Goal: Task Accomplishment & Management: Manage account settings

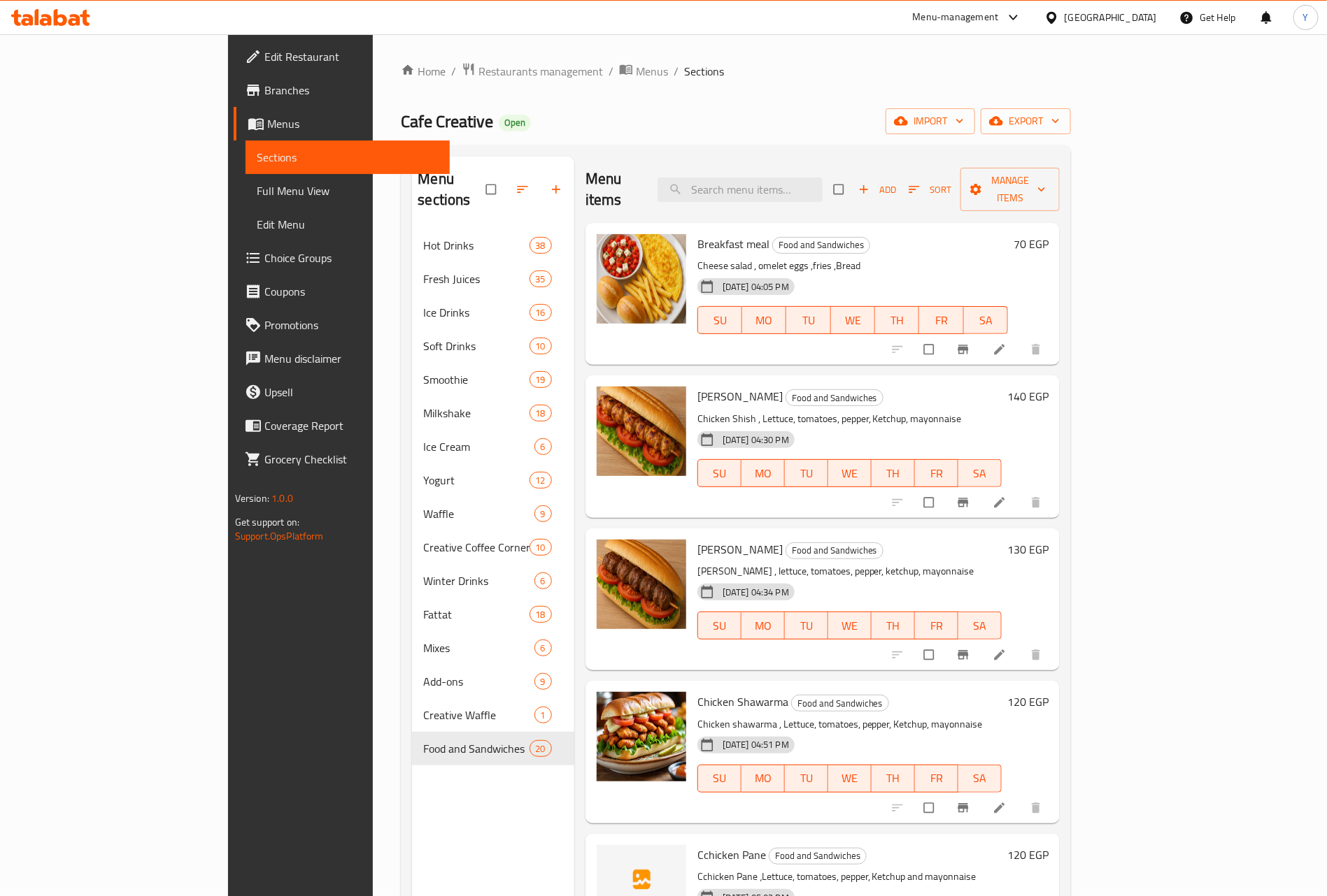
click at [412, 836] on div "Menu sections Hot Drinks 38 Fresh Juices 35 Ice Drinks 16 Soft Drinks 10 Smooth…" at bounding box center [492, 605] width 161 height 896
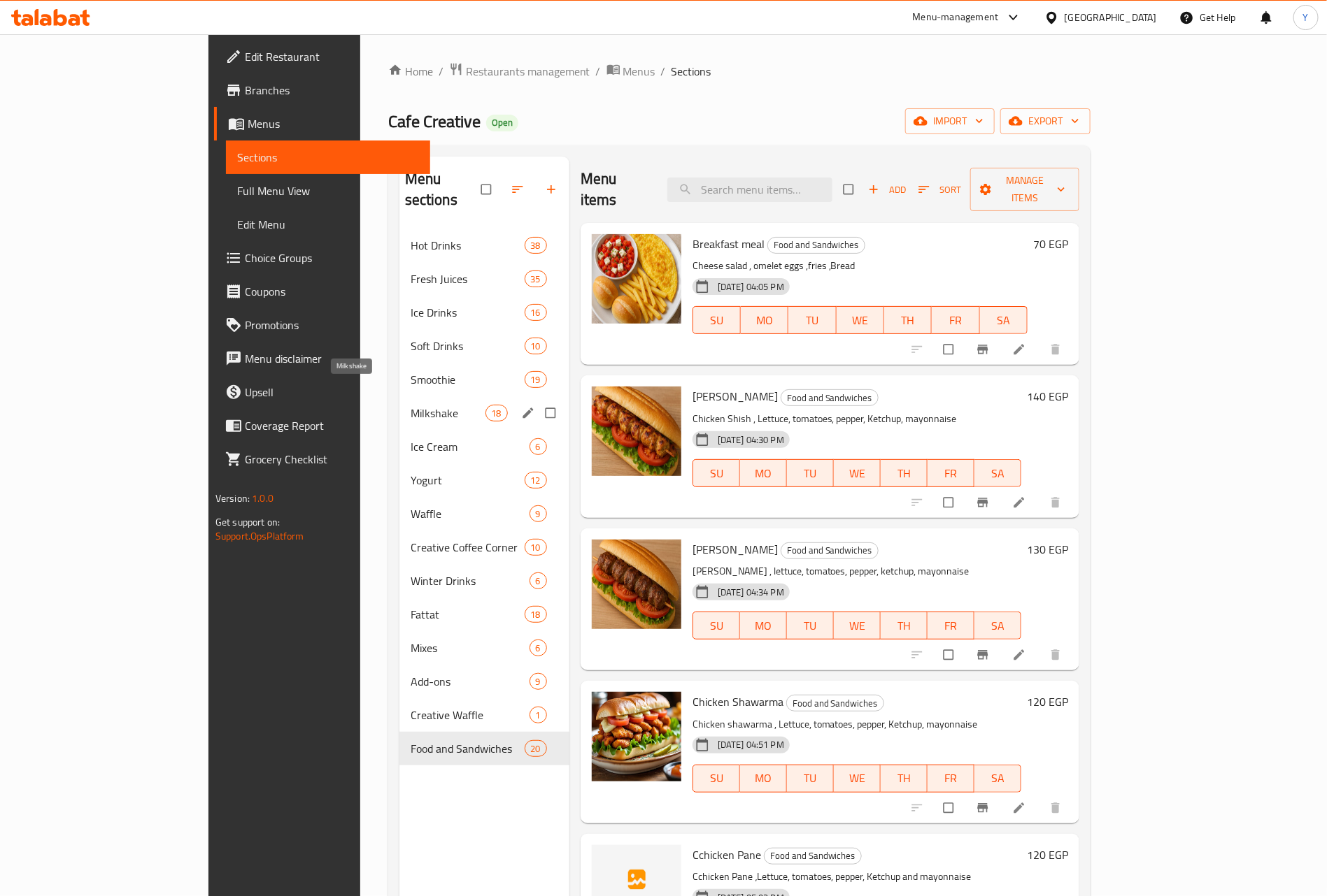
drag, startPoint x: 296, startPoint y: 400, endPoint x: 303, endPoint y: 372, distance: 28.9
click at [411, 405] on span "Milkshake" at bounding box center [448, 414] width 75 height 17
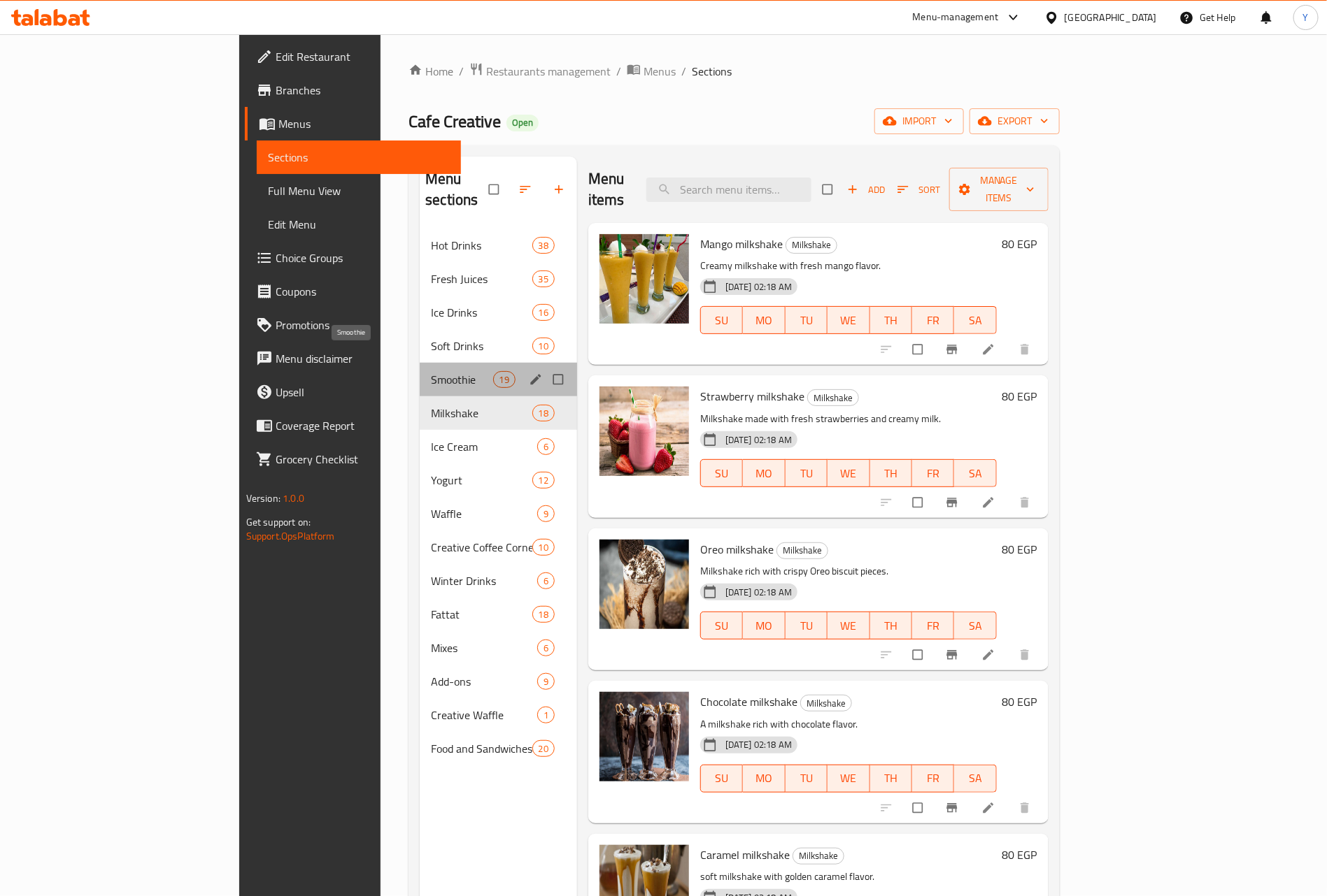
click at [431, 372] on span "Smoothie" at bounding box center [461, 380] width 61 height 17
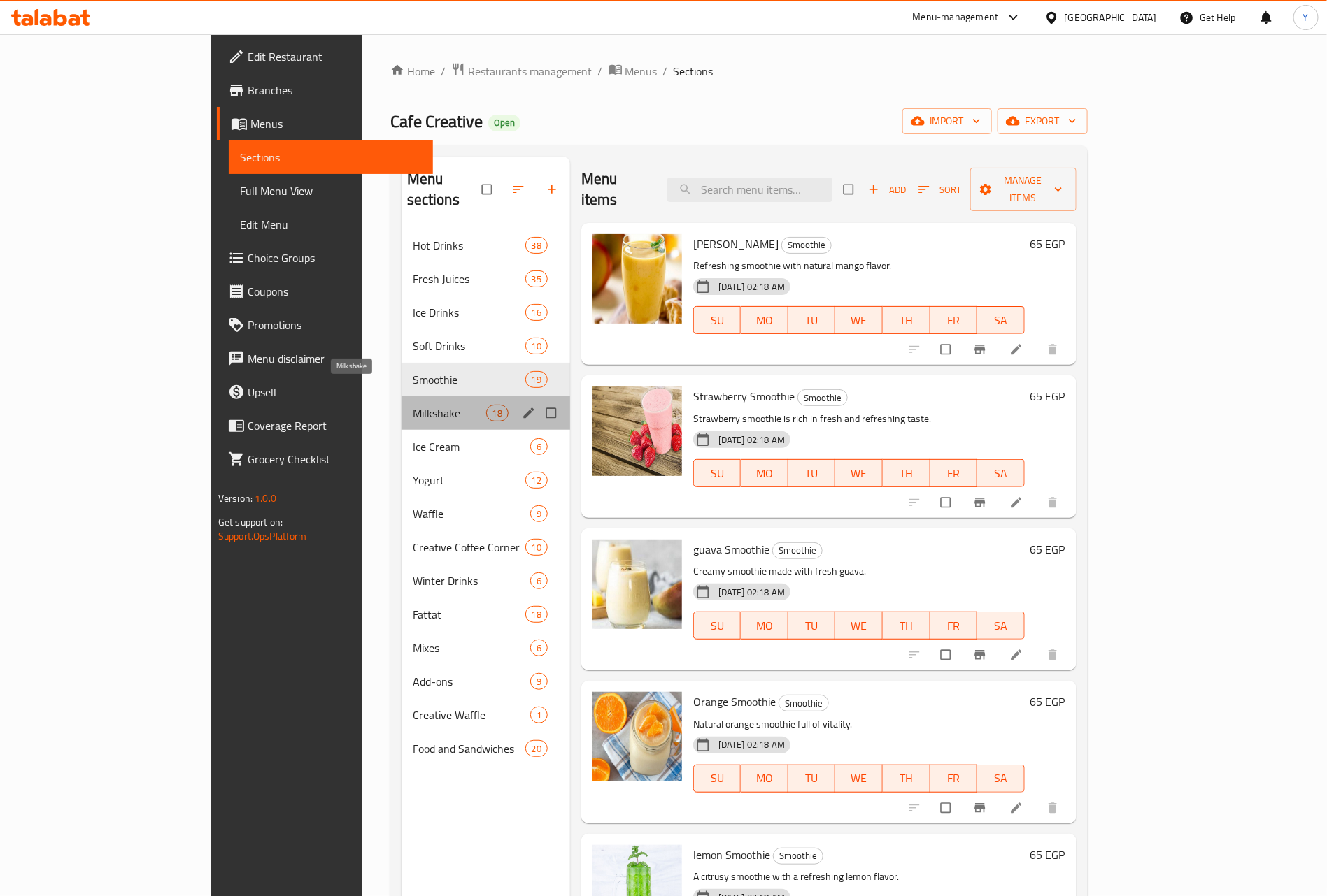
click at [413, 405] on span "Milkshake" at bounding box center [449, 414] width 74 height 17
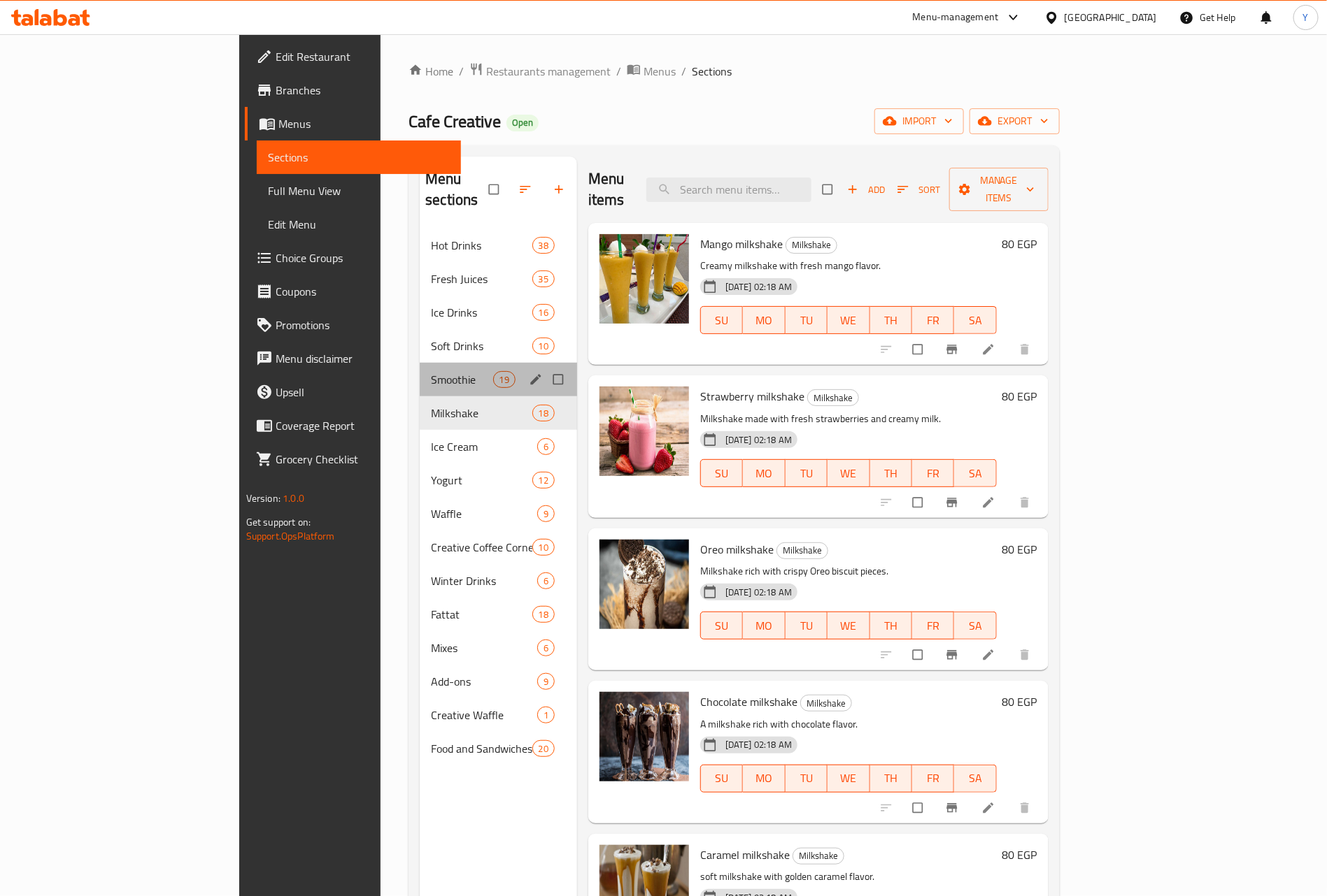
click at [419, 369] on div "Smoothie 19" at bounding box center [498, 379] width 158 height 33
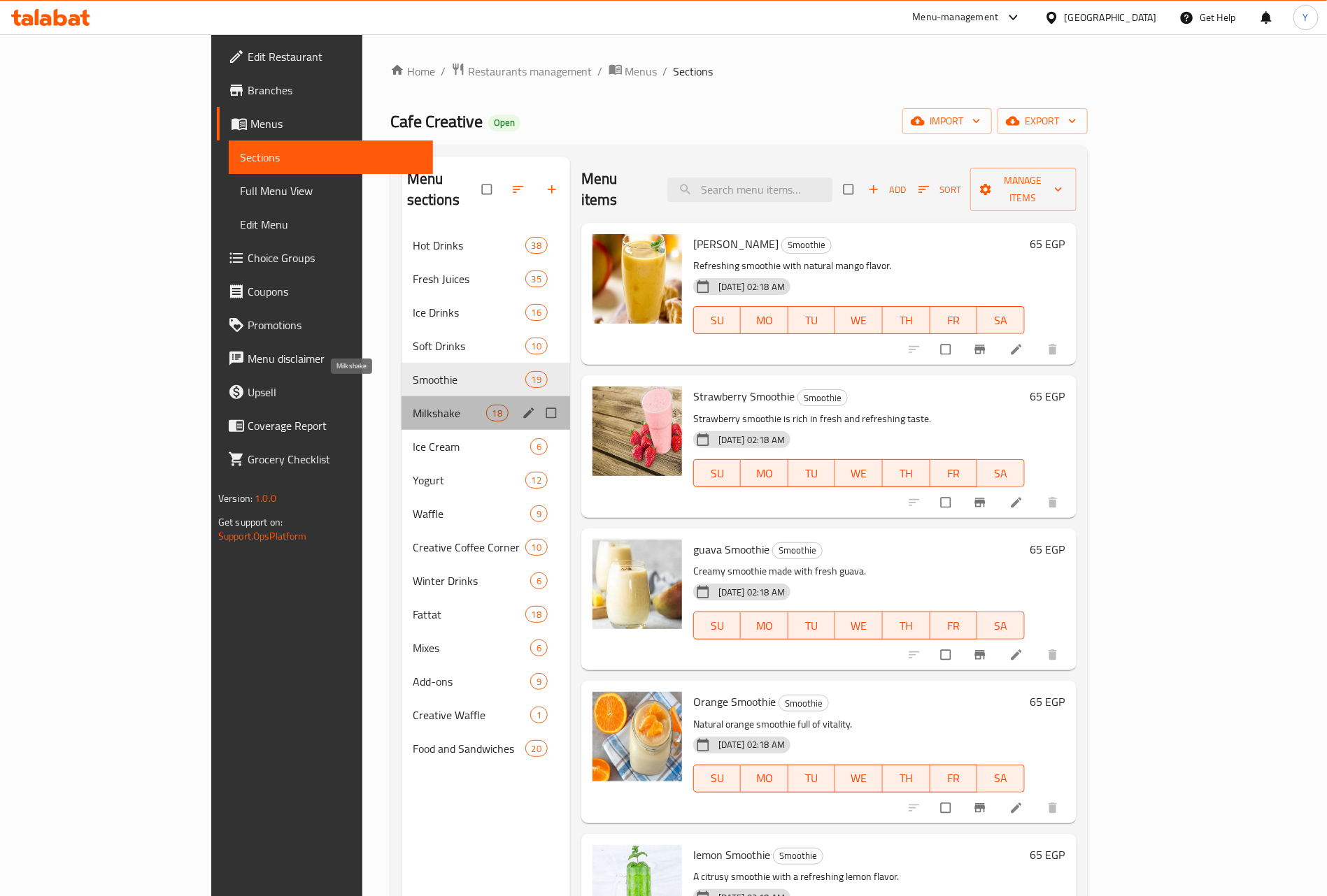
click at [413, 405] on span "Milkshake" at bounding box center [449, 414] width 74 height 17
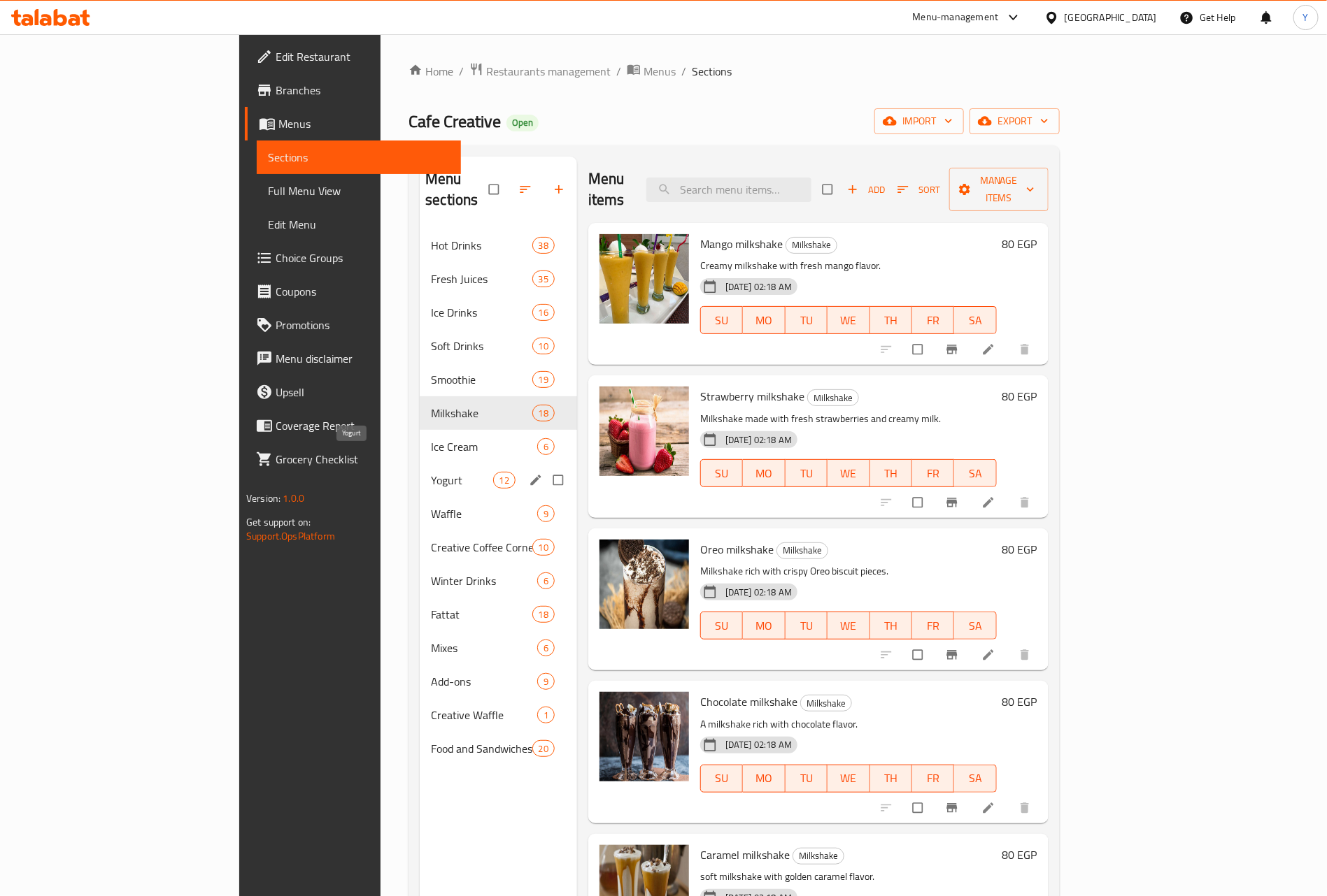
click at [431, 472] on span "Yogurt" at bounding box center [461, 480] width 61 height 17
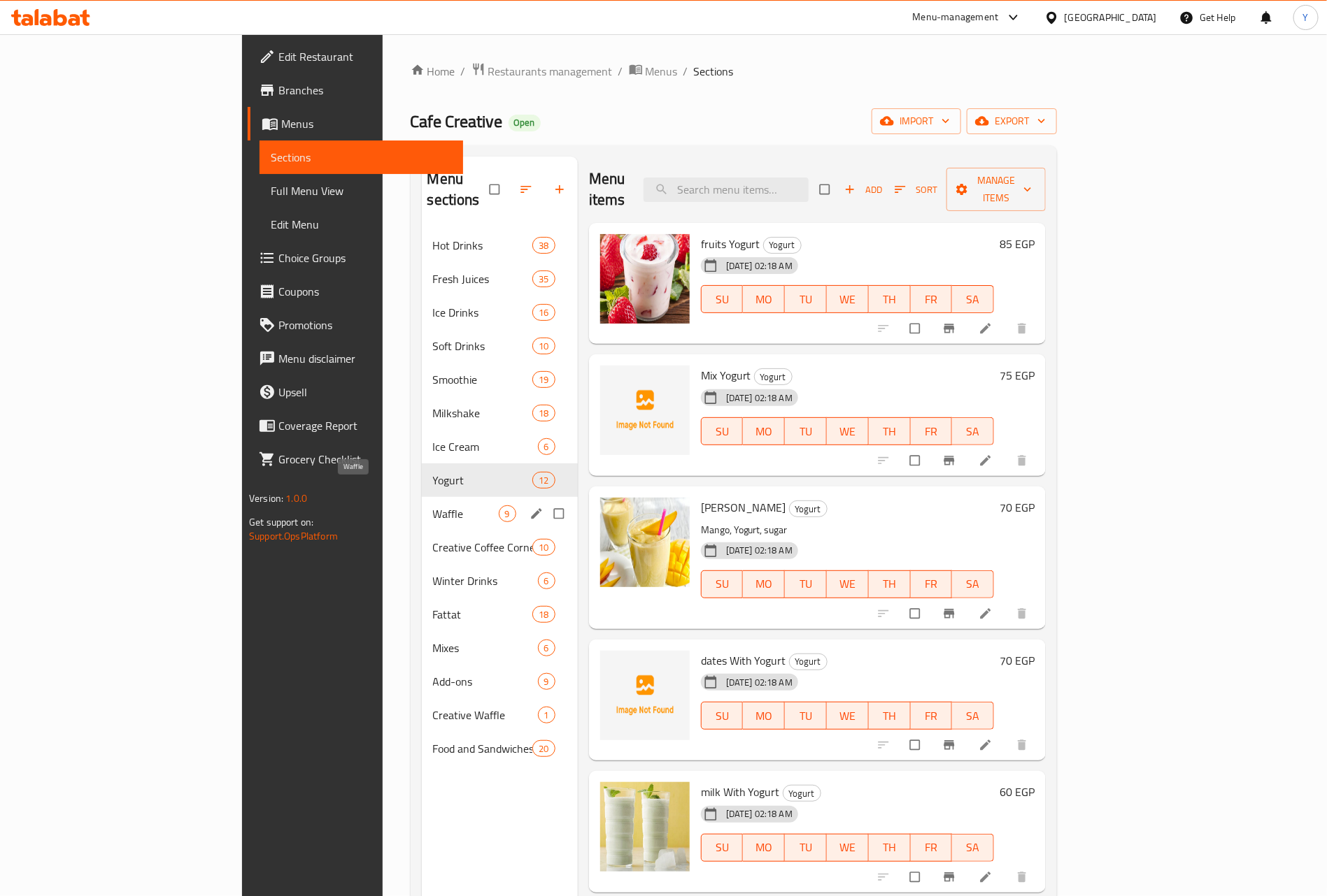
click at [433, 505] on span "Waffle" at bounding box center [465, 514] width 66 height 17
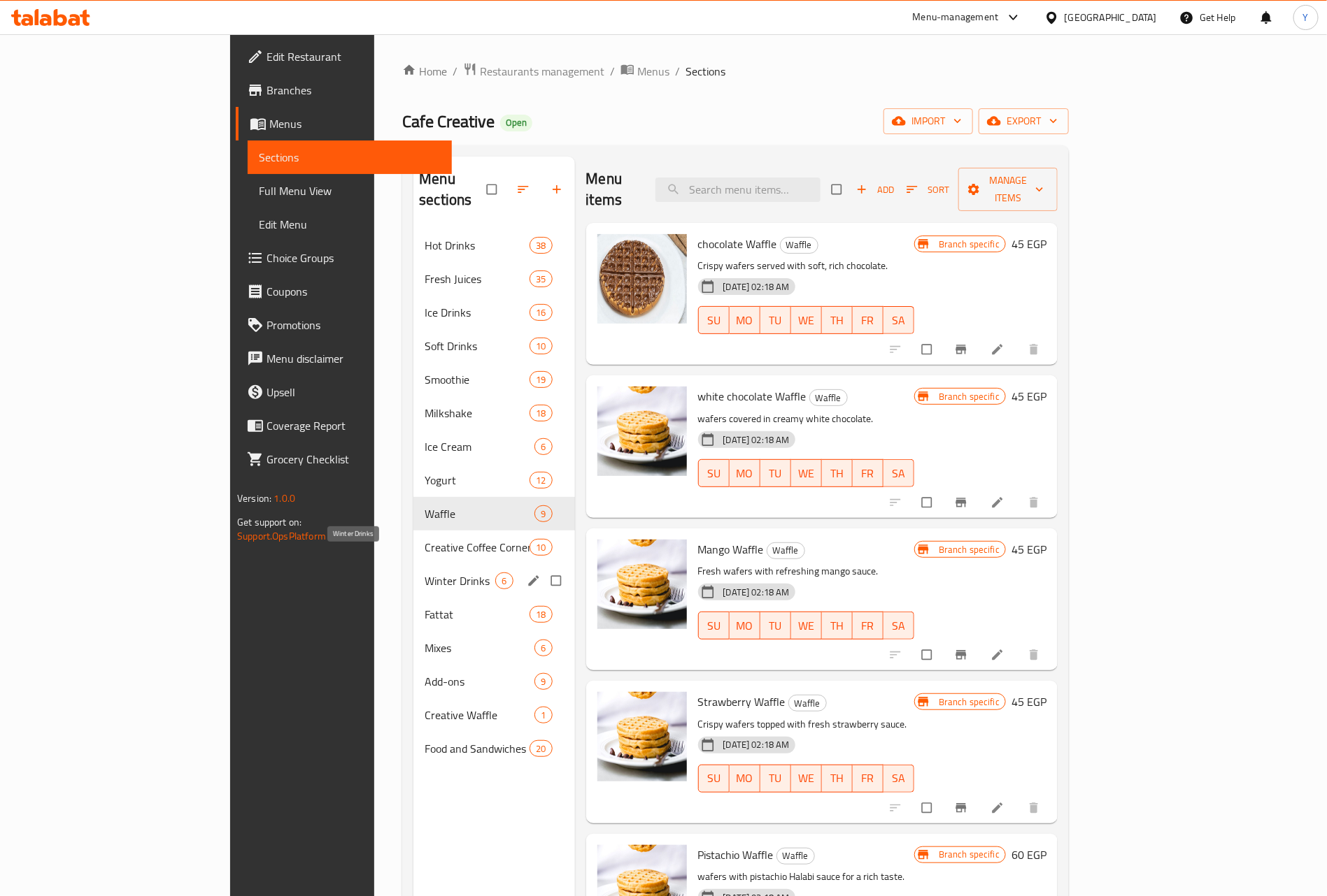
click at [424, 572] on span "Winter Drinks" at bounding box center [460, 581] width 71 height 17
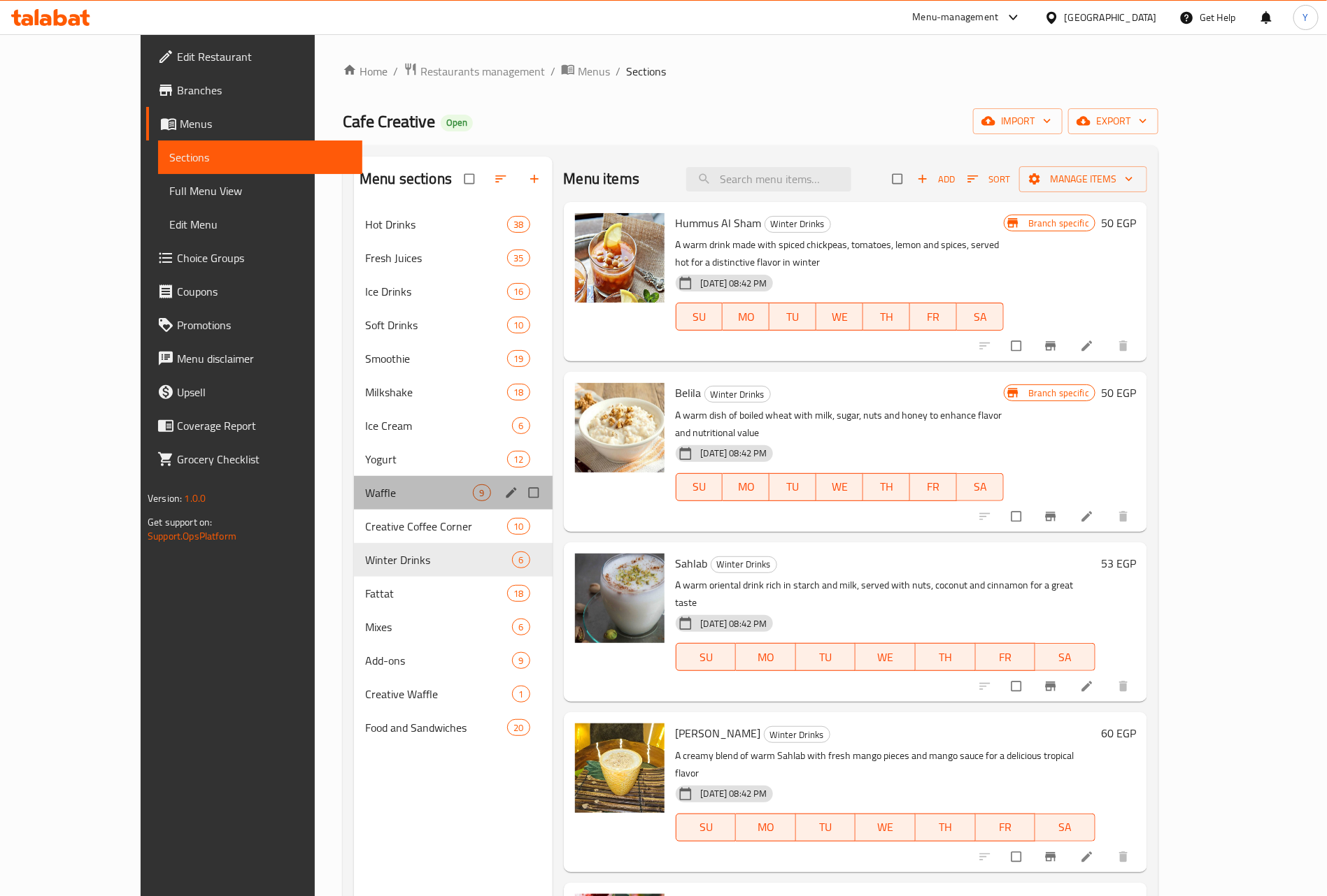
click at [353, 479] on div "Waffle 9" at bounding box center [453, 492] width 199 height 33
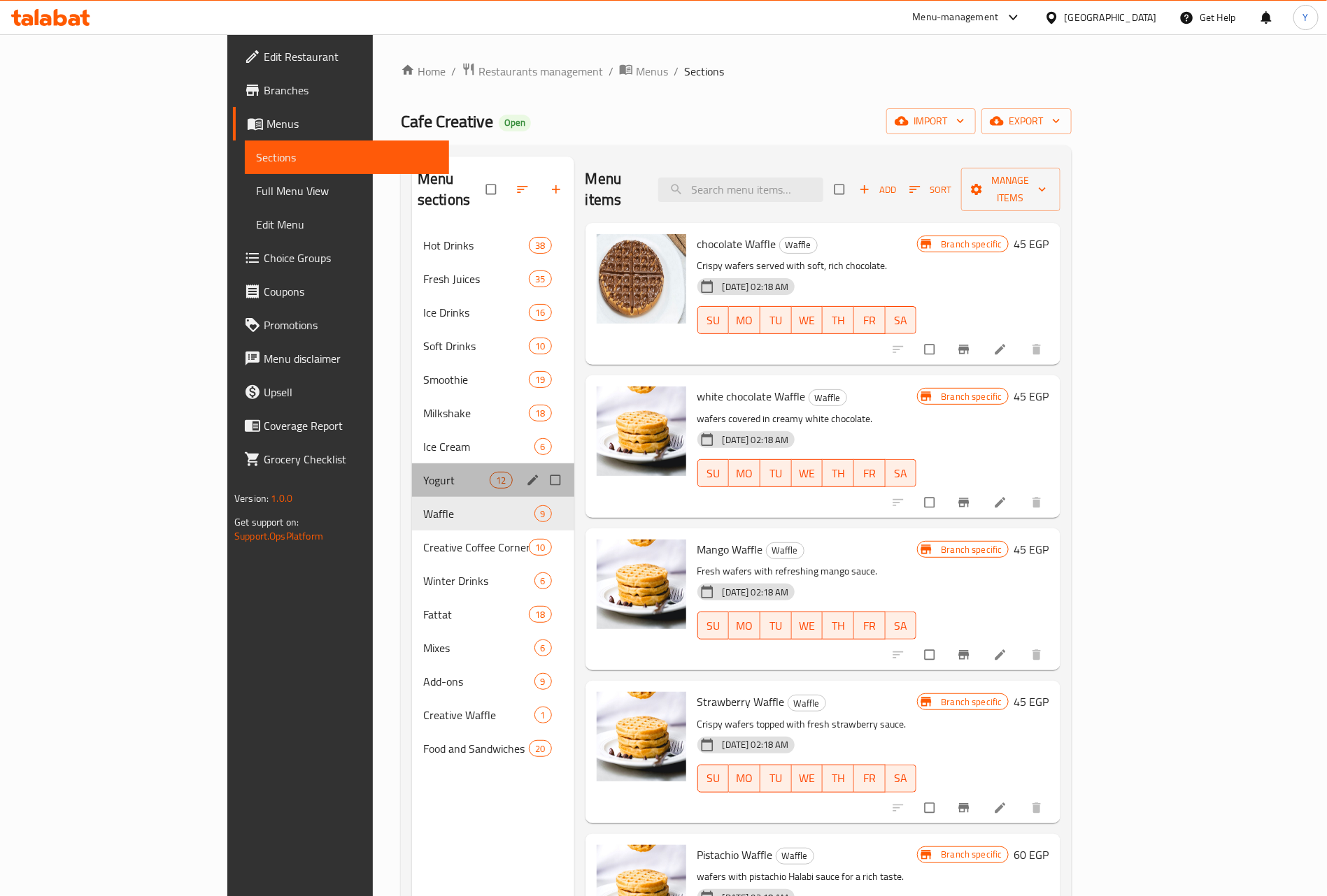
click at [412, 463] on div "Yogurt 12" at bounding box center [493, 480] width 162 height 33
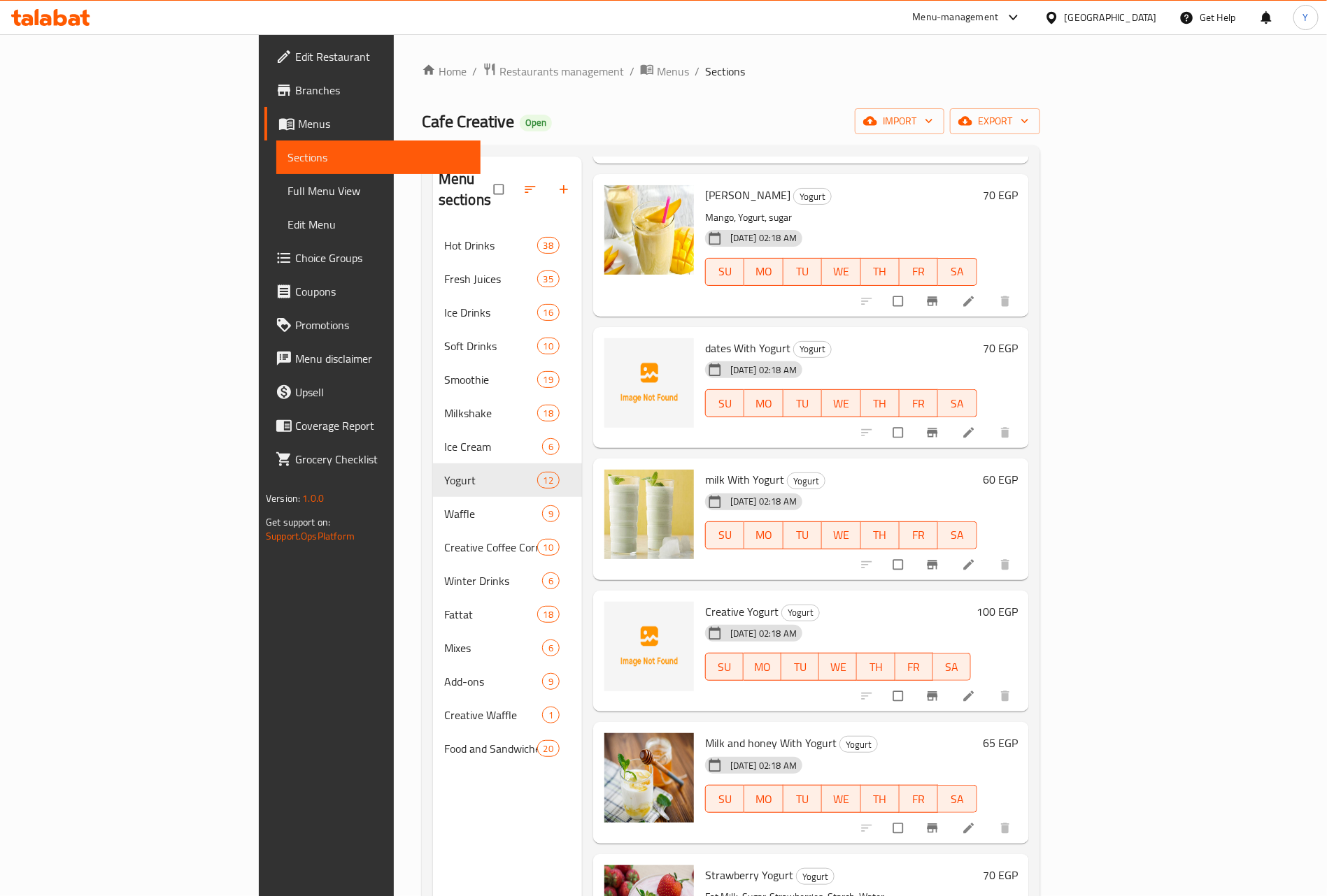
scroll to position [314, 0]
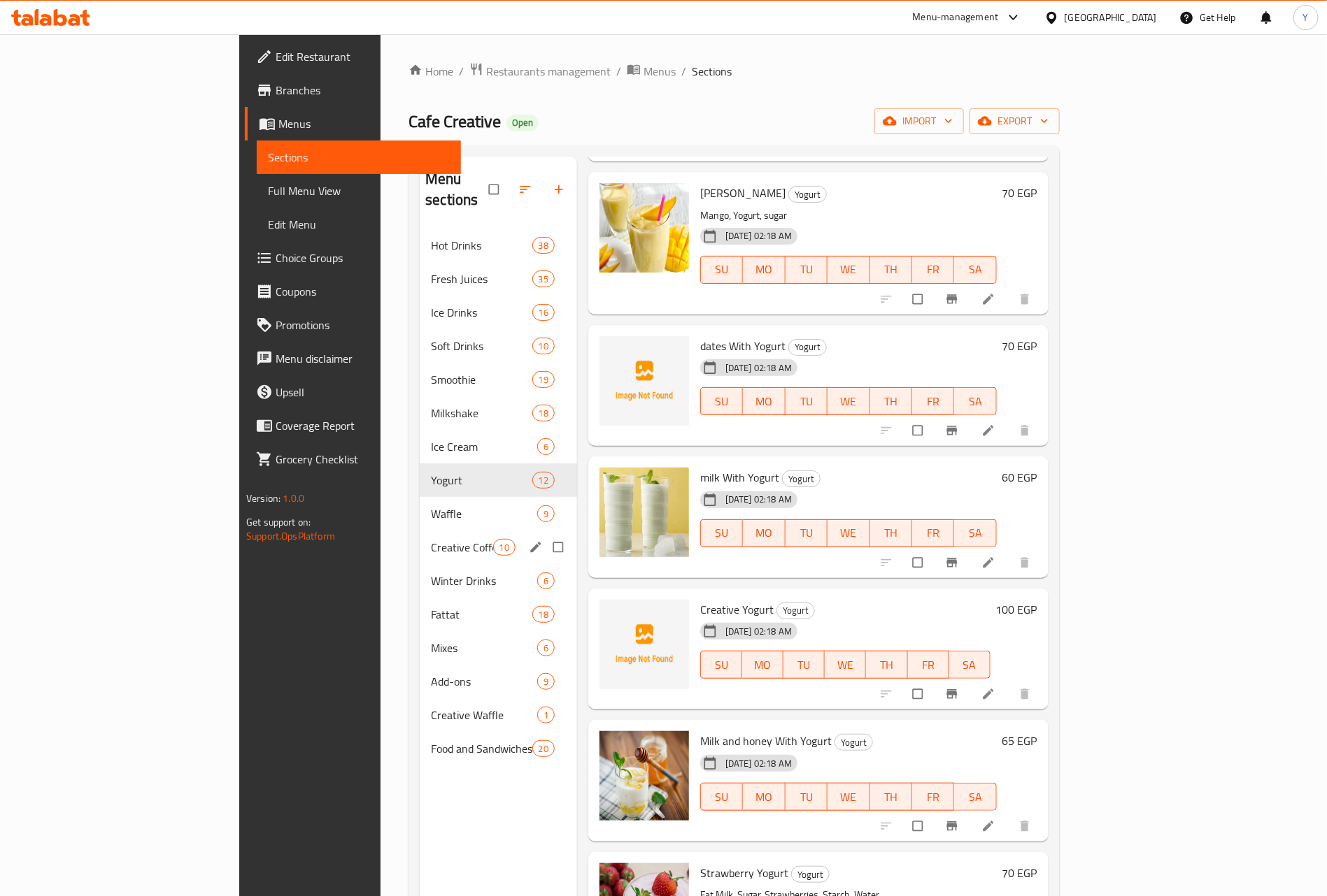
click at [431, 505] on span "Waffle" at bounding box center [483, 514] width 106 height 17
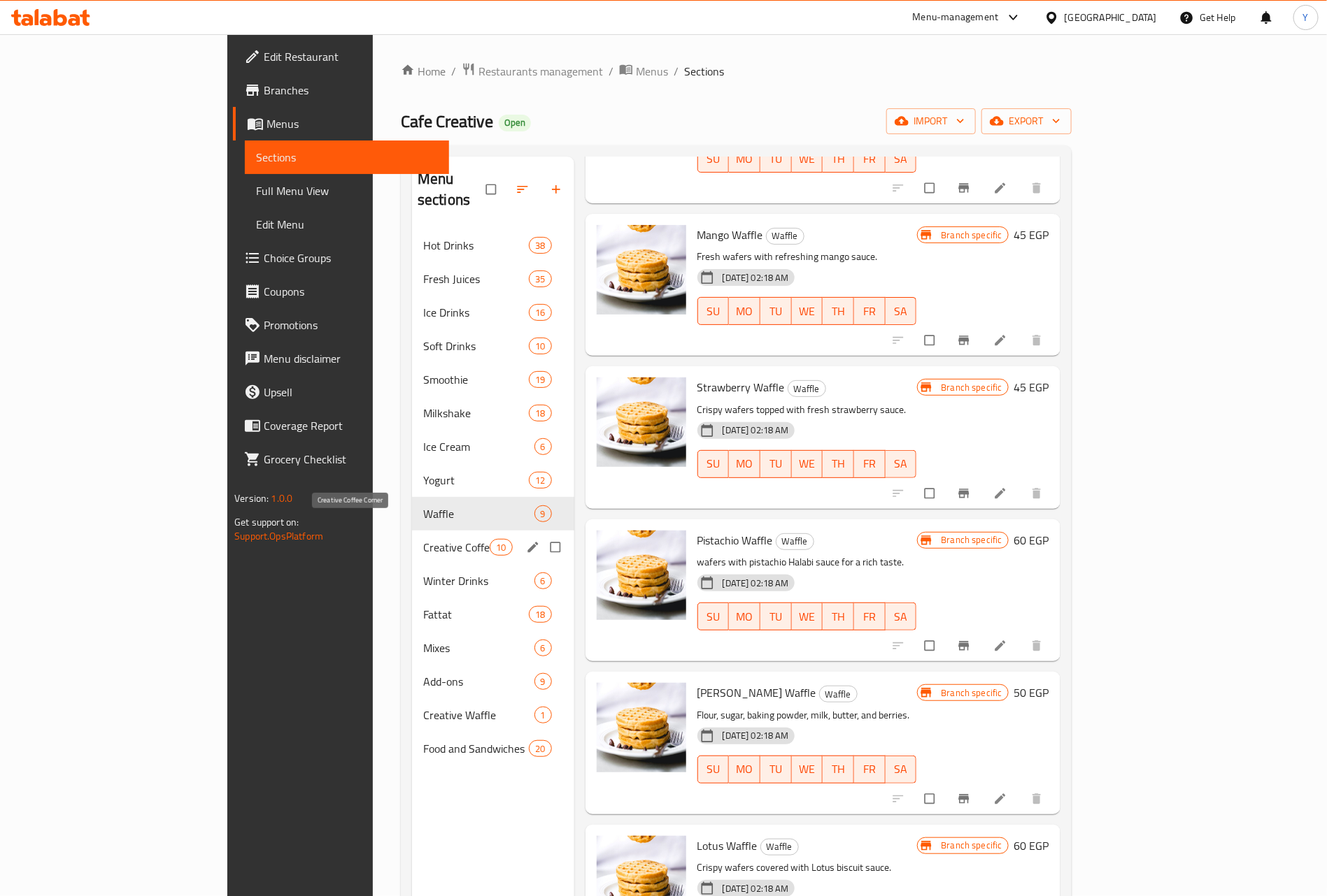
click at [423, 539] on span "Creative Coffee Corner" at bounding box center [457, 547] width 67 height 17
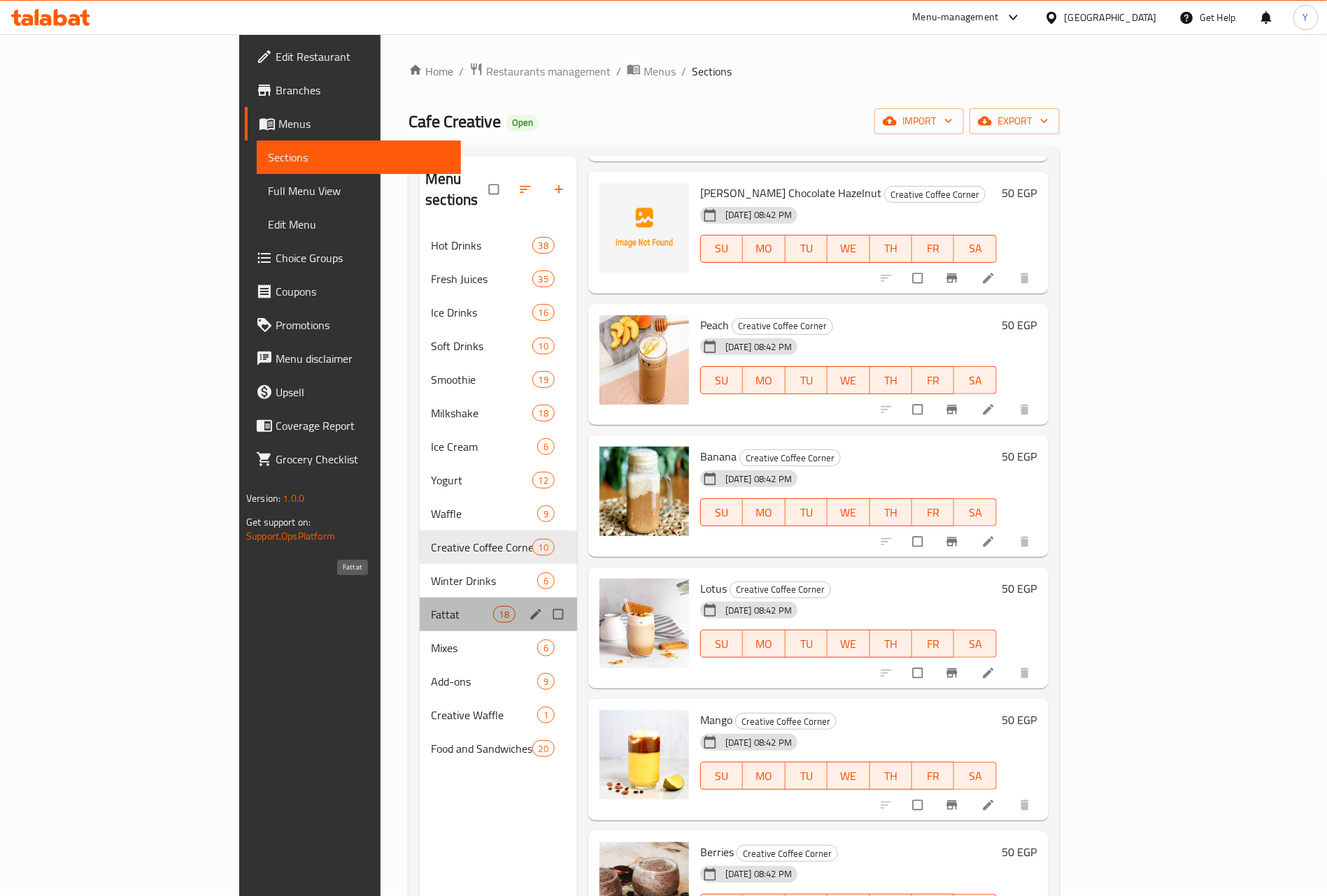
click at [431, 607] on span "Fattat" at bounding box center [461, 615] width 61 height 17
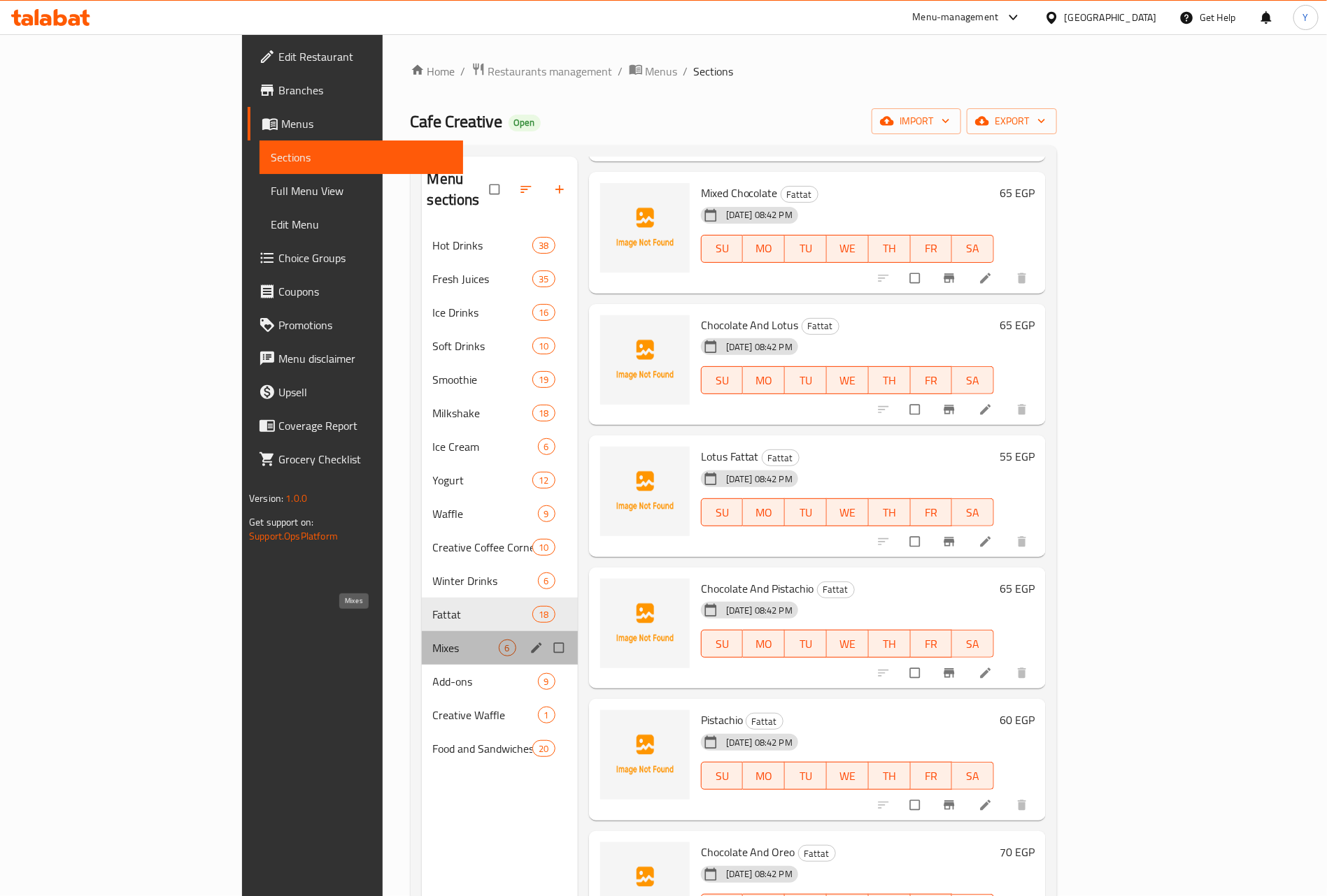
click at [433, 640] on span "Mixes" at bounding box center [465, 649] width 66 height 17
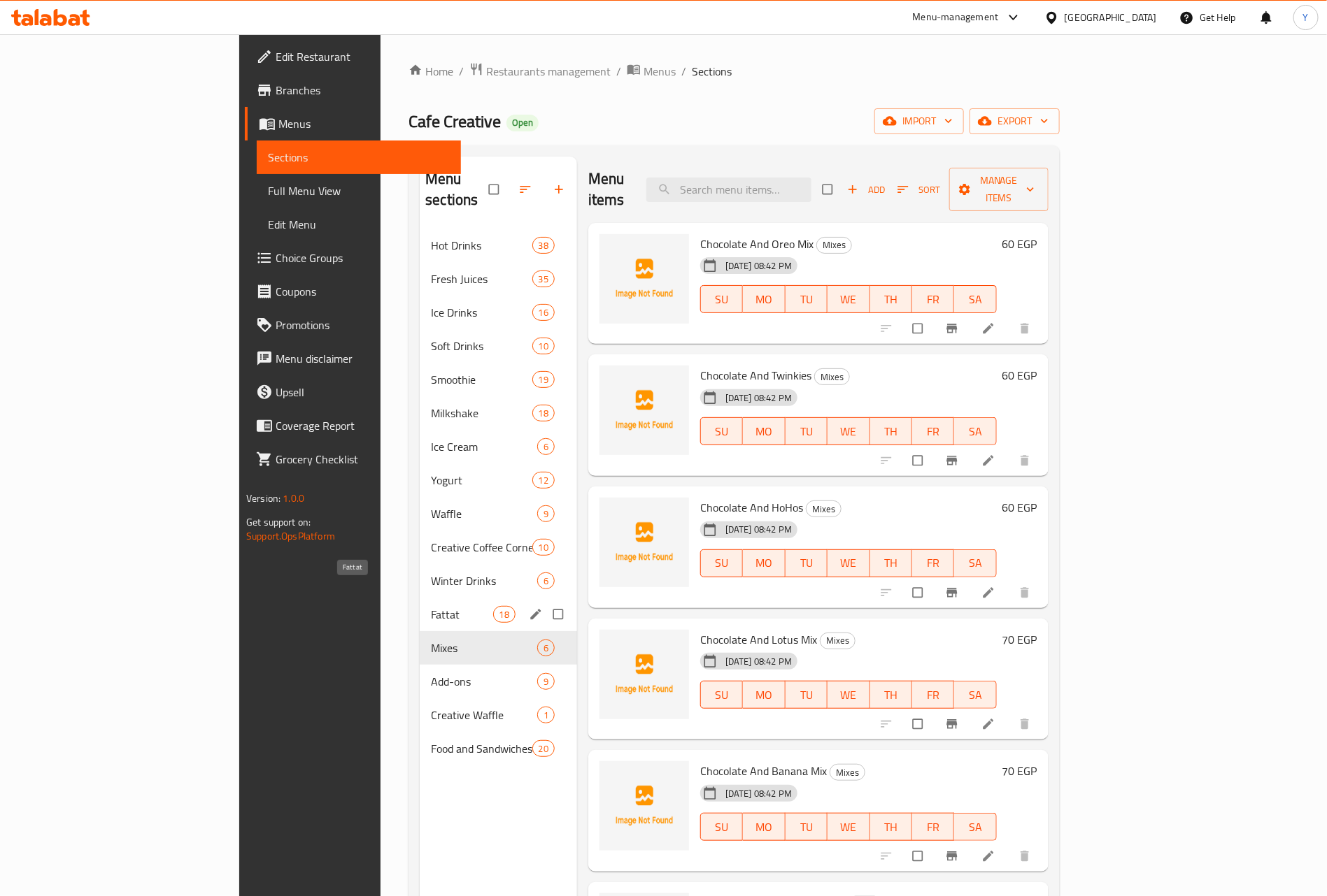
click at [431, 607] on span "Fattat" at bounding box center [461, 615] width 61 height 17
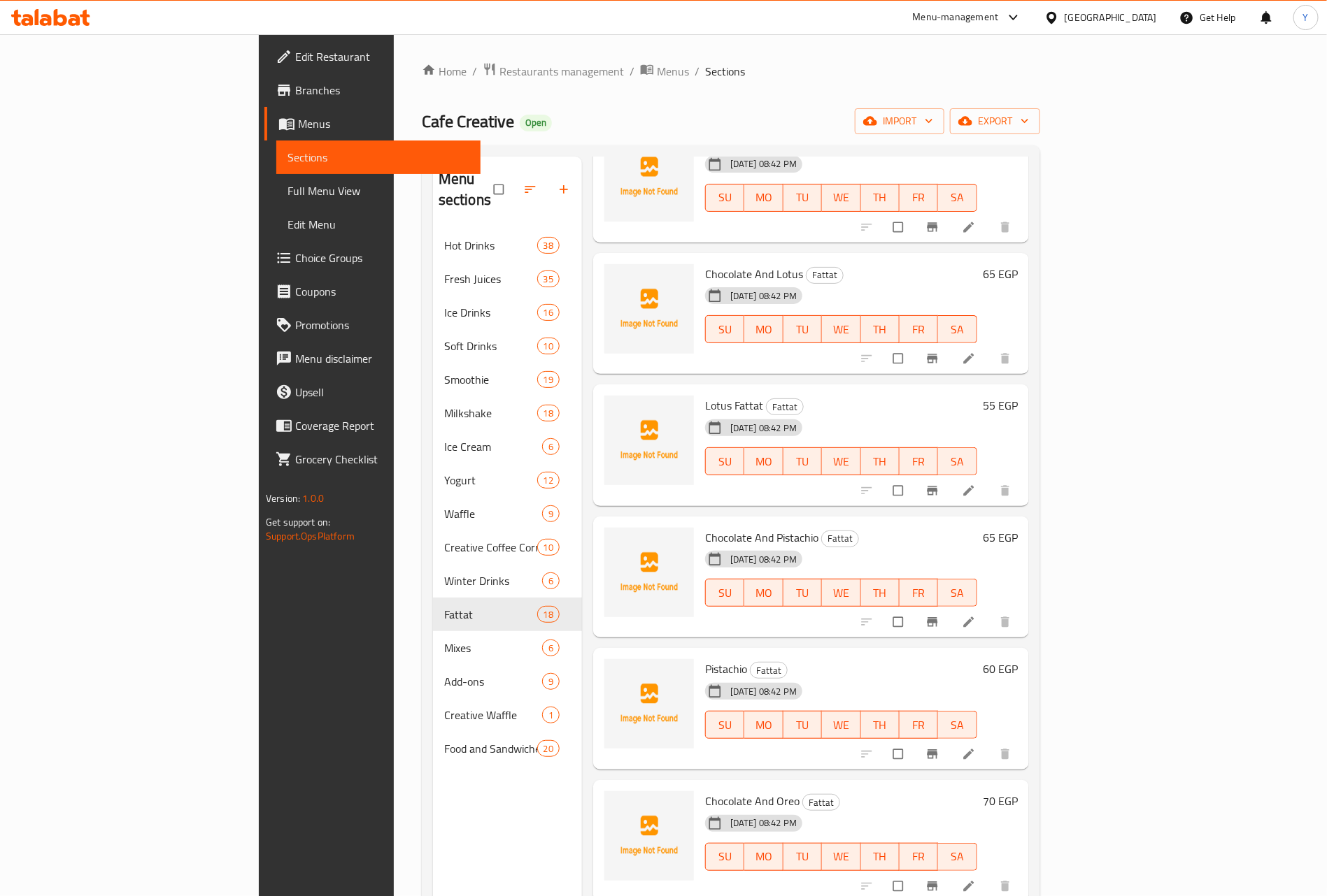
scroll to position [419, 0]
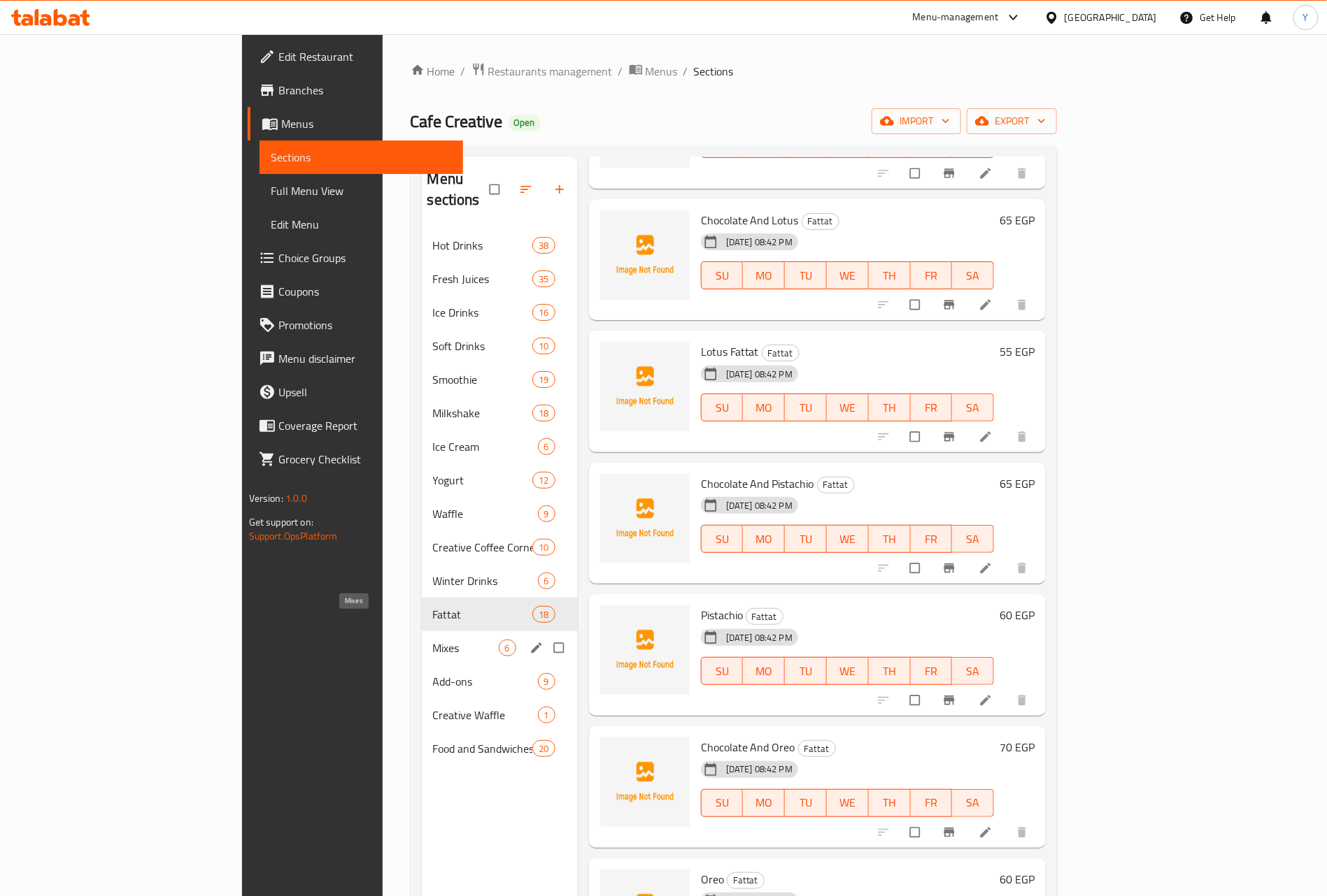
click at [433, 640] on span "Mixes" at bounding box center [465, 649] width 66 height 17
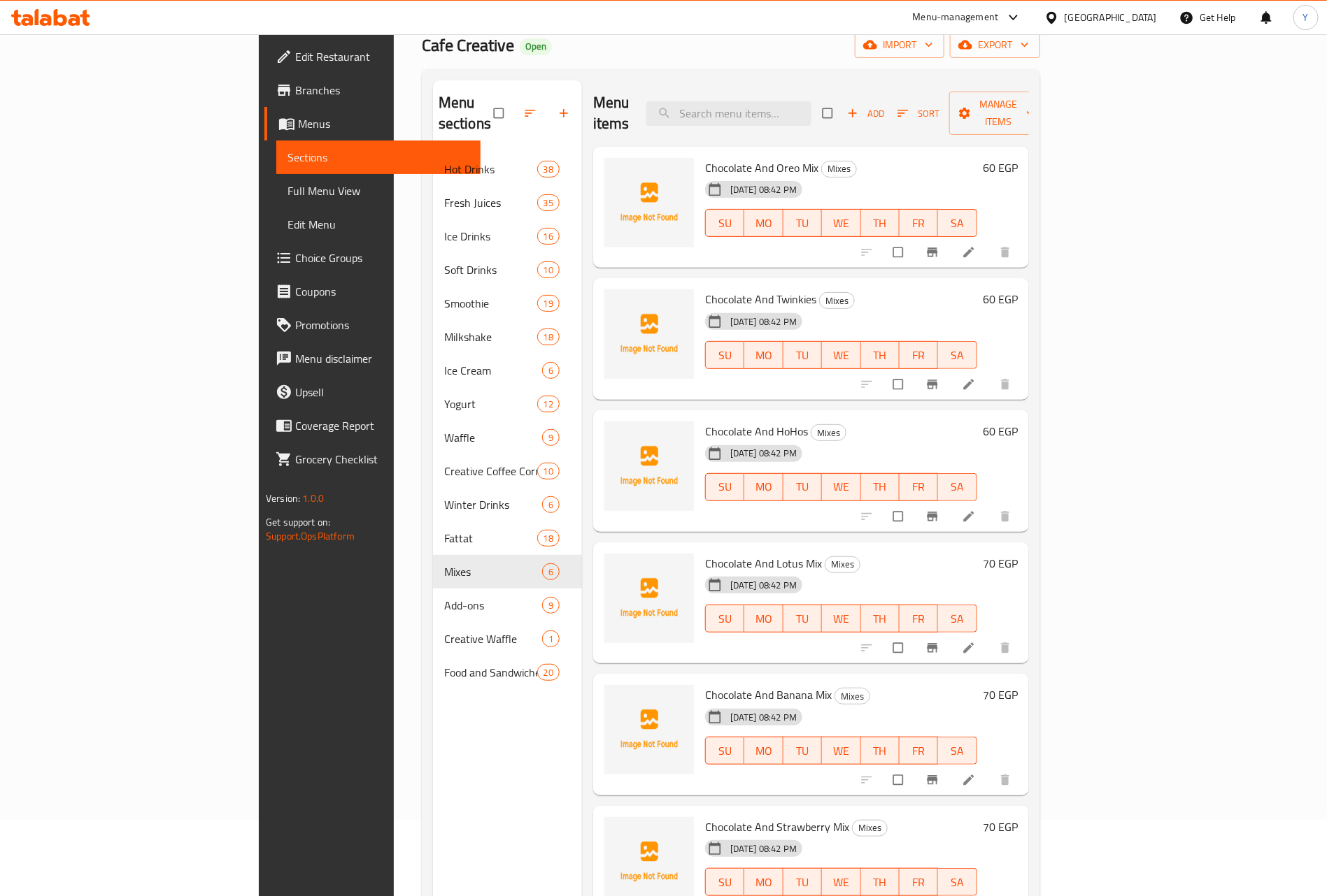
scroll to position [196, 0]
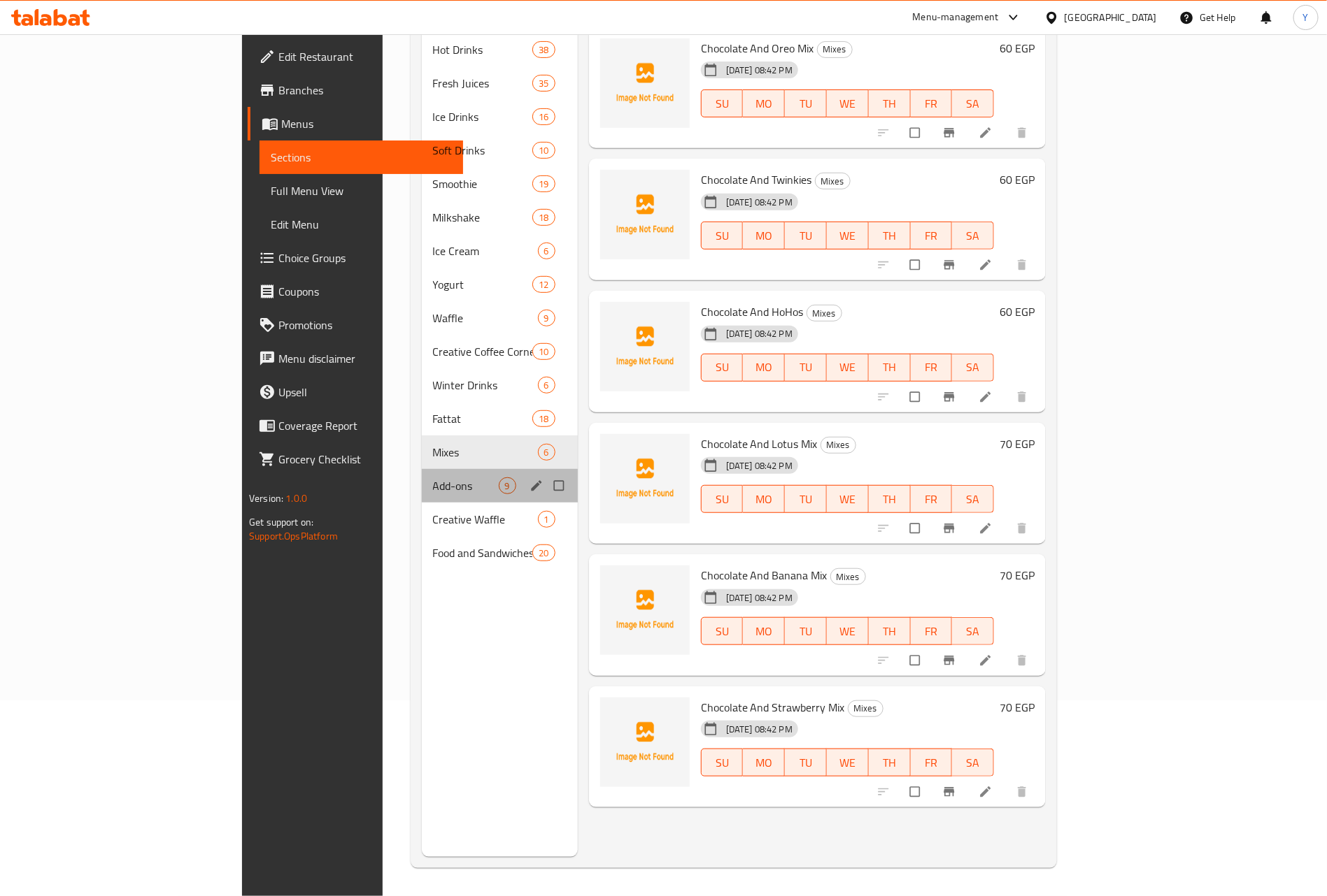
click at [421, 479] on div "Add-ons 9" at bounding box center [499, 485] width 156 height 33
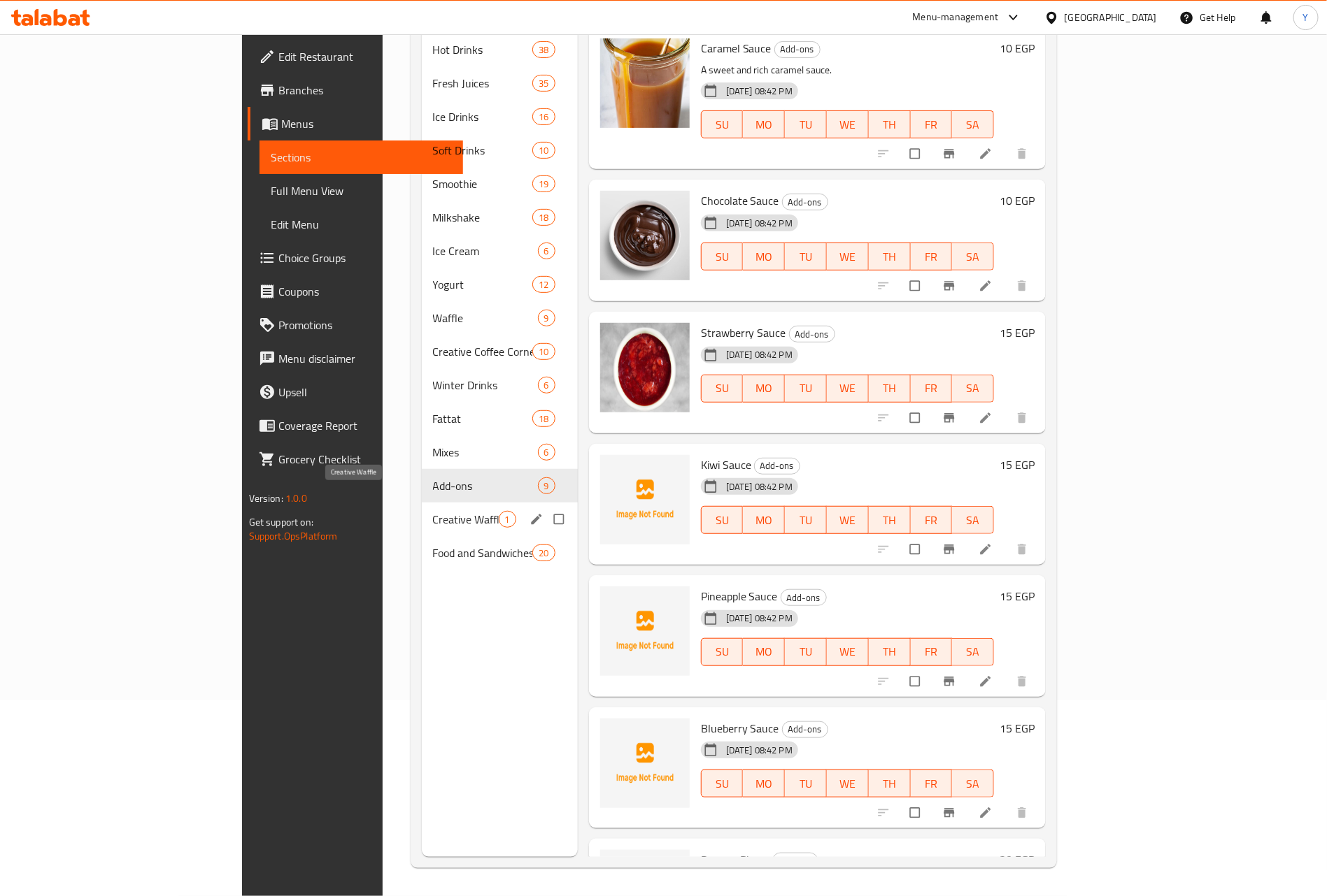
click at [433, 511] on span "Creative Waffle" at bounding box center [465, 520] width 66 height 17
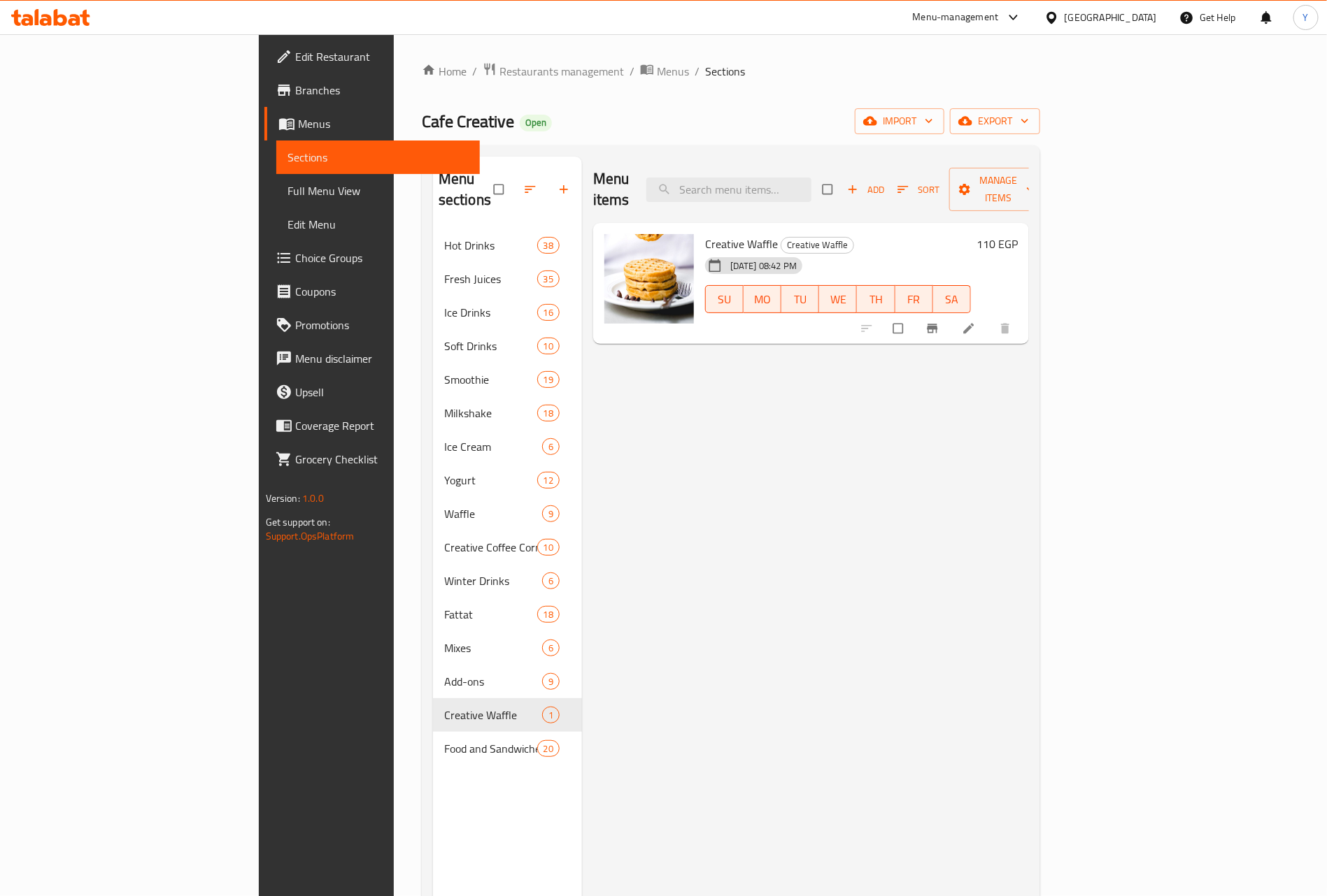
click at [444, 740] on span "Food and Sandwiches" at bounding box center [490, 749] width 93 height 17
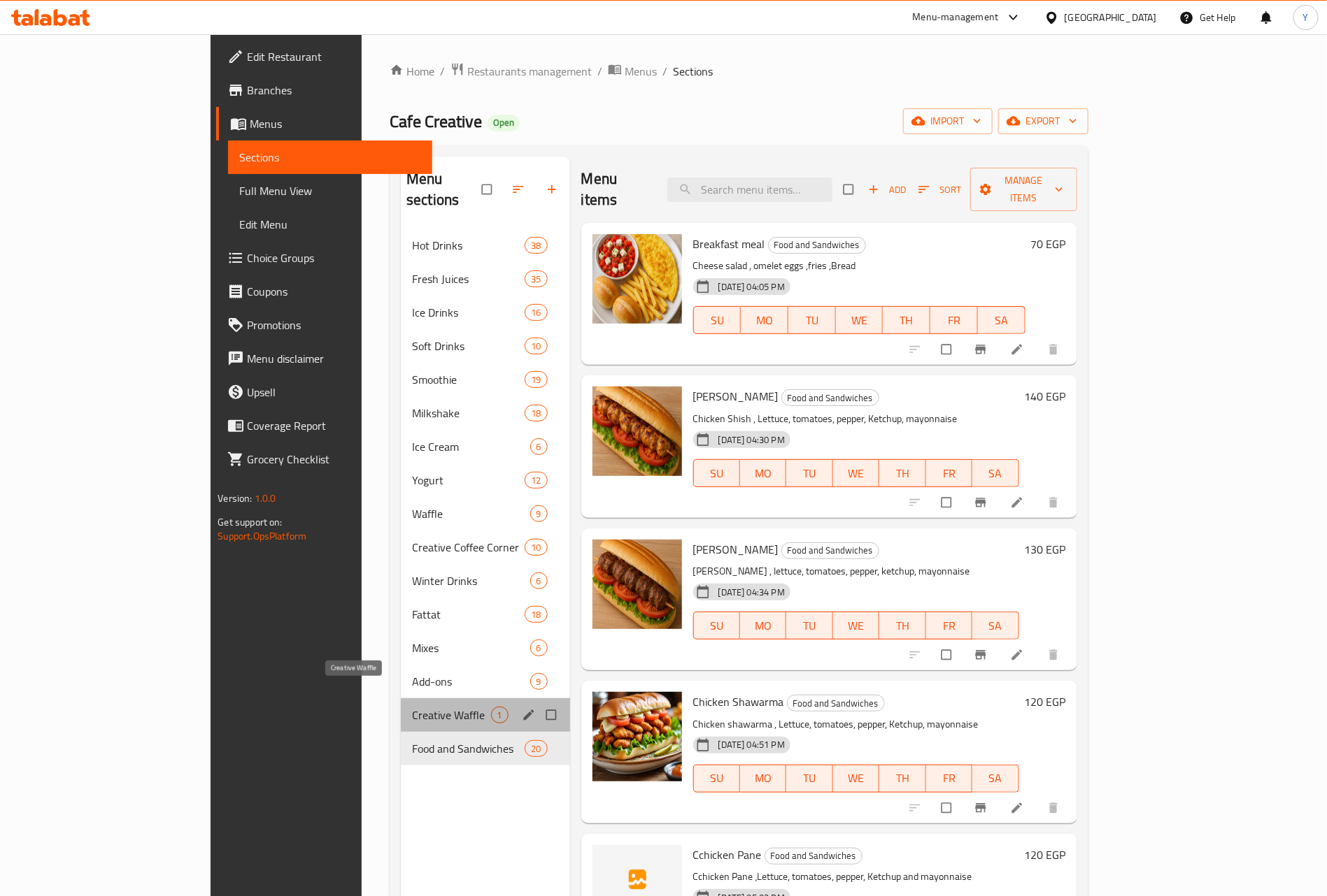
click at [412, 707] on span "Creative Waffle" at bounding box center [451, 715] width 78 height 17
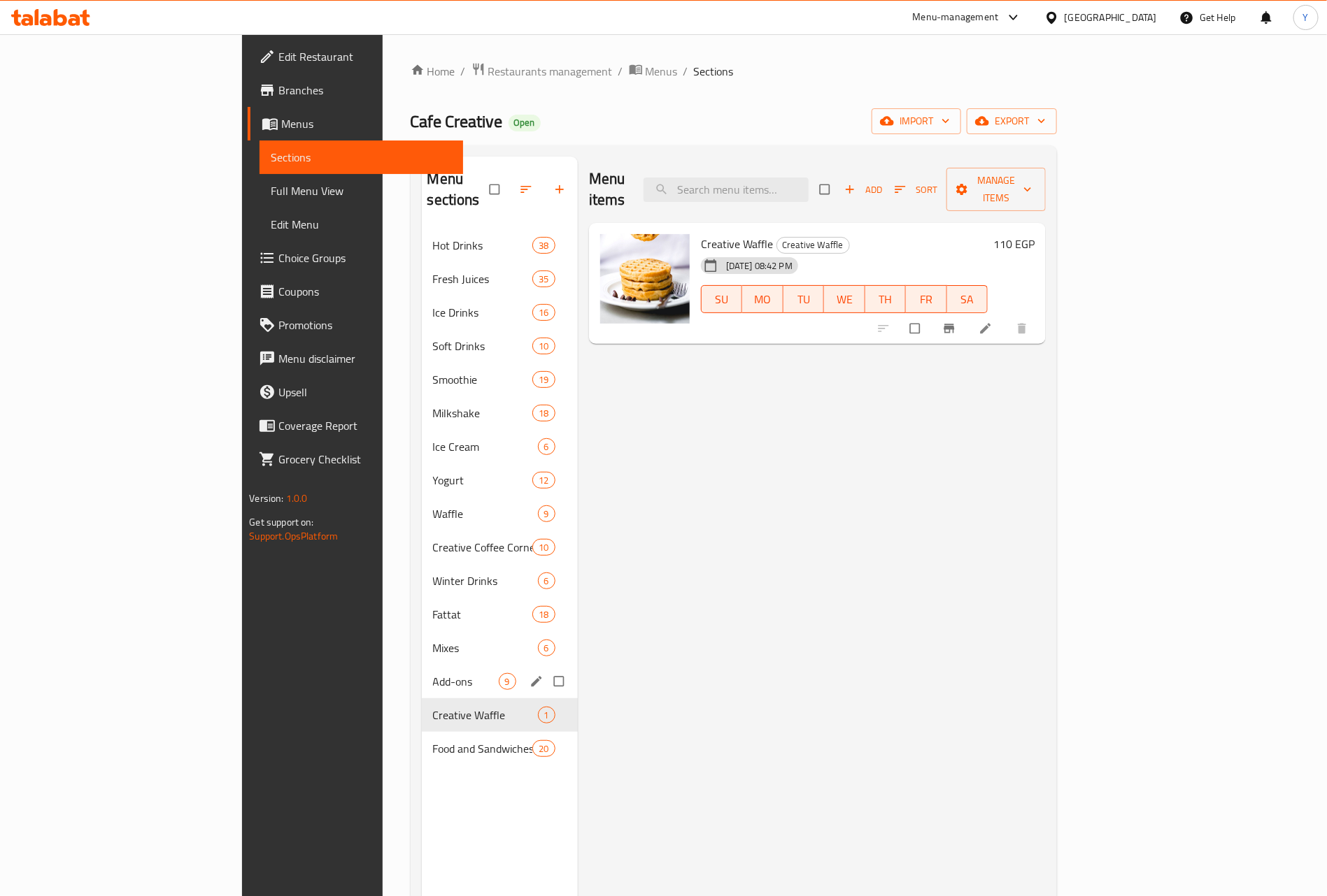
click at [421, 665] on div "Add-ons 9" at bounding box center [499, 681] width 156 height 33
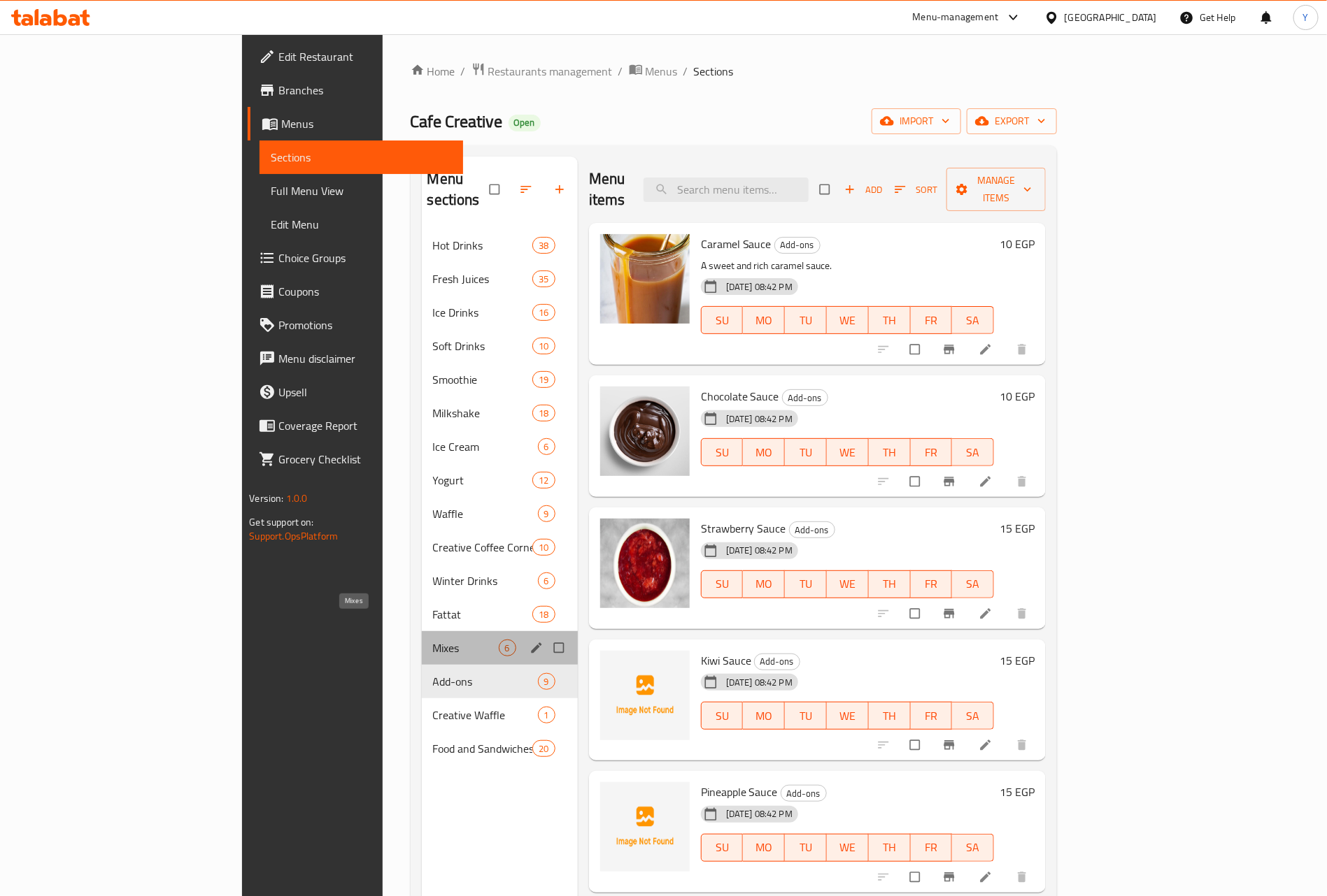
click at [433, 640] on span "Mixes" at bounding box center [465, 649] width 66 height 17
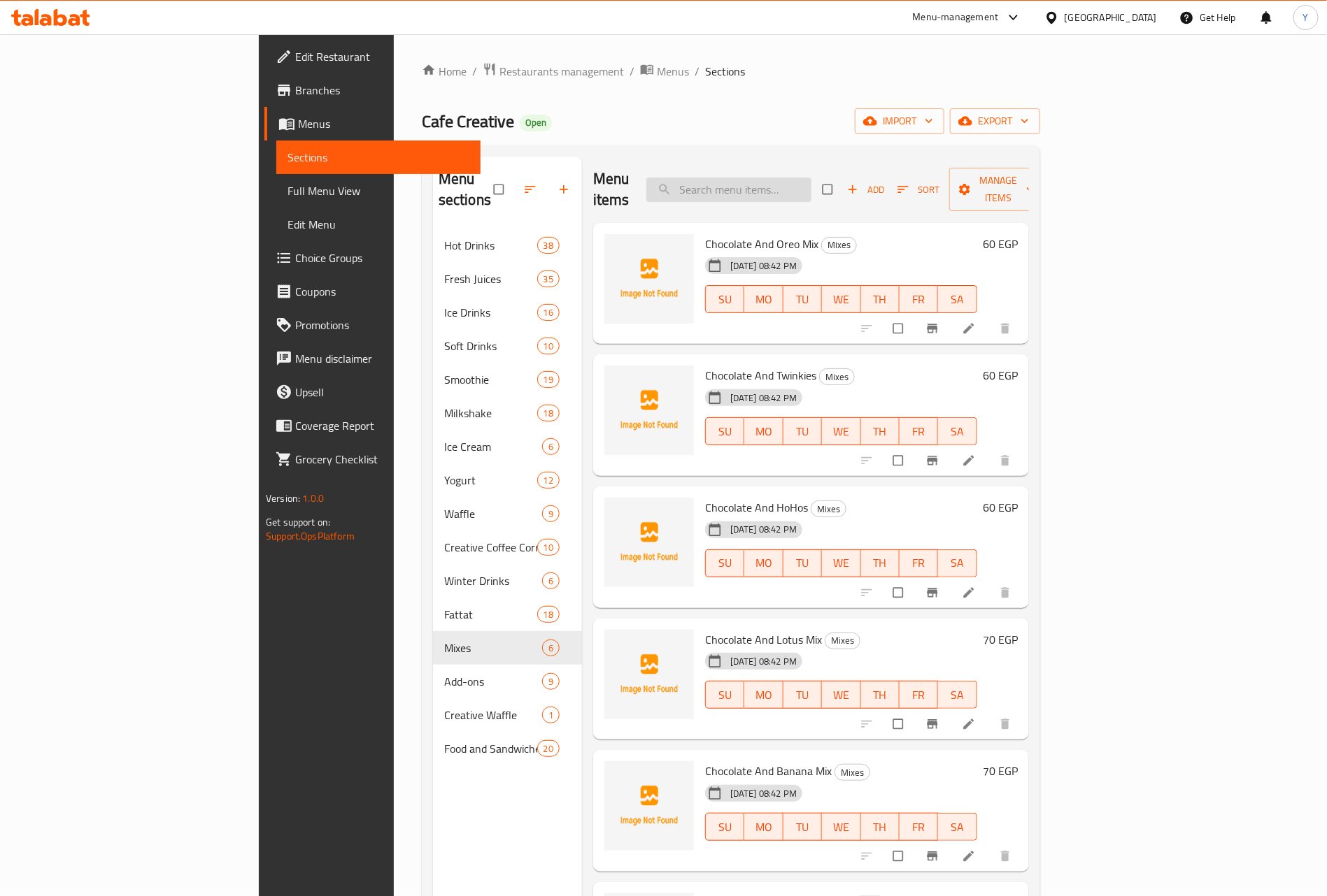
click at [811, 191] on input "search" at bounding box center [728, 190] width 165 height 25
click at [867, 161] on div "Menu items Add Sort Manage items" at bounding box center [811, 190] width 436 height 67
click at [811, 179] on input "search" at bounding box center [728, 190] width 165 height 25
paste input "لب أبيض بدون ملح"
type input "لب أبيض بدون ملح"
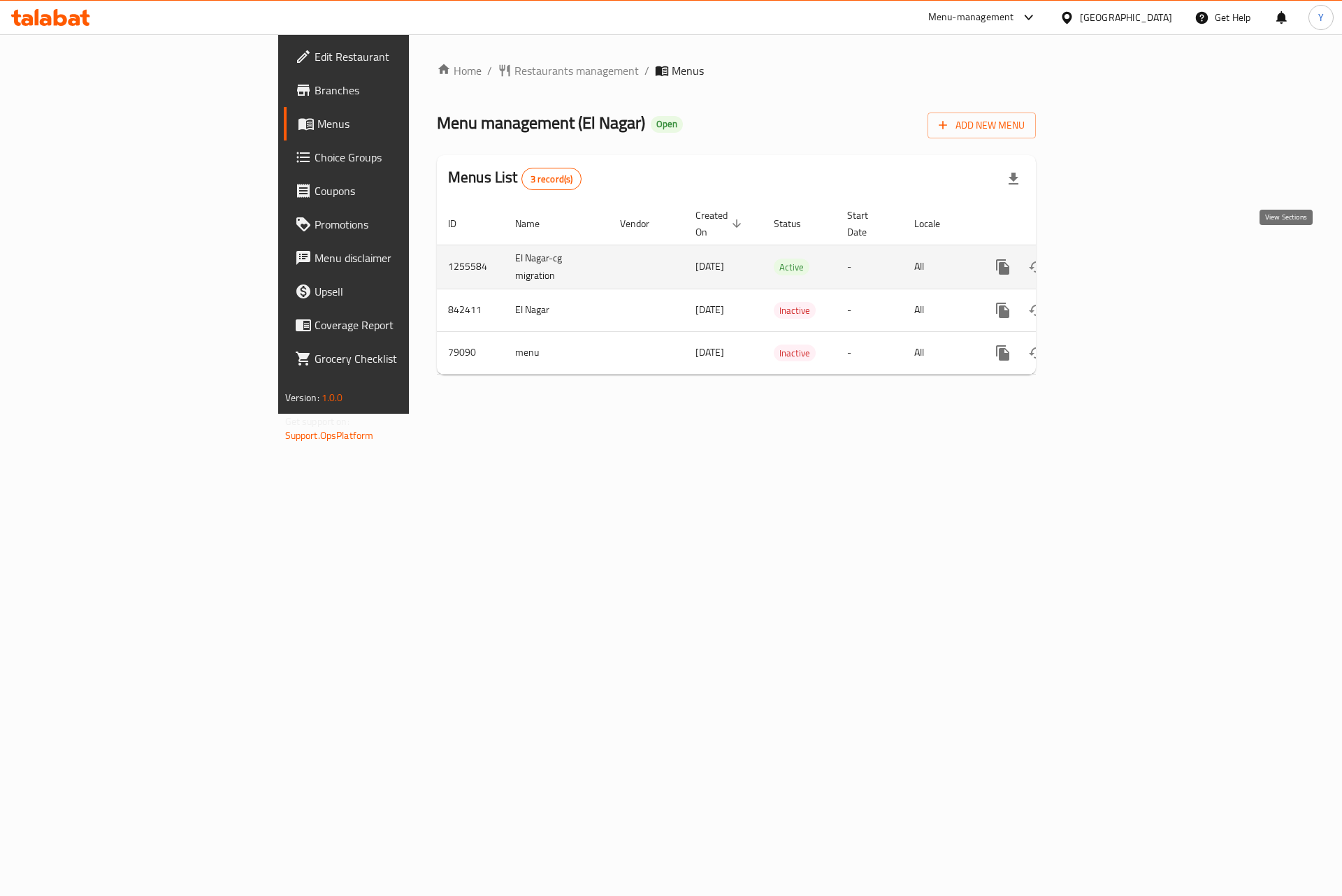
click at [1110, 261] on icon "enhanced table" at bounding box center [1103, 267] width 12 height 12
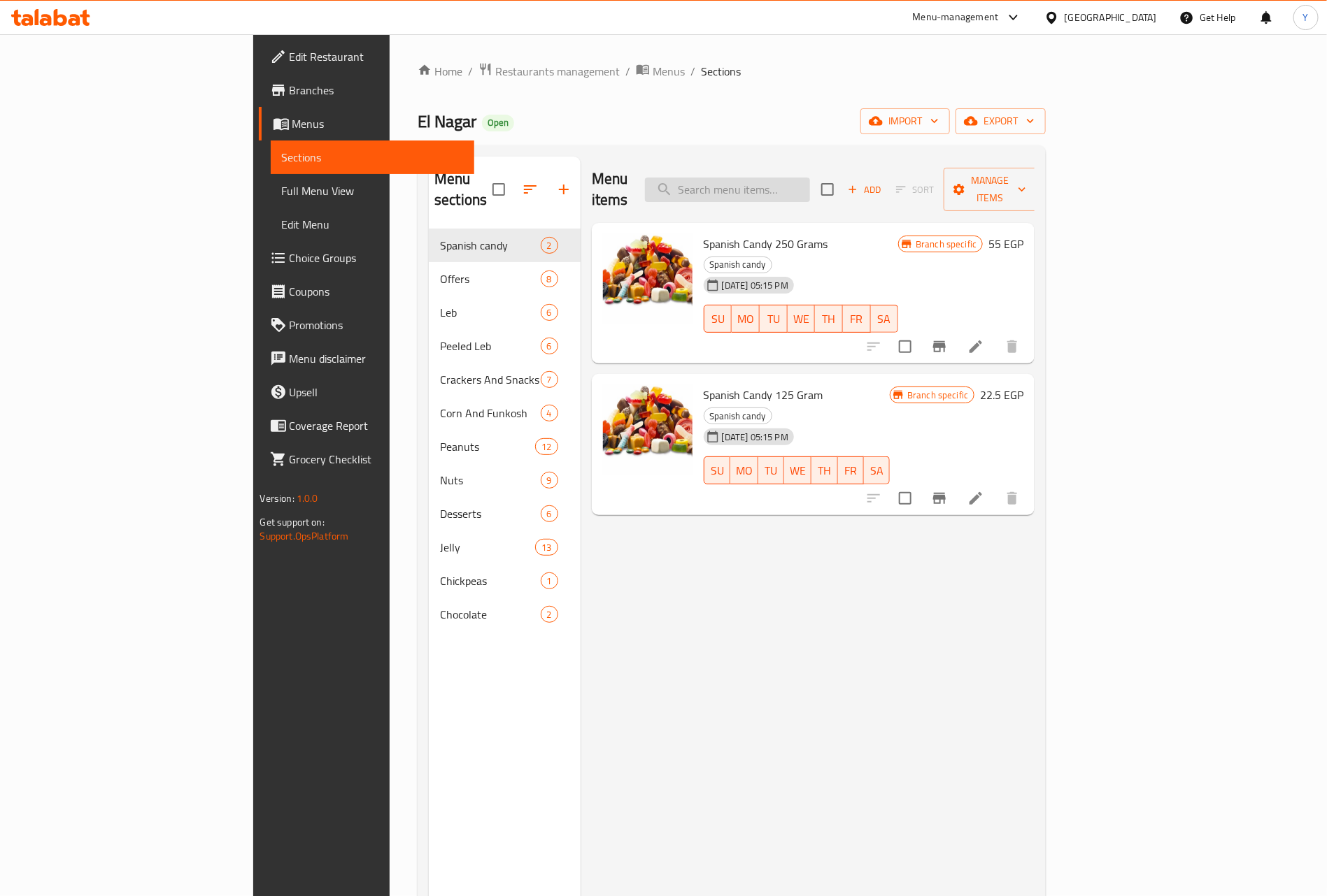
click at [810, 182] on input "search" at bounding box center [727, 190] width 165 height 25
paste input "سوري"
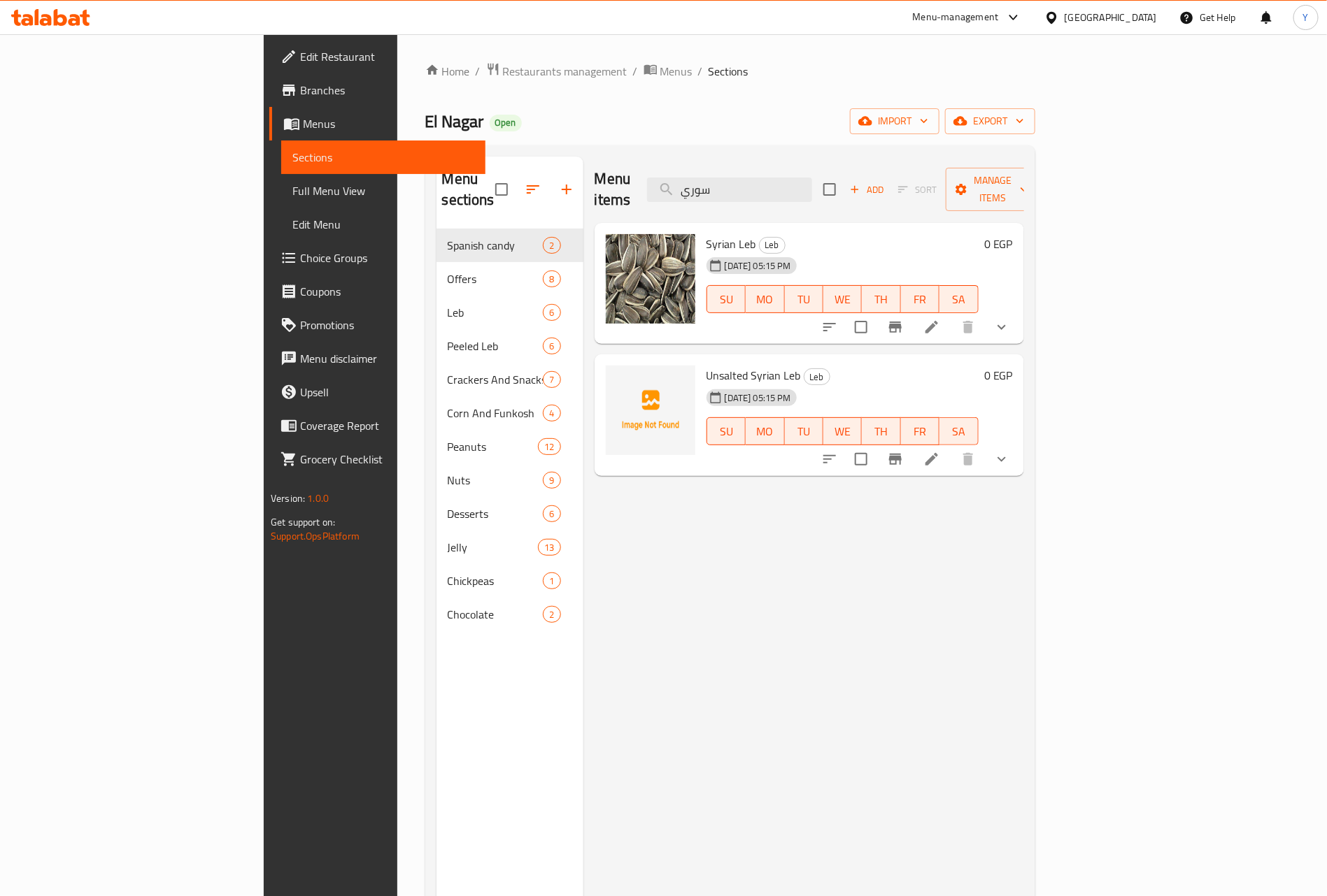
click at [842, 160] on div "Menu items سوري Add Sort Manage items" at bounding box center [808, 190] width 429 height 67
click at [824, 197] on div "Menu items سوري Add Sort Manage items" at bounding box center [808, 190] width 429 height 67
click at [812, 184] on input "سوري" at bounding box center [729, 190] width 165 height 25
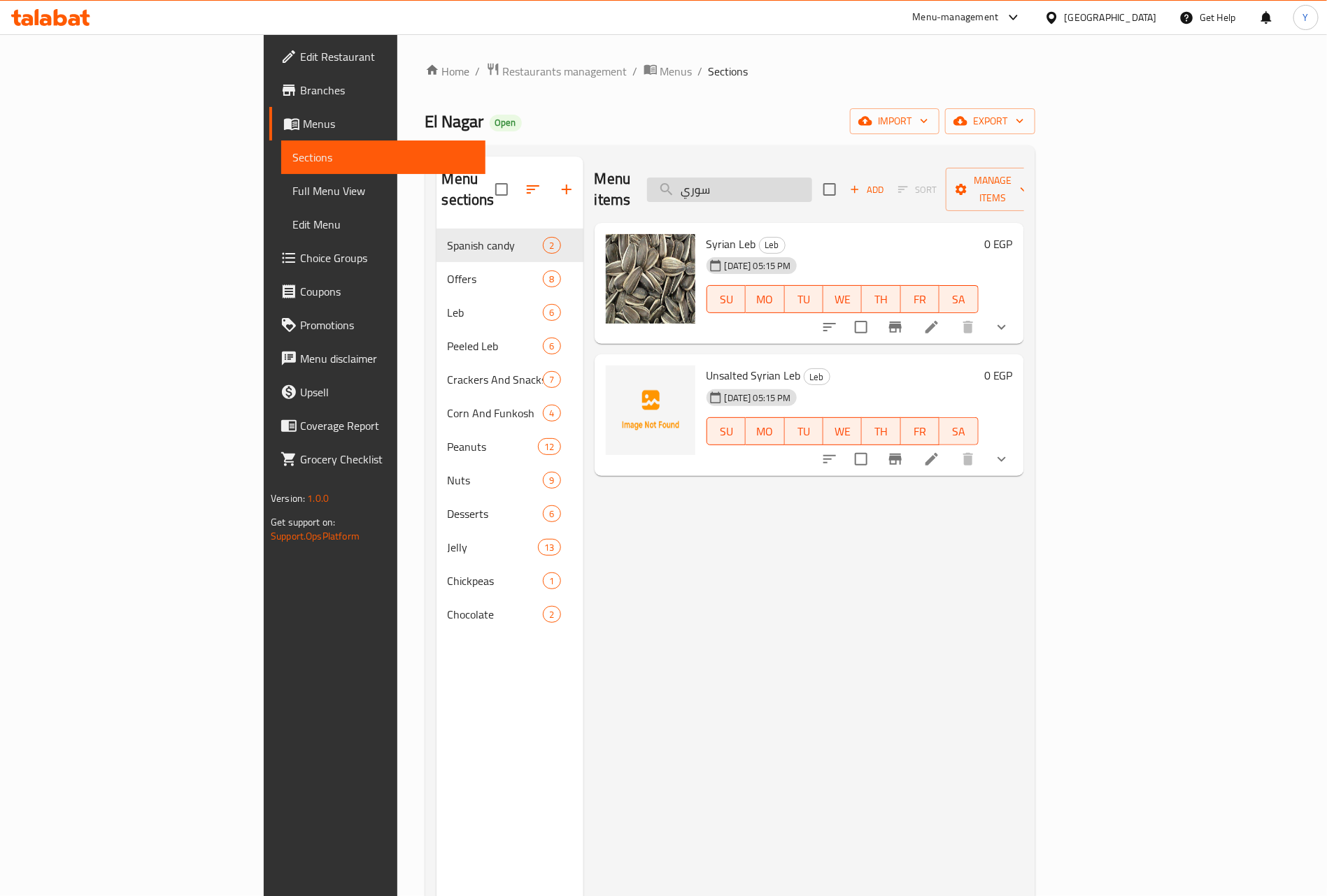
click at [812, 184] on input "سوري" at bounding box center [729, 190] width 165 height 25
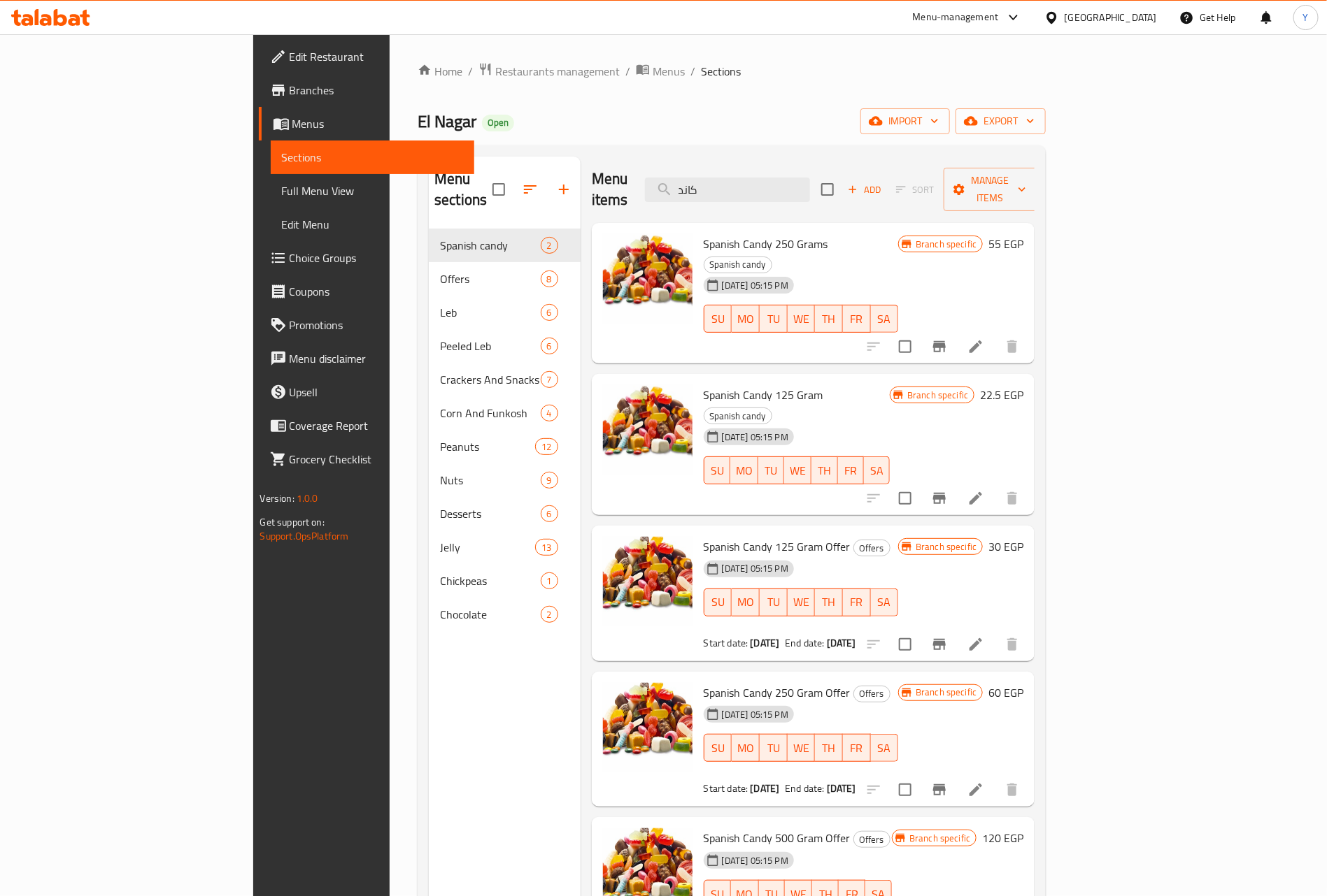
click at [826, 165] on div "Menu items كاند Add Sort Manage items" at bounding box center [813, 190] width 443 height 67
click at [810, 178] on input "كاند" at bounding box center [727, 190] width 165 height 25
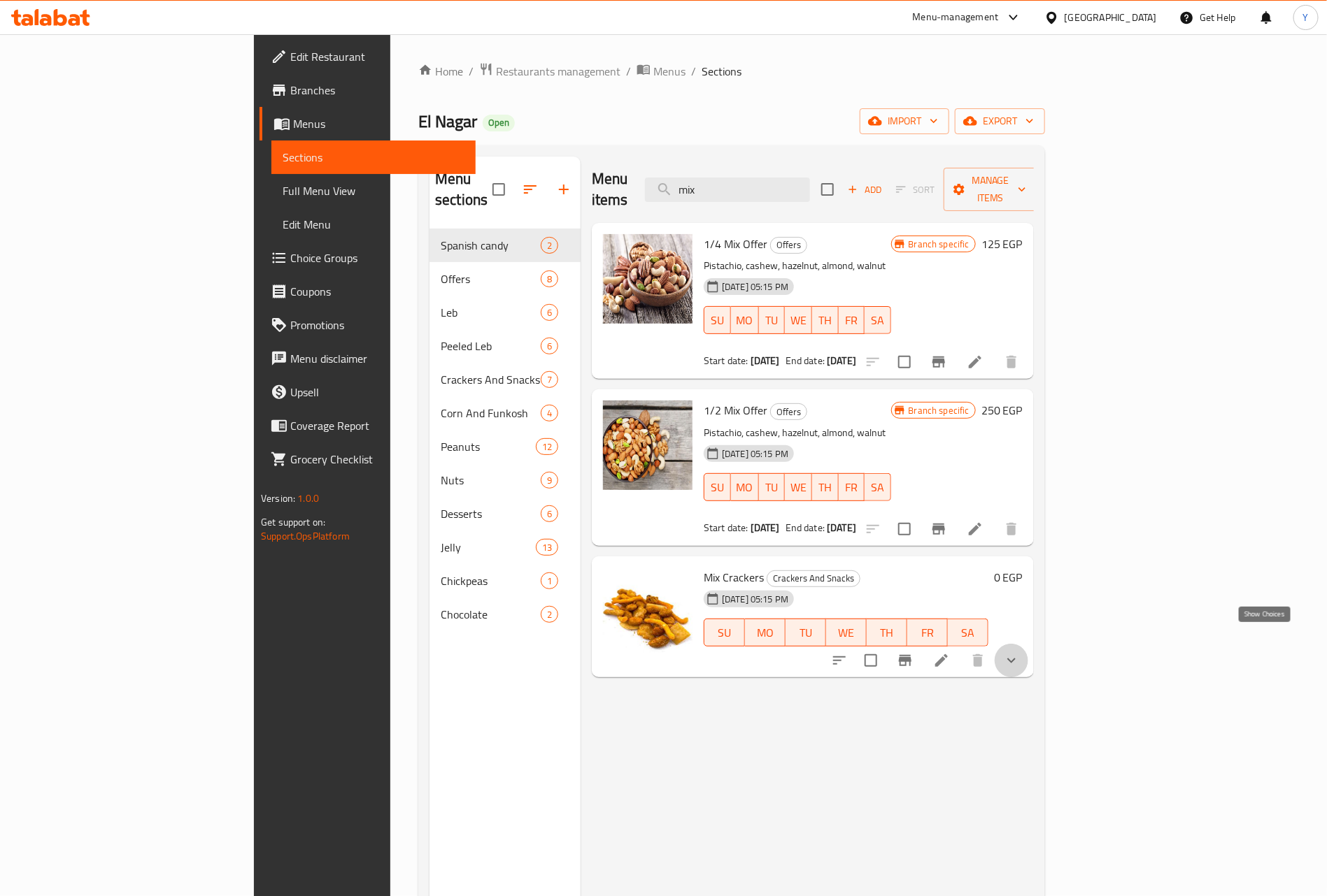
click at [1019, 652] on icon "show more" at bounding box center [1012, 661] width 17 height 17
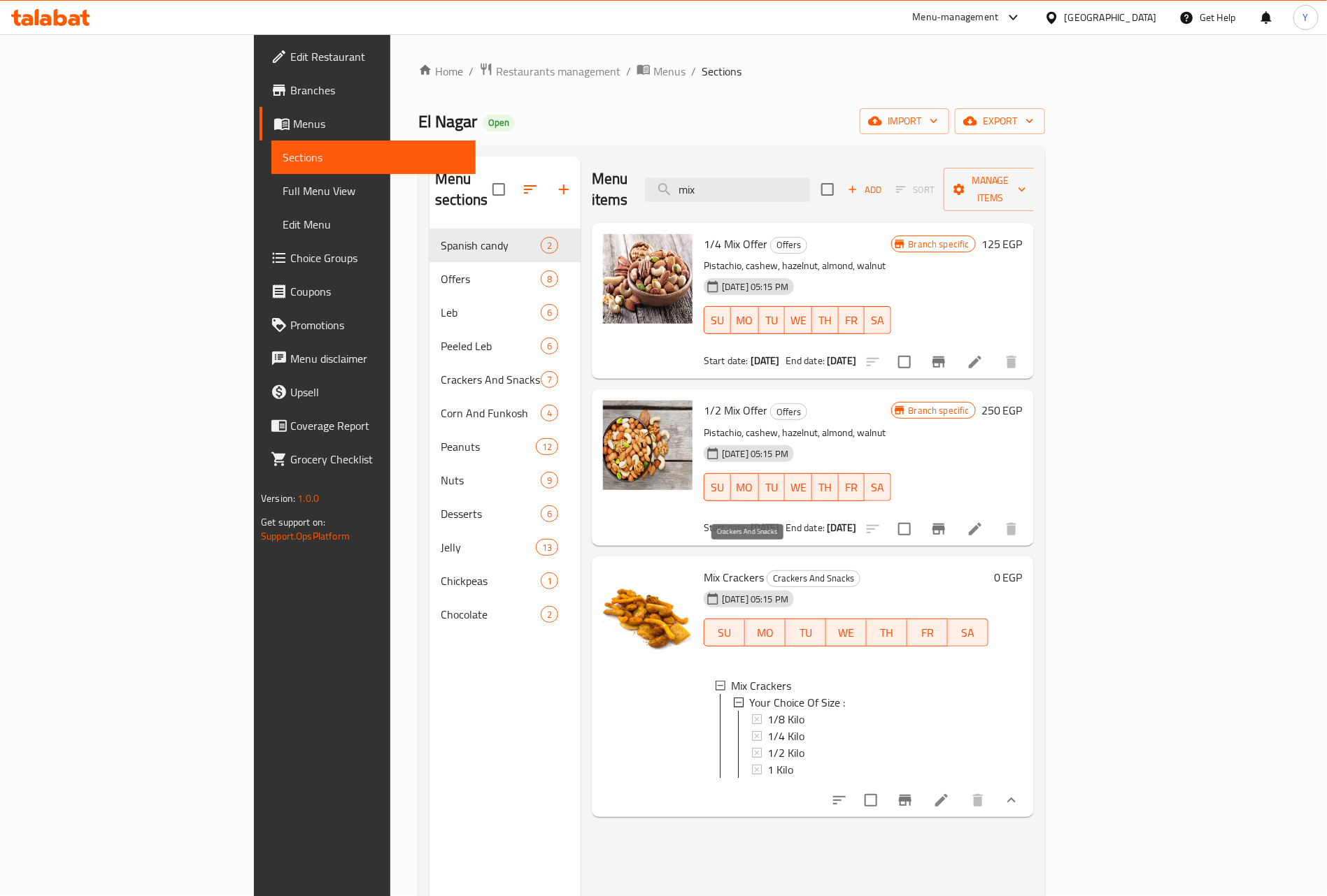
click at [767, 570] on span "Crackers And Snacks" at bounding box center [813, 578] width 93 height 16
click at [810, 181] on input "mix" at bounding box center [727, 190] width 165 height 25
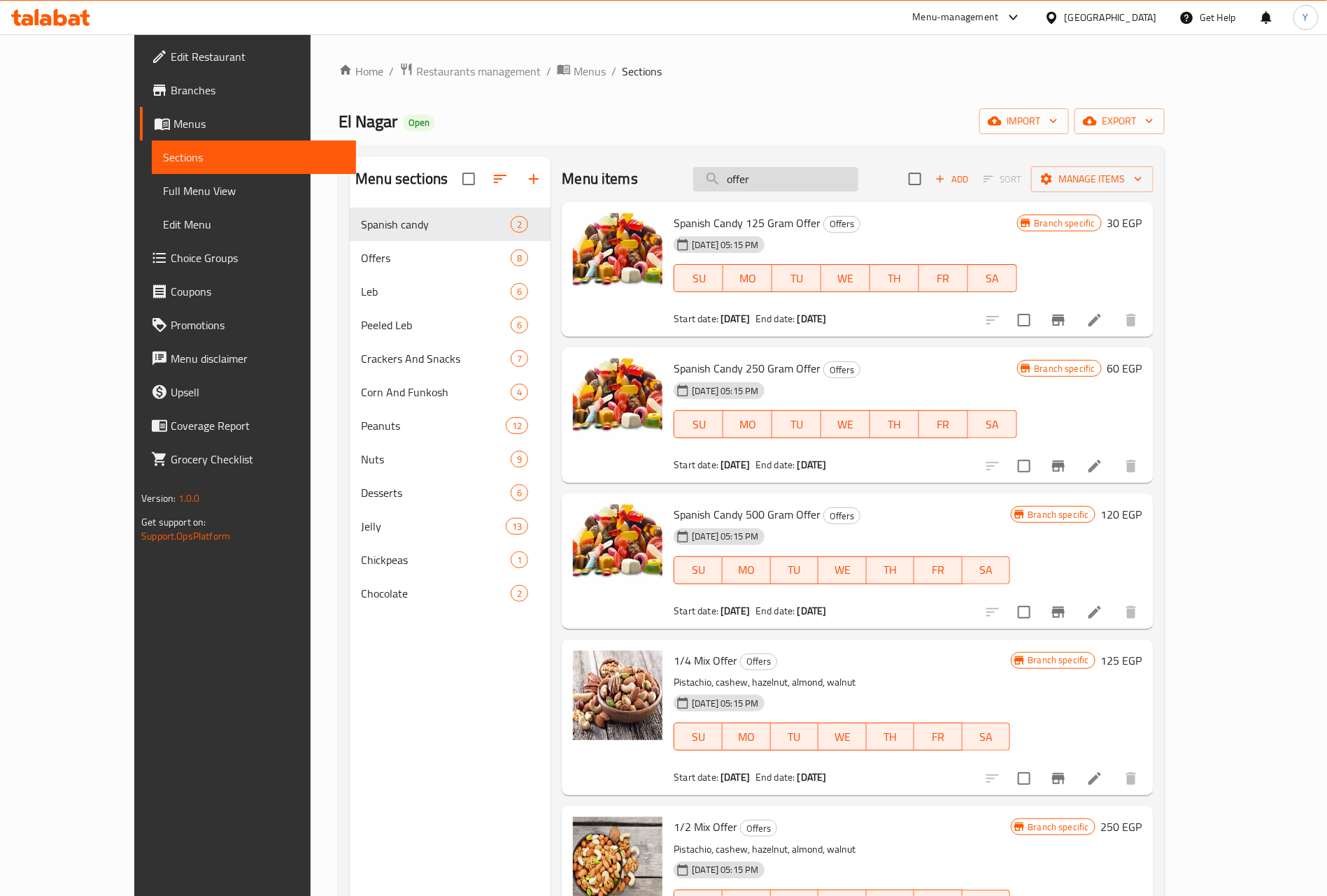
type input "offer"
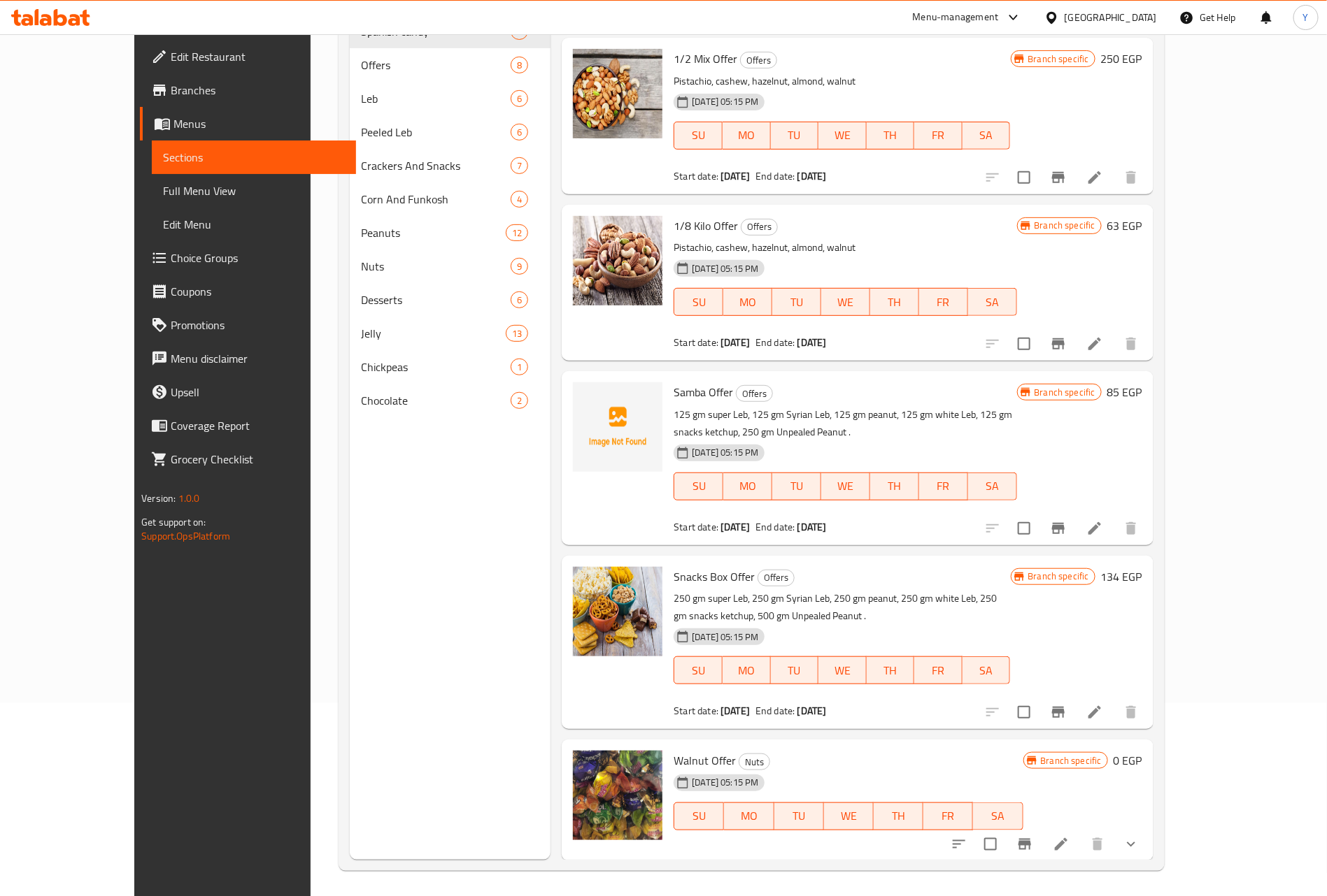
scroll to position [196, 0]
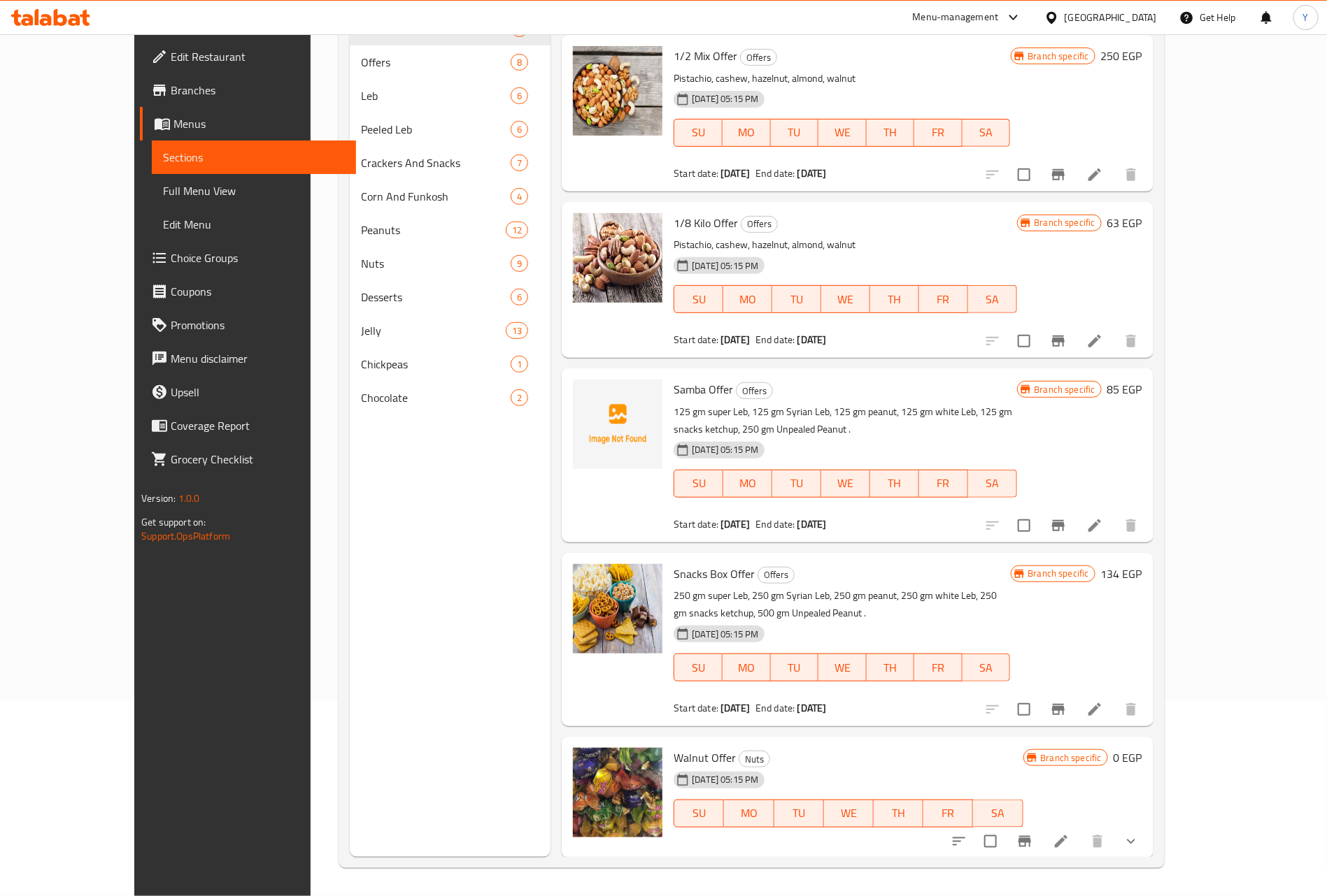
click at [550, 521] on div "Menu items offer Add Sort Manage items Spanish Candy 125 Gram Offer Offers [DAT…" at bounding box center [851, 409] width 602 height 896
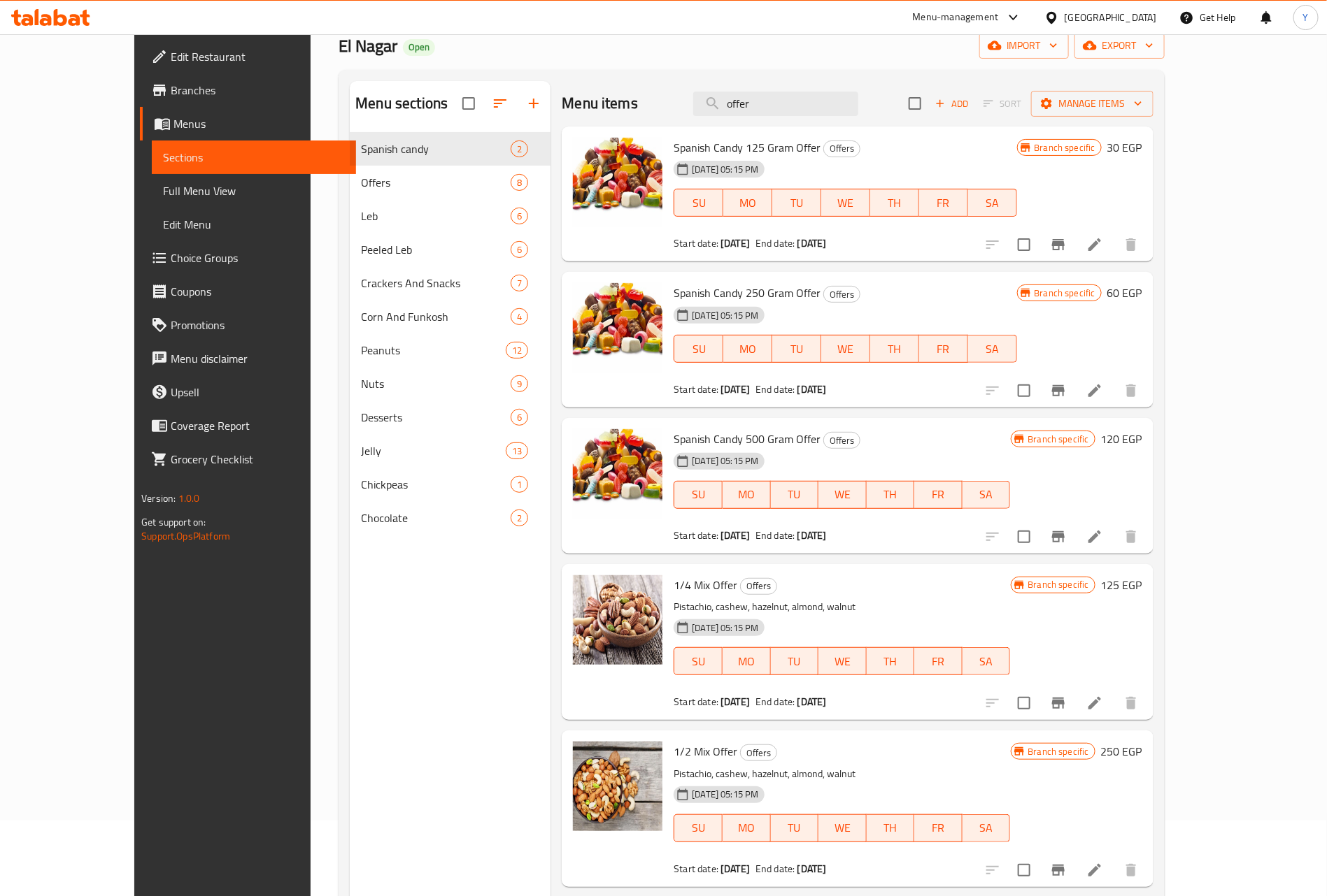
scroll to position [0, 0]
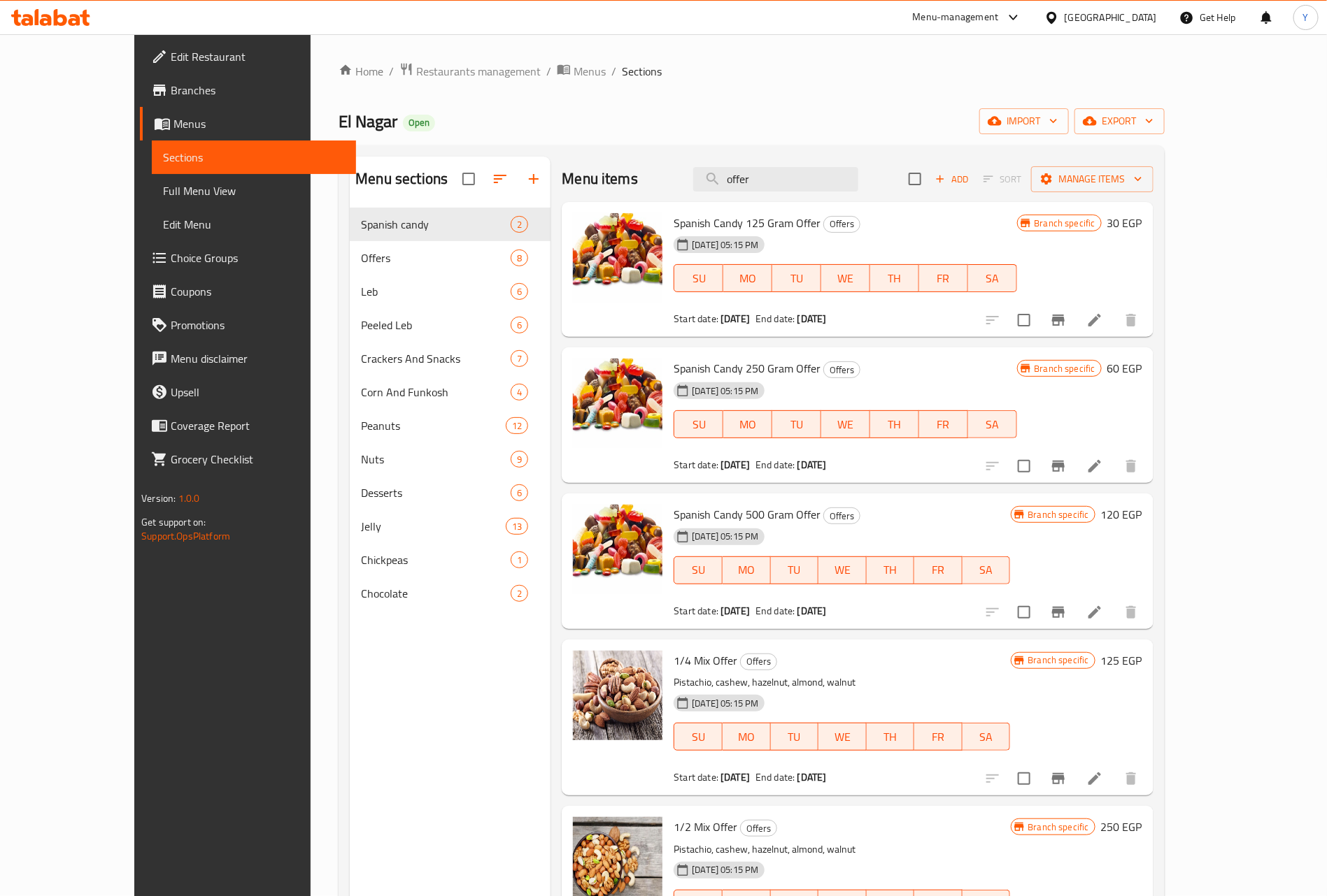
click at [171, 82] on span "Branches" at bounding box center [258, 91] width 174 height 17
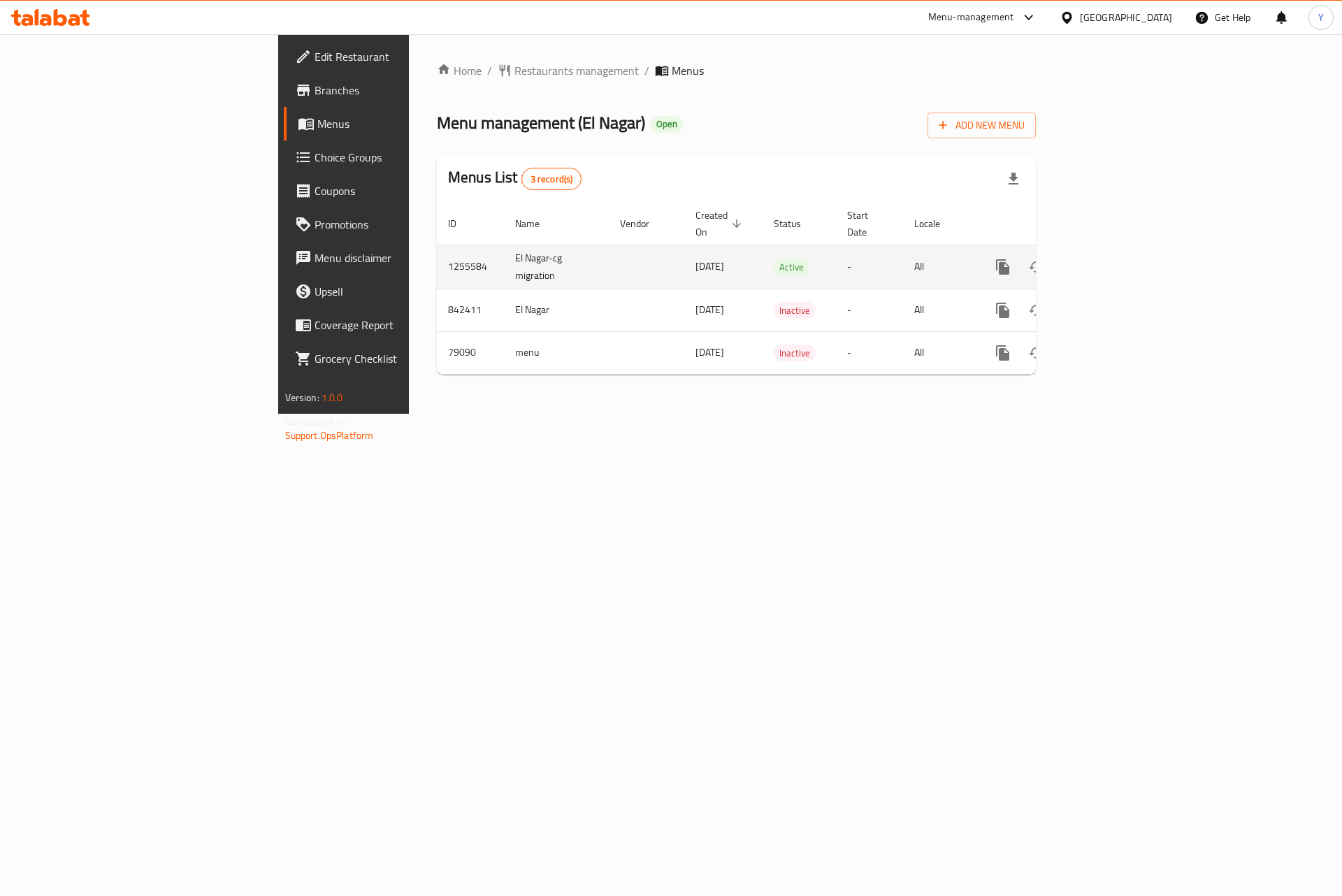
click at [1120, 258] on link "enhanced table" at bounding box center [1103, 267] width 33 height 33
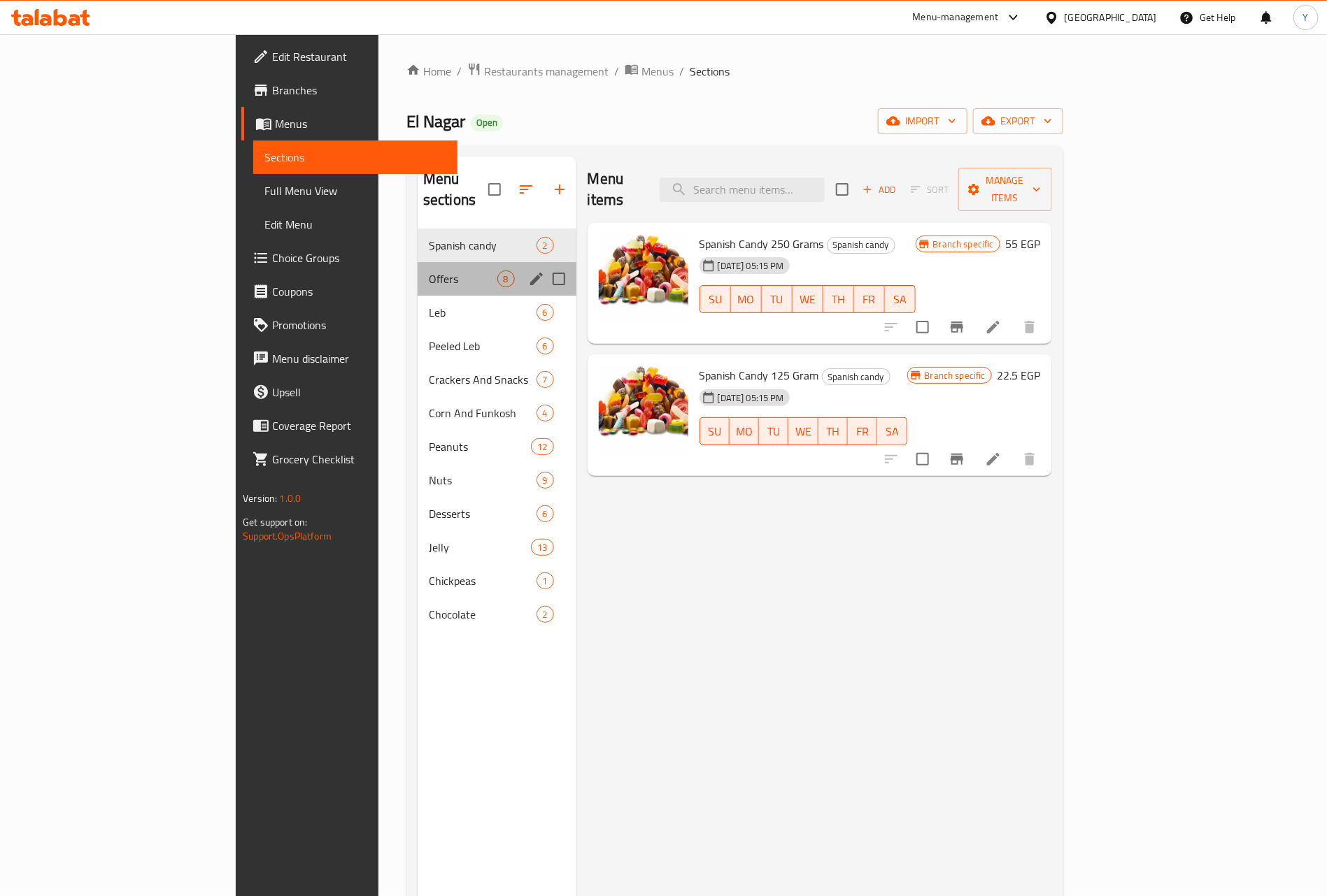
click at [417, 262] on div "Offers 8" at bounding box center [497, 278] width 159 height 33
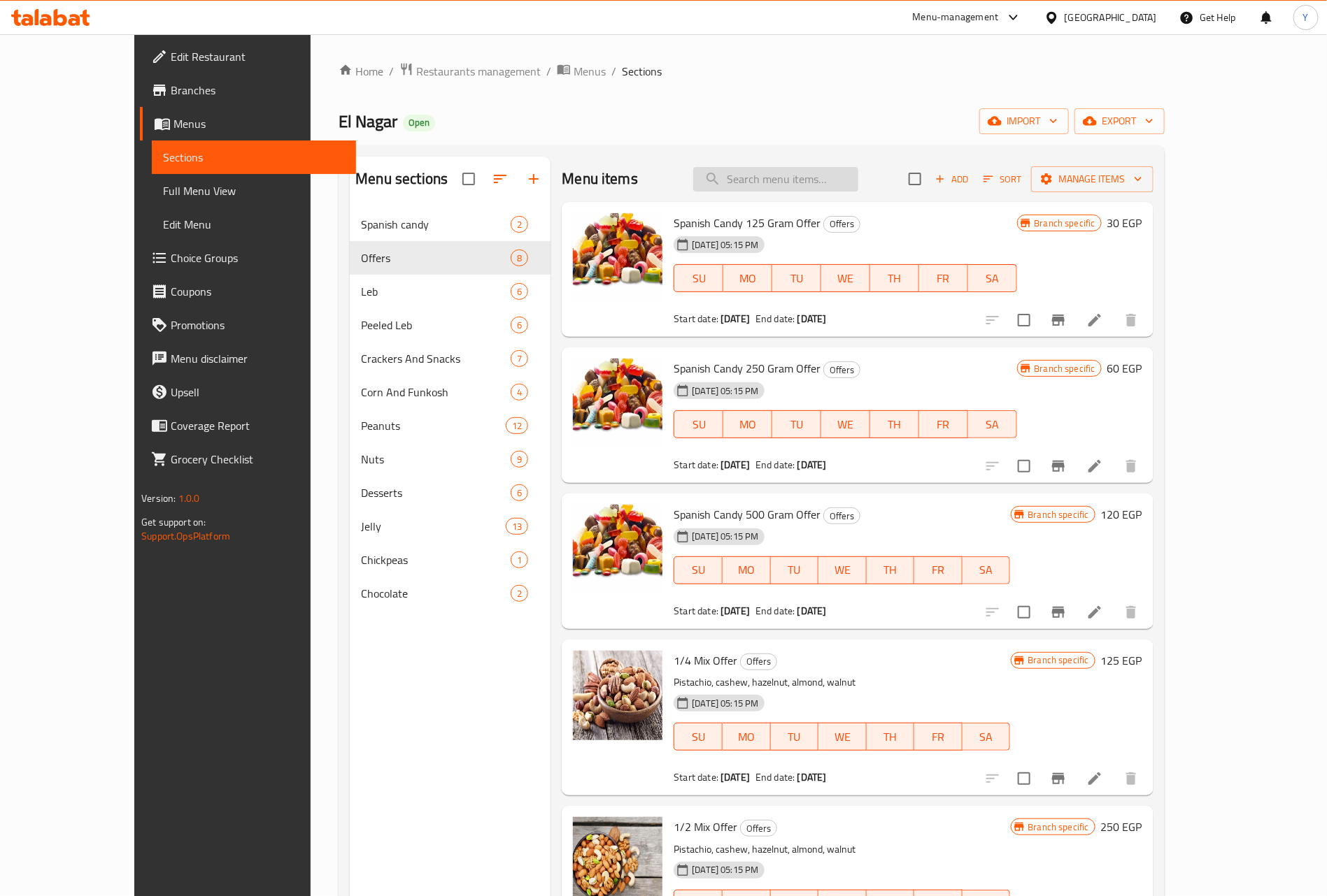
click at [858, 179] on input "search" at bounding box center [775, 180] width 165 height 25
paste input "لب أبيض بدون ملح"
type input "لب أبيض بدون ملح"
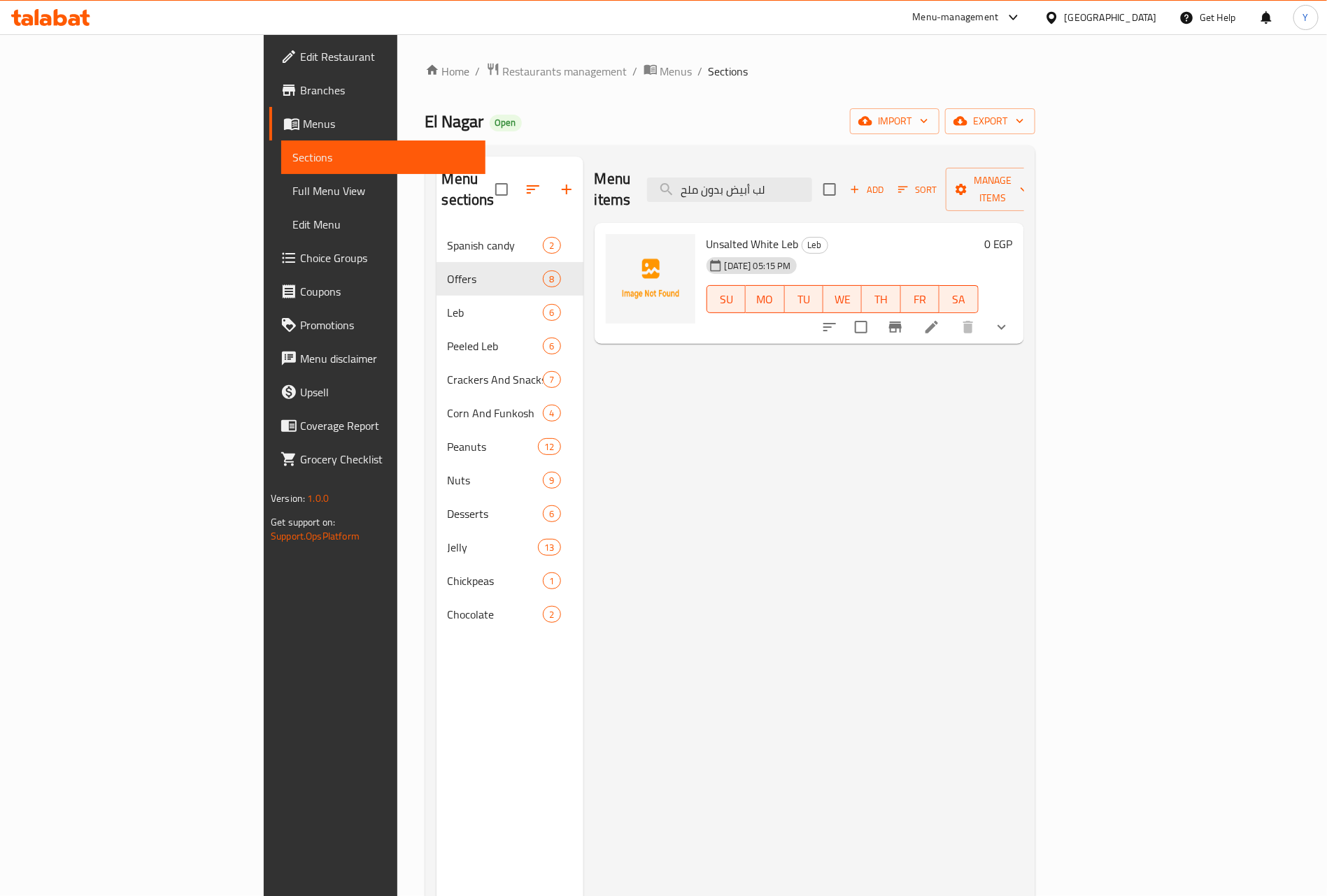
click at [1018, 310] on div at bounding box center [915, 327] width 205 height 33
click at [1010, 319] on icon "show more" at bounding box center [1001, 328] width 17 height 17
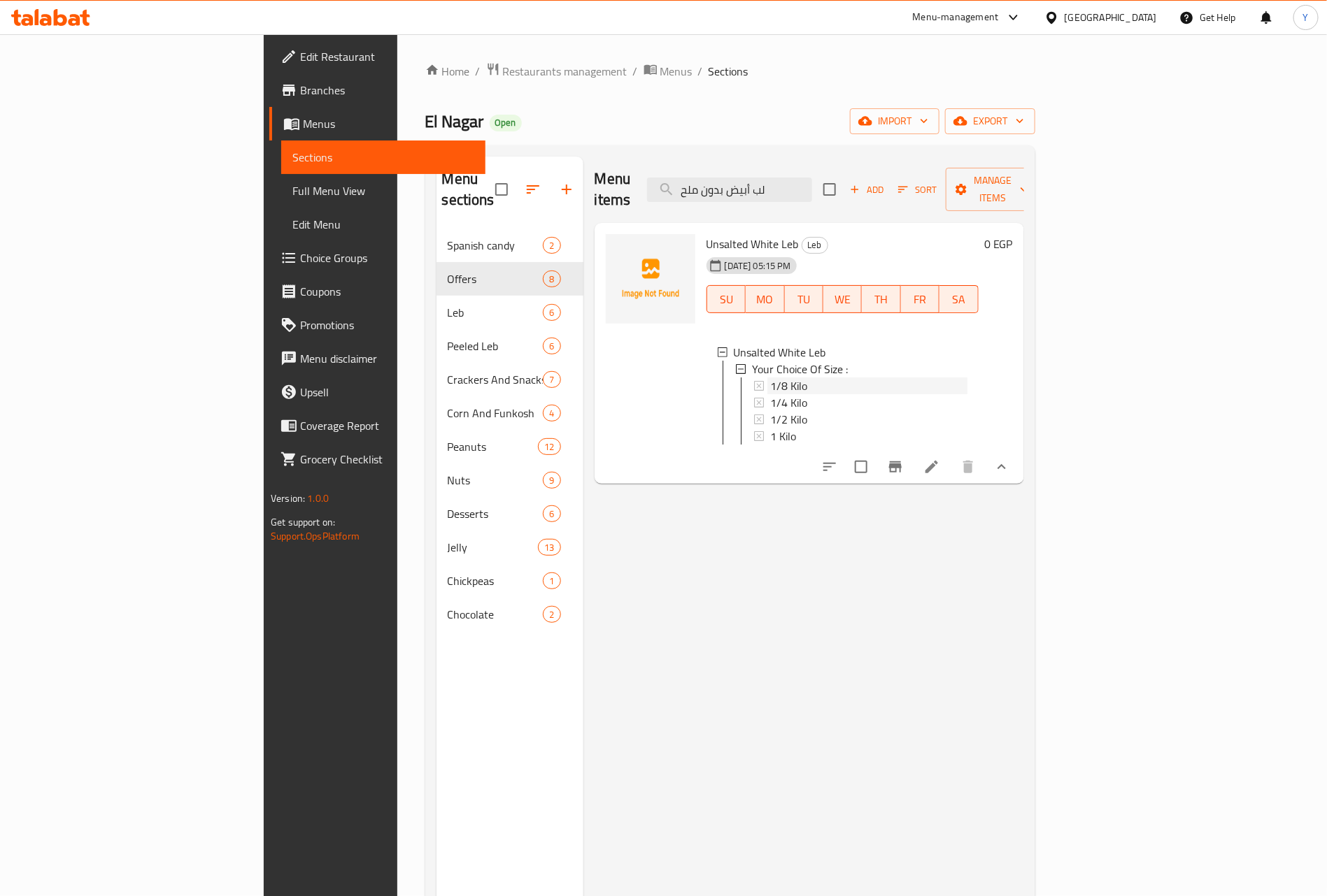
click at [770, 377] on div "1/8 Kilo" at bounding box center [868, 386] width 197 height 17
click at [812, 184] on input "لب أبيض بدون ملح" at bounding box center [729, 190] width 165 height 25
click at [812, 179] on input "لب أبيض بدون ملح" at bounding box center [729, 190] width 165 height 25
click at [812, 181] on input "لب أبيض بدون ملح" at bounding box center [729, 190] width 165 height 25
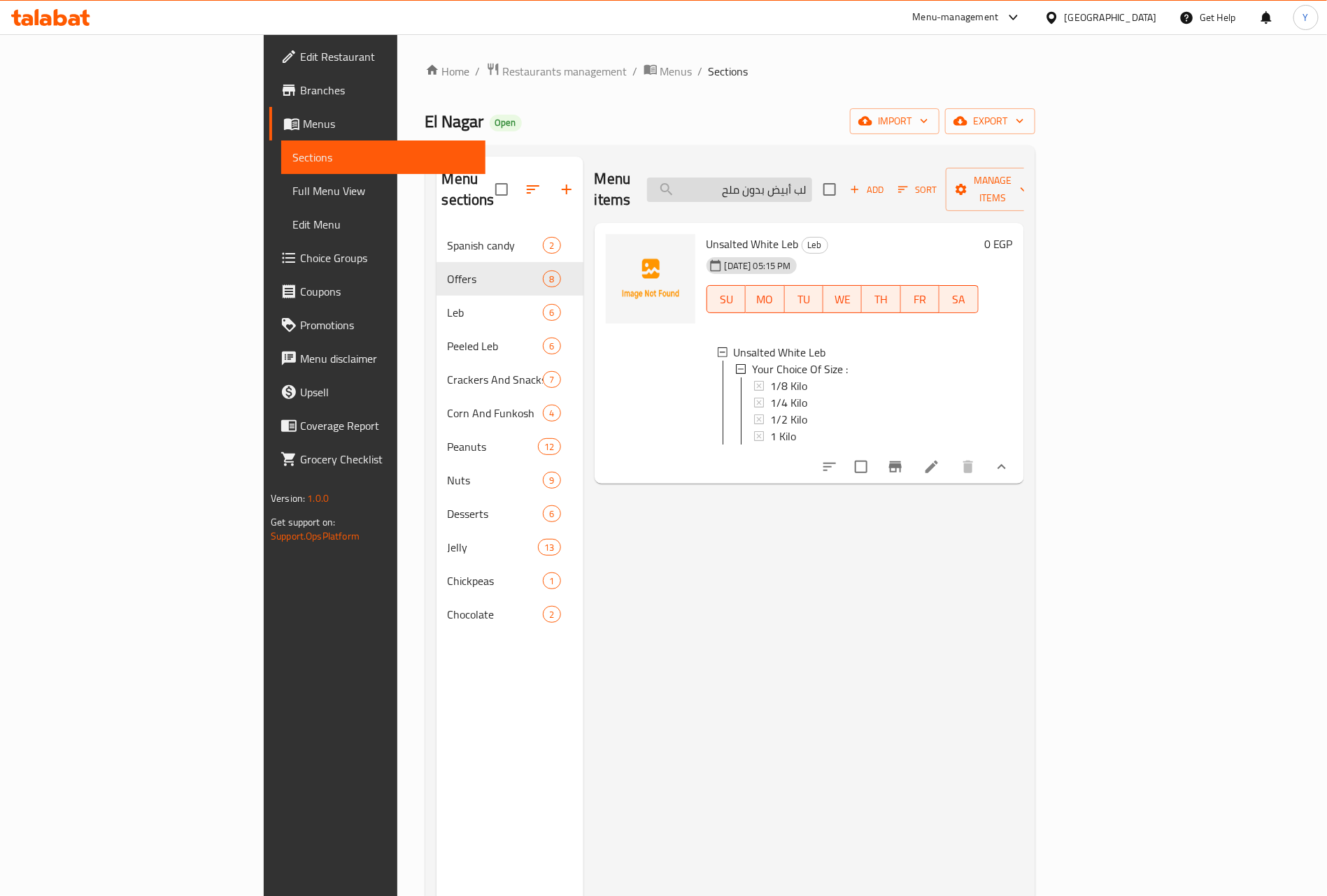
click at [812, 181] on input "لب أبيض بدون ملح" at bounding box center [729, 190] width 165 height 25
drag, startPoint x: 848, startPoint y: 181, endPoint x: 792, endPoint y: 179, distance: 56.0
click at [794, 179] on input "لب أبيض بدون ملح" at bounding box center [729, 190] width 165 height 25
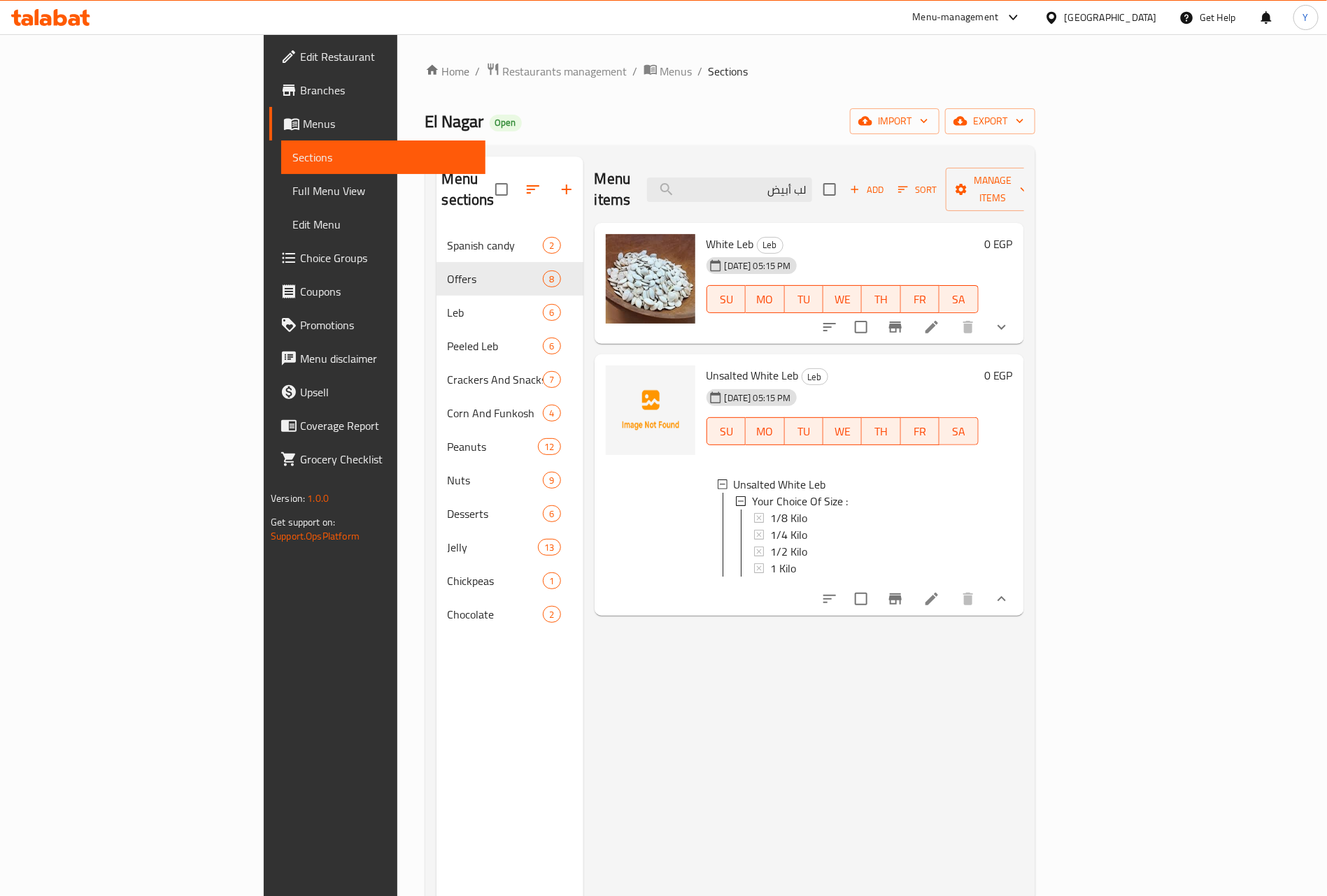
type input "لب أبيض"
click at [1018, 315] on button "show more" at bounding box center [1001, 327] width 33 height 33
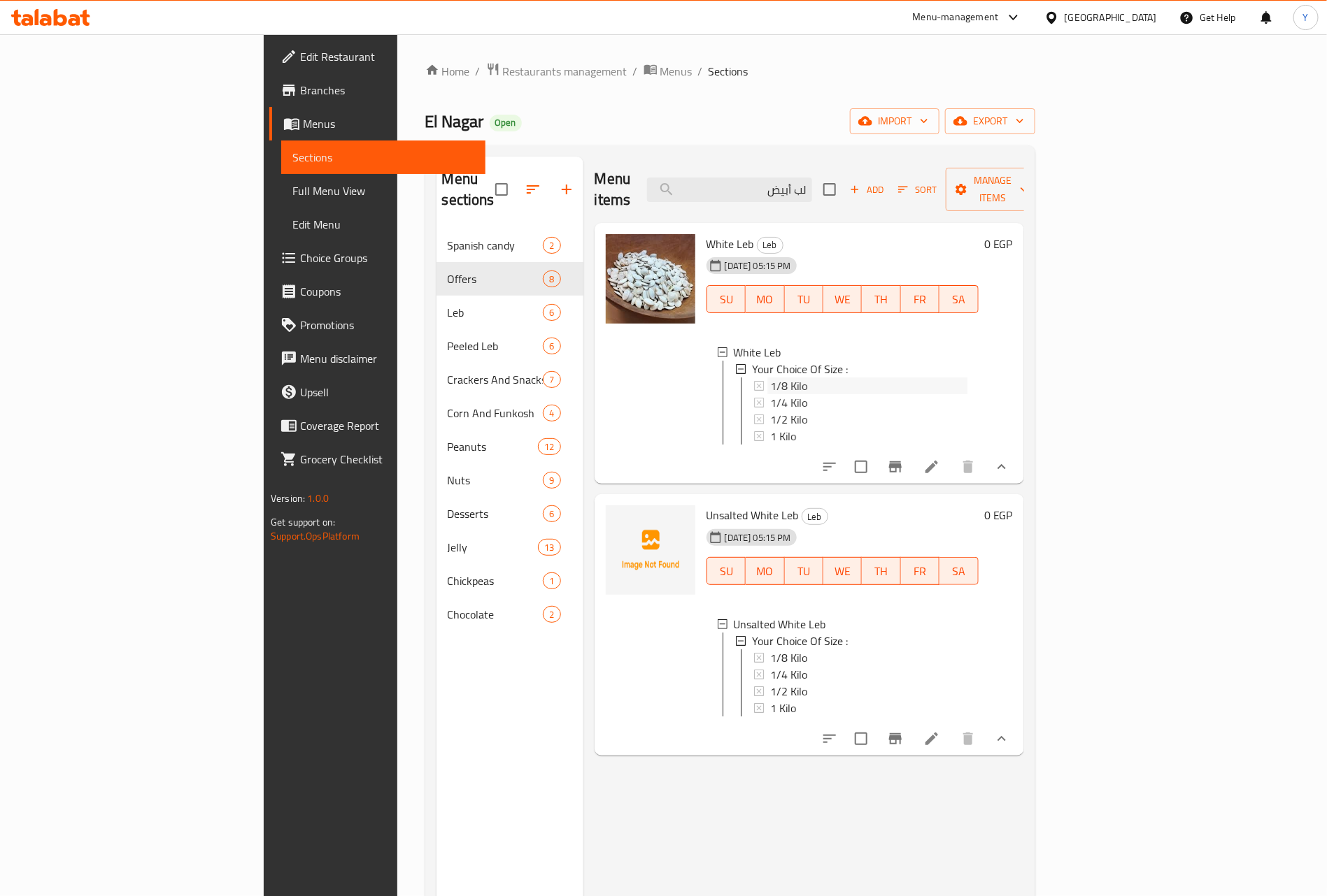
click at [770, 377] on span "1/8 Kilo" at bounding box center [788, 386] width 37 height 17
click at [770, 650] on span "1/8 Kilo" at bounding box center [788, 658] width 37 height 17
click at [812, 179] on input "لب أبيض" at bounding box center [729, 190] width 165 height 25
paste input "سوري"
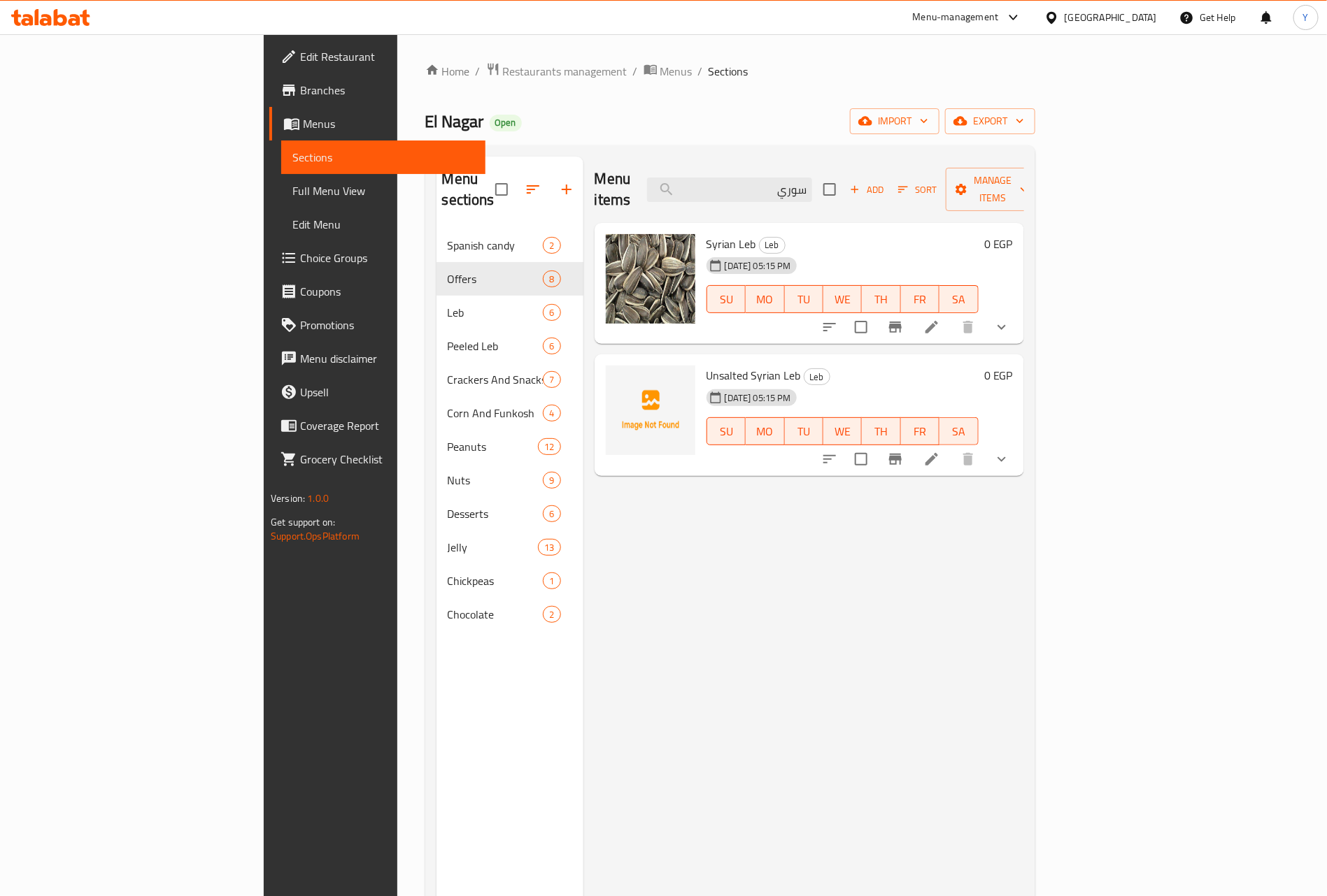
type input "سوري"
click at [1006, 458] on icon "show more" at bounding box center [1001, 459] width 9 height 5
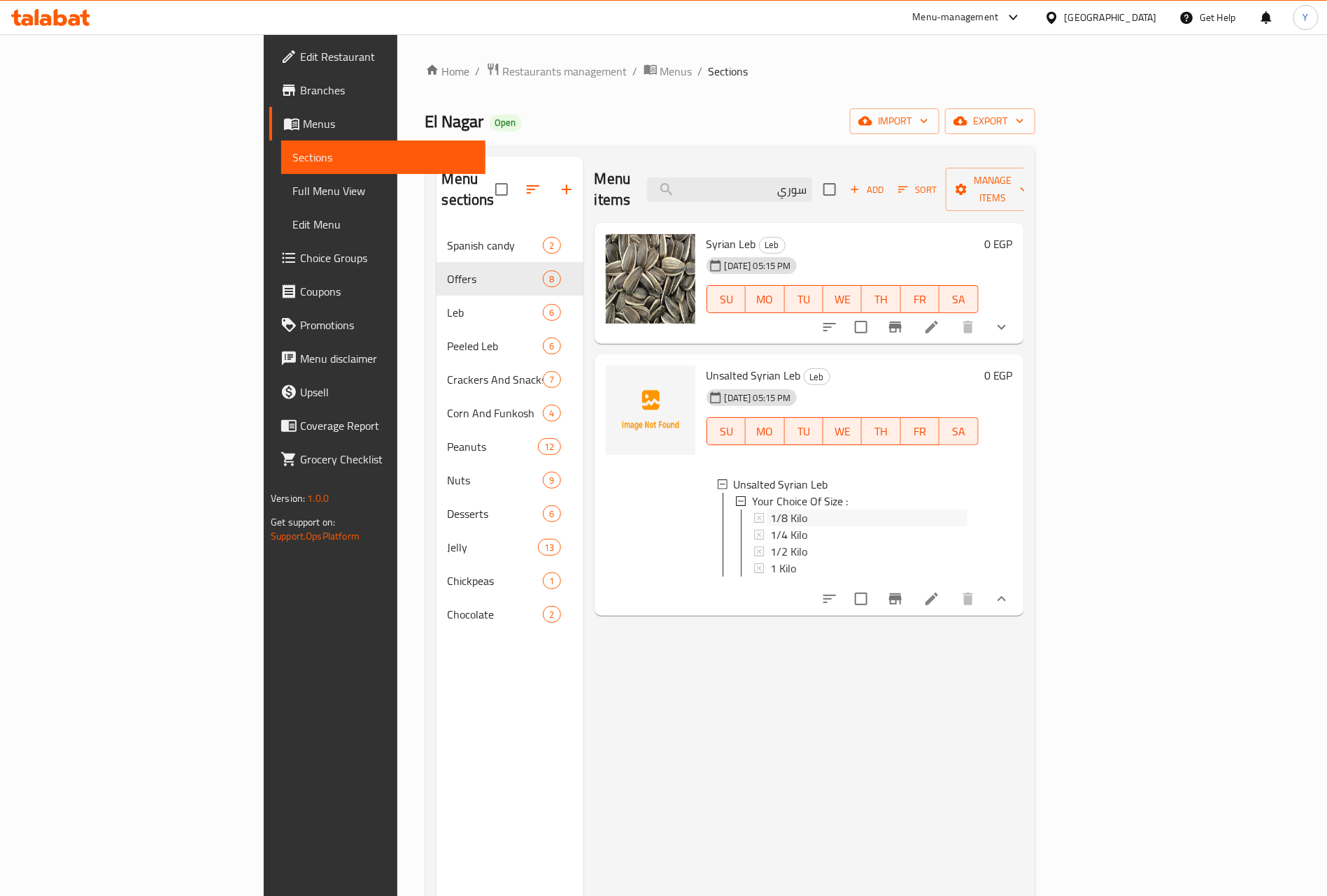
click at [770, 510] on div "1/8 Kilo" at bounding box center [868, 519] width 197 height 17
click at [1024, 324] on div "Menu items سوري Add Sort Manage items Syrian Leb Leb 31-08-2024 05:15 PM SU MO …" at bounding box center [803, 605] width 440 height 896
click at [1018, 317] on button "show more" at bounding box center [1001, 327] width 33 height 33
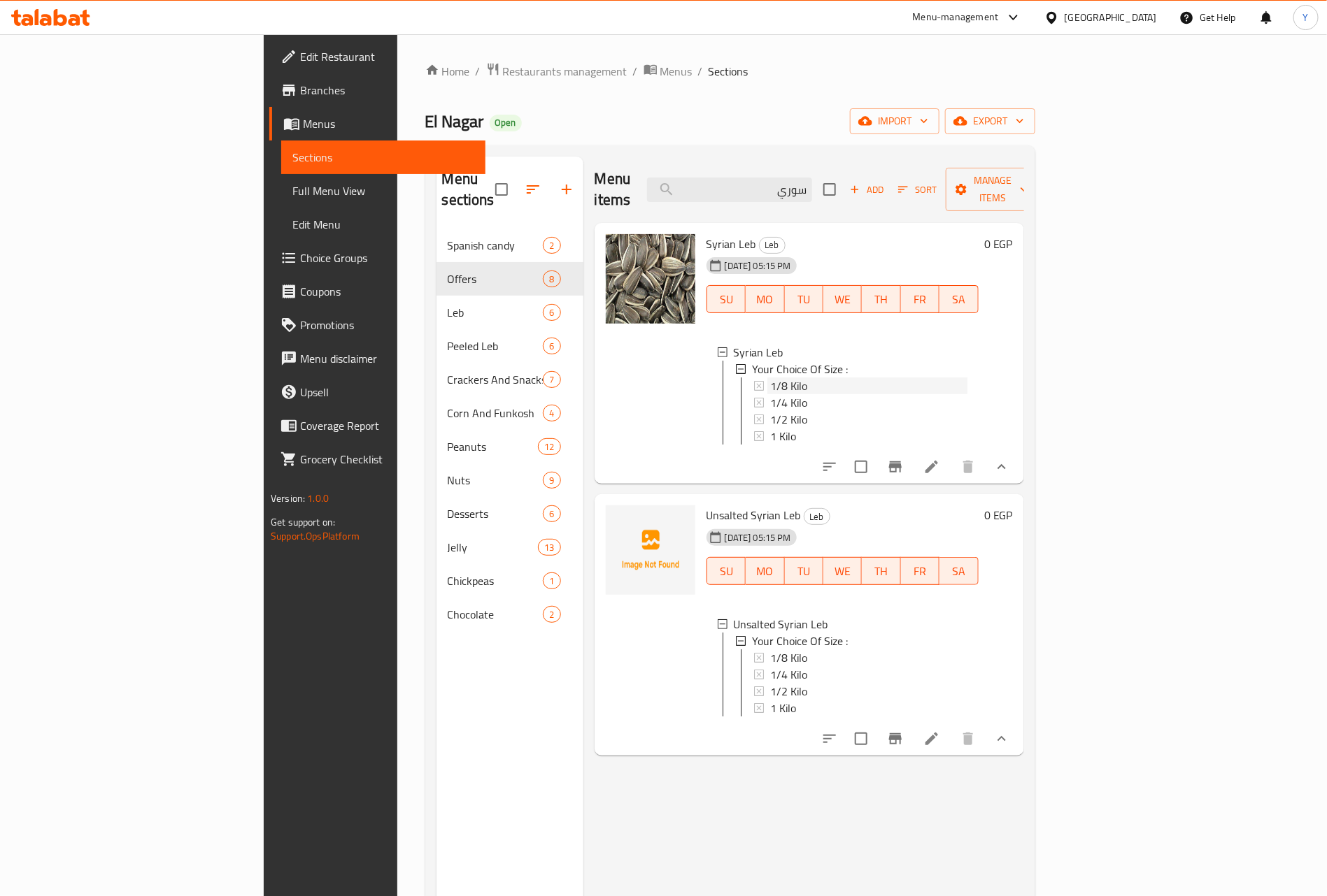
click at [812, 377] on div "1/8 Kilo" at bounding box center [868, 386] width 197 height 17
click at [812, 178] on input "سوري" at bounding box center [729, 190] width 165 height 25
paste input "كاند"
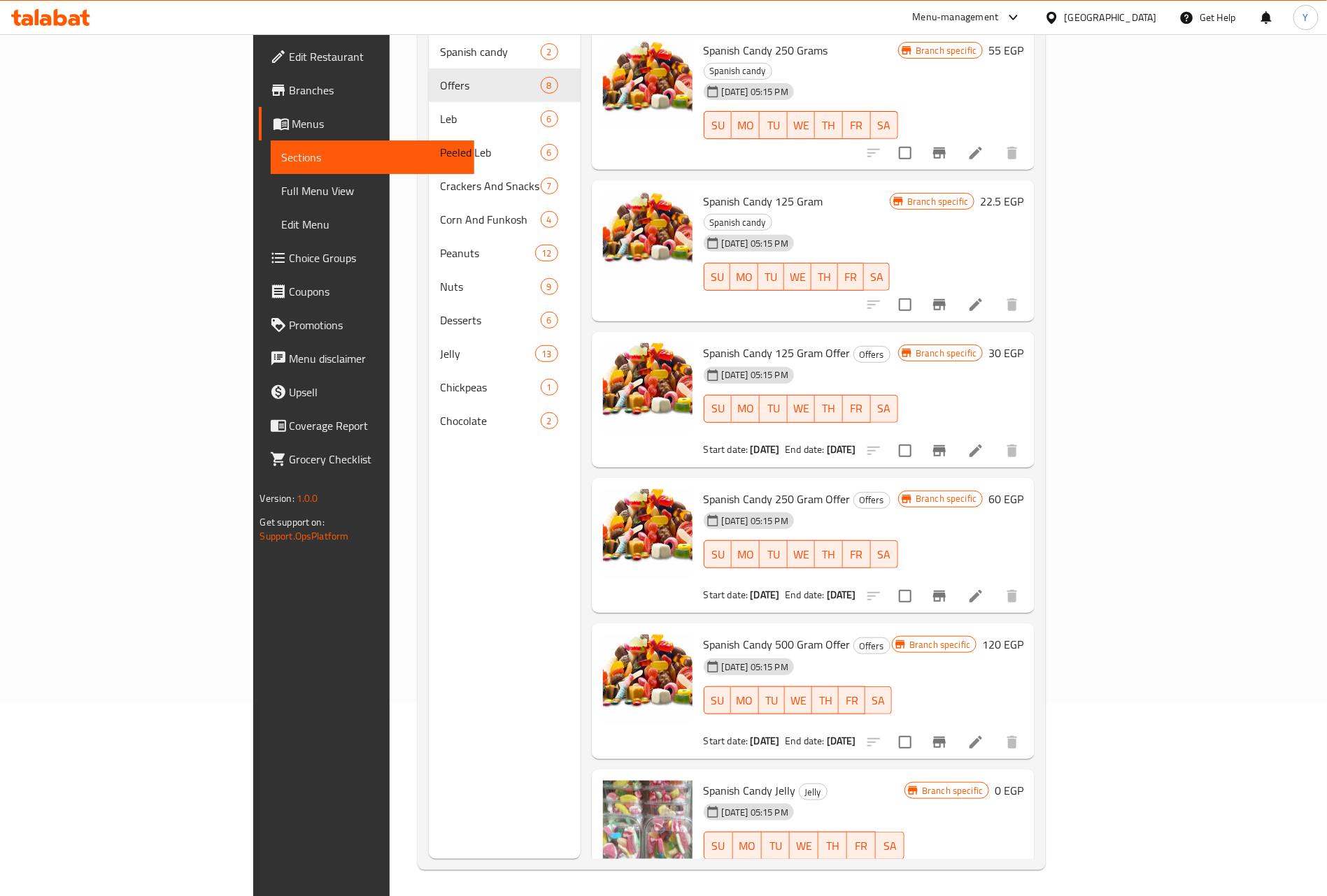
scroll to position [196, 0]
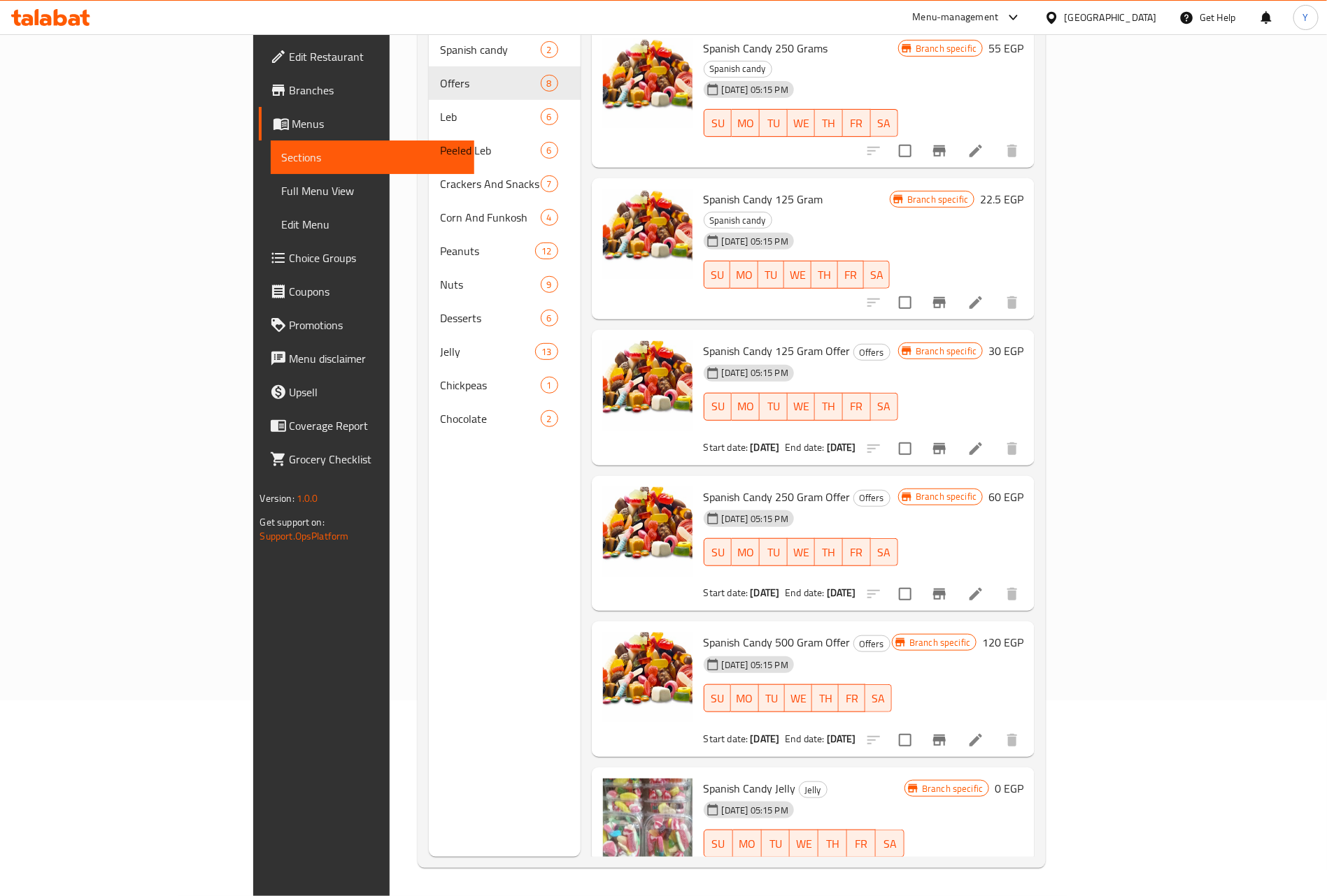
type input "كاندي"
click at [1029, 855] on button "show more" at bounding box center [1012, 871] width 33 height 33
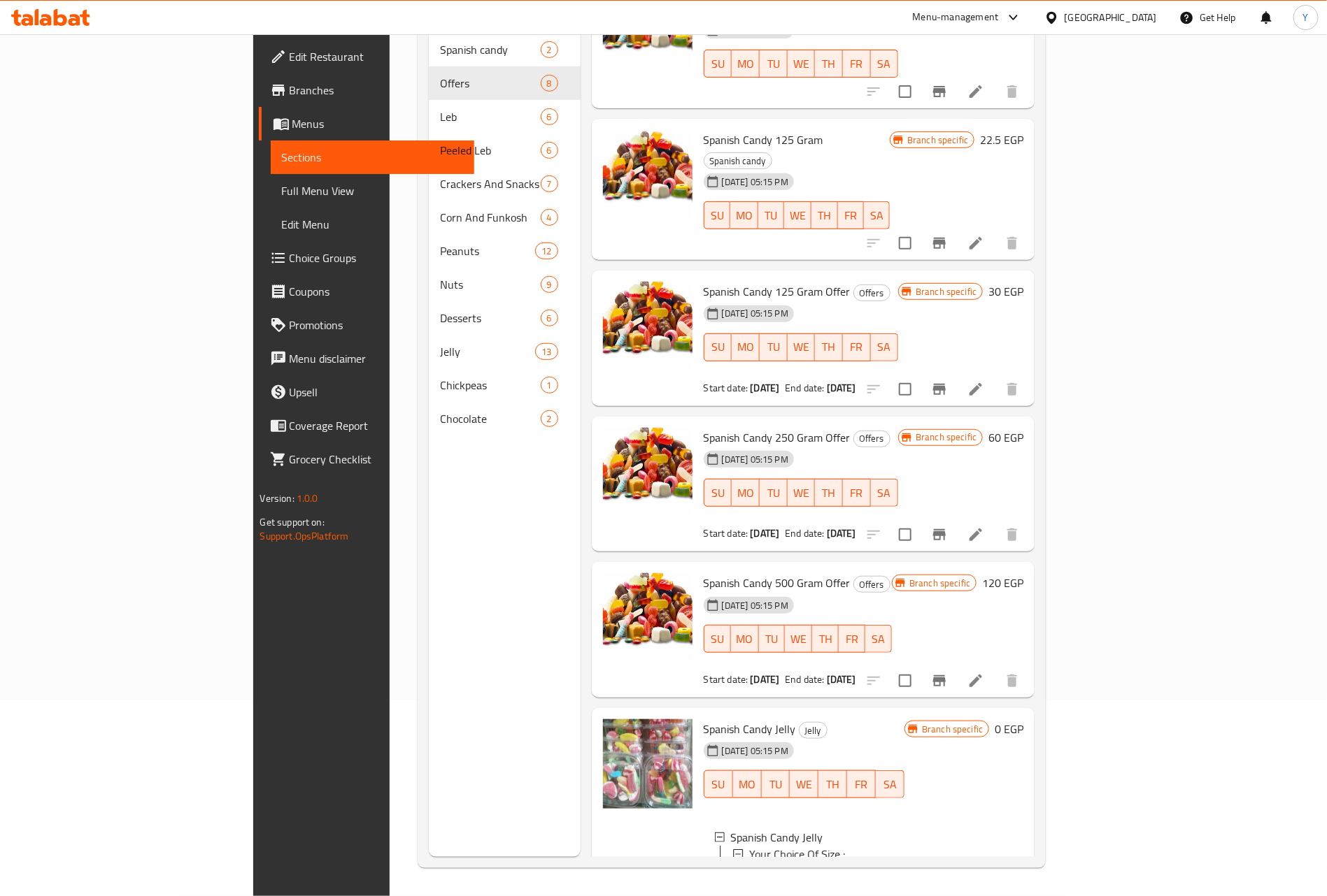
scroll to position [93, 0]
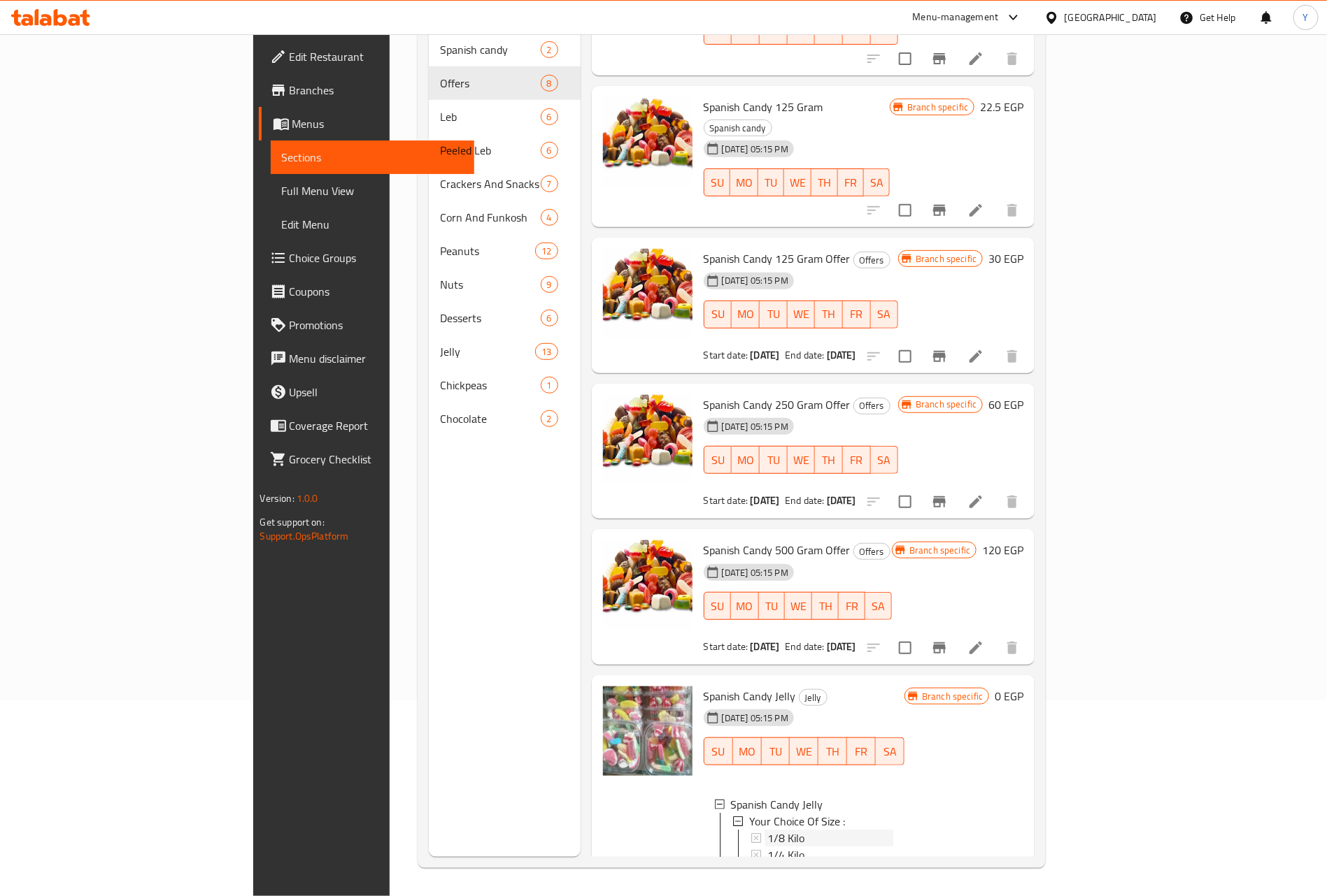
click at [767, 830] on div "1/8 Kilo" at bounding box center [830, 839] width 126 height 17
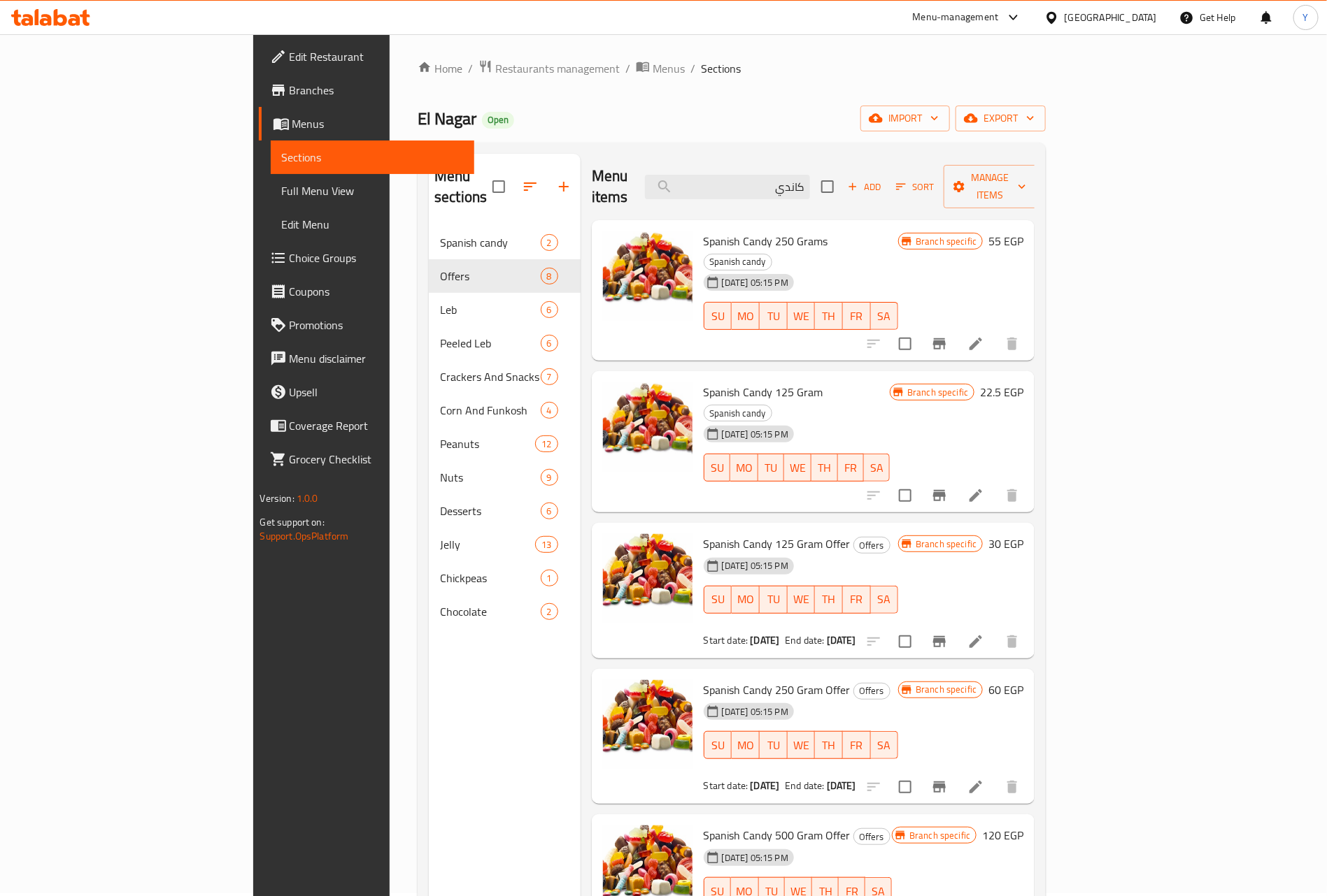
scroll to position [0, 0]
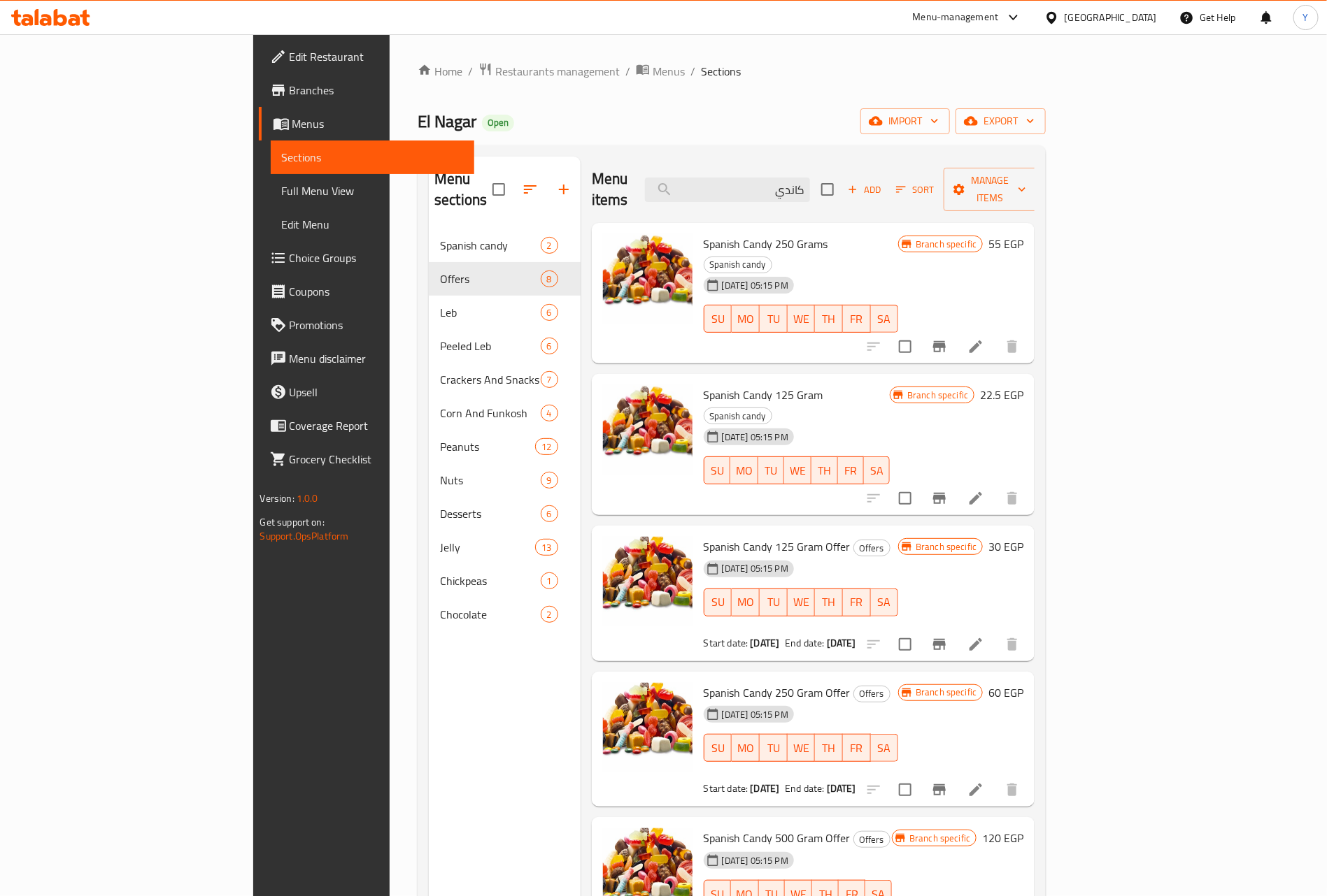
click at [703, 233] on span "Spanish Candy 250 Grams" at bounding box center [765, 244] width 124 height 21
copy h6 "Spanish Candy 250 Grams"
click at [708, 385] on span "Spanish Candy 125 Gram" at bounding box center [762, 395] width 119 height 21
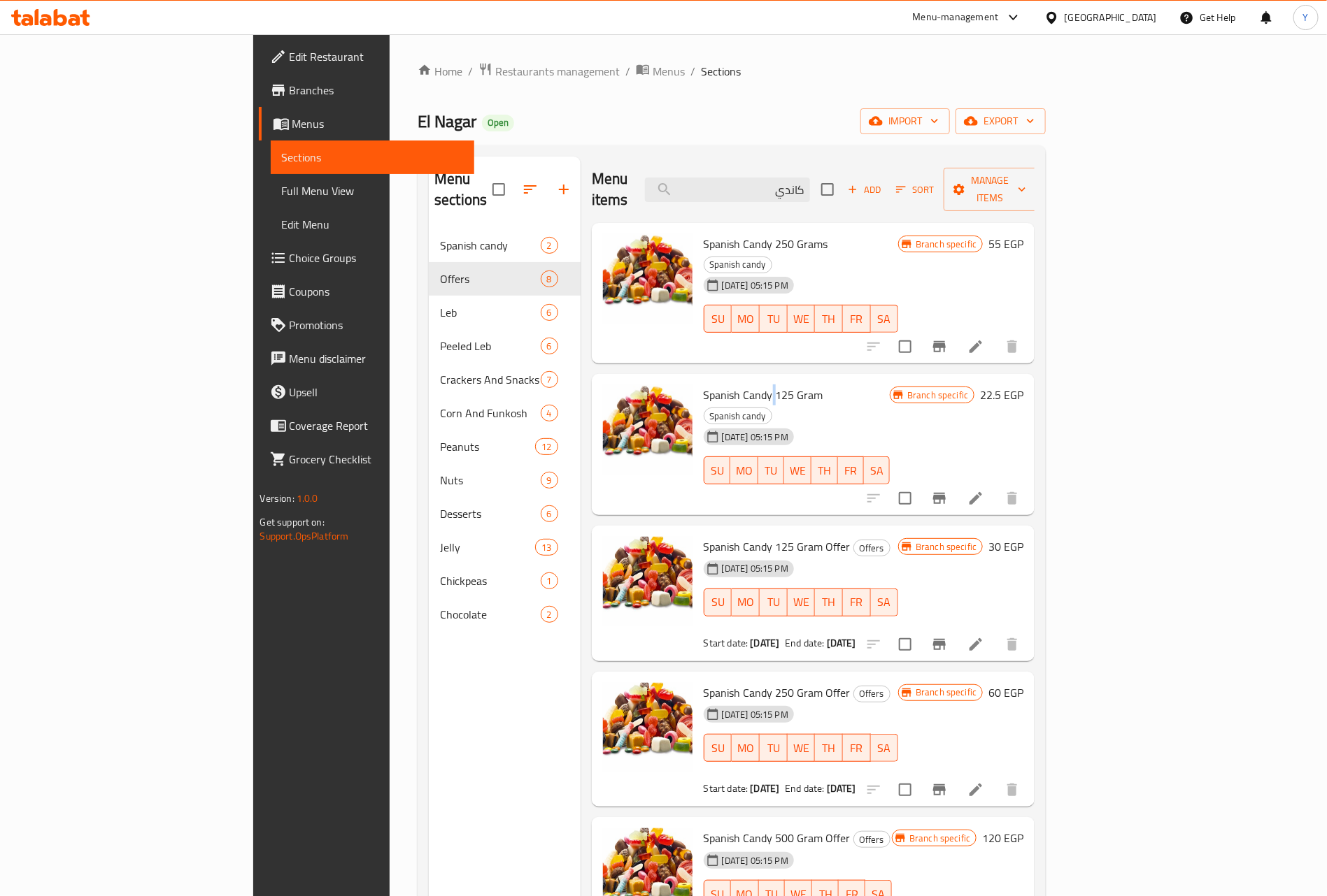
click at [708, 385] on span "Spanish Candy 125 Gram" at bounding box center [762, 395] width 119 height 21
copy h6 "Spanish Candy 125 Gram"
click at [753, 385] on span "Spanish Candy 125 Gram" at bounding box center [762, 395] width 119 height 21
click at [727, 233] on span "Spanish Candy 250 Grams" at bounding box center [765, 244] width 124 height 21
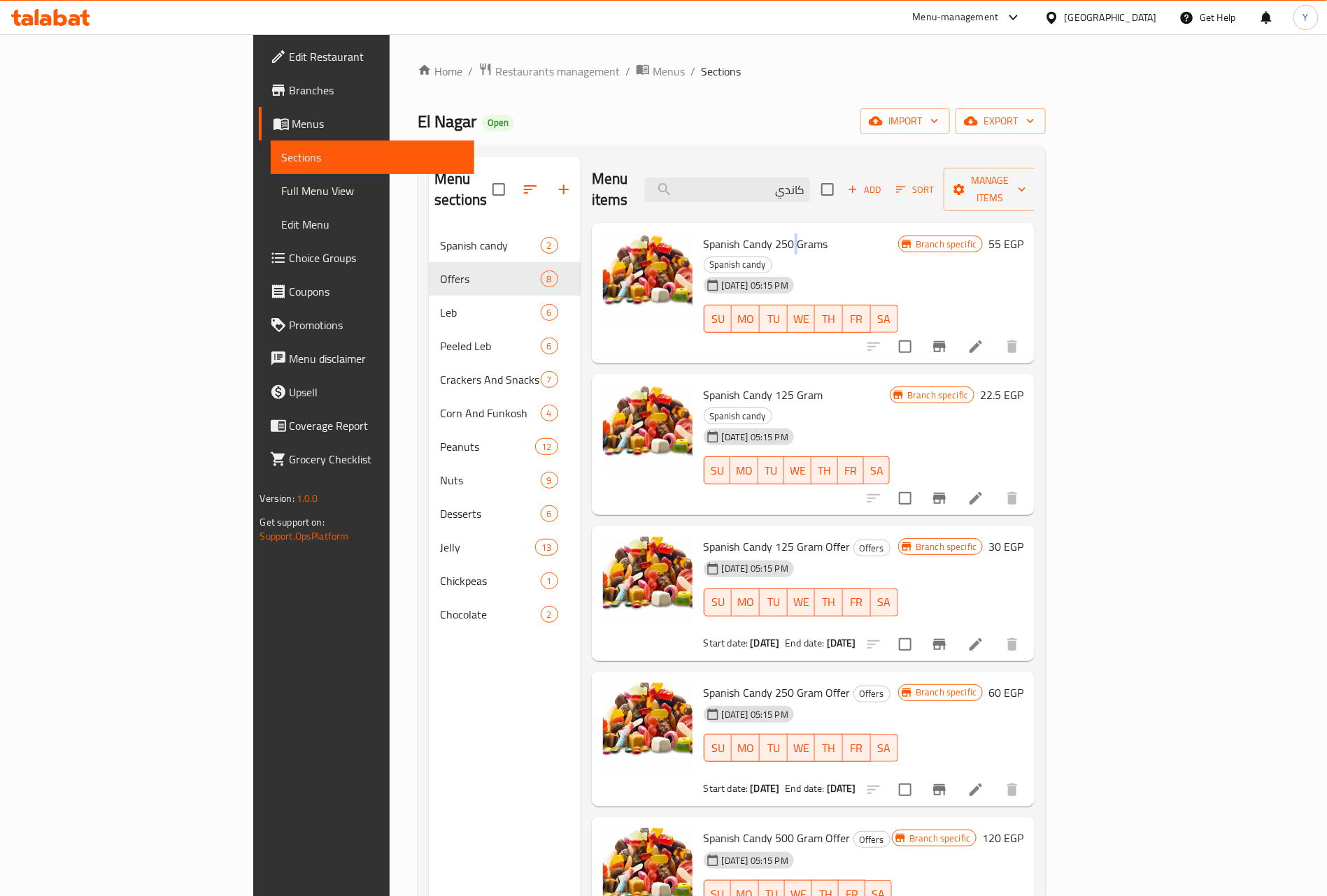
click at [727, 233] on span "Spanish Candy 250 Grams" at bounding box center [765, 244] width 124 height 21
copy h6 "Spanish Candy 250 Grams"
click at [867, 200] on div "Menu items كاندي Add Sort Manage items" at bounding box center [813, 190] width 443 height 67
click at [810, 187] on input "كاندي" at bounding box center [727, 190] width 165 height 25
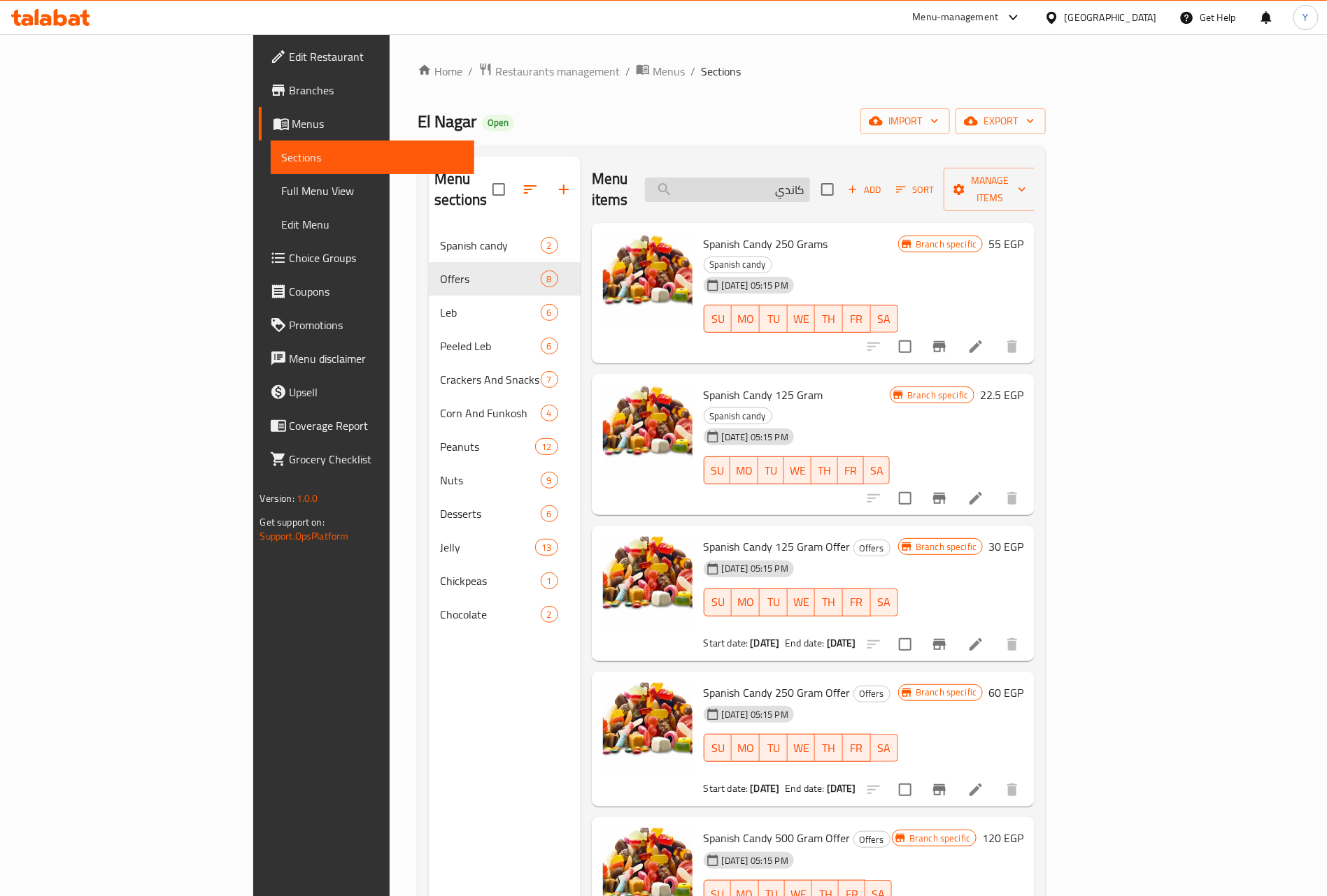
click at [810, 187] on input "كاندي" at bounding box center [727, 190] width 165 height 25
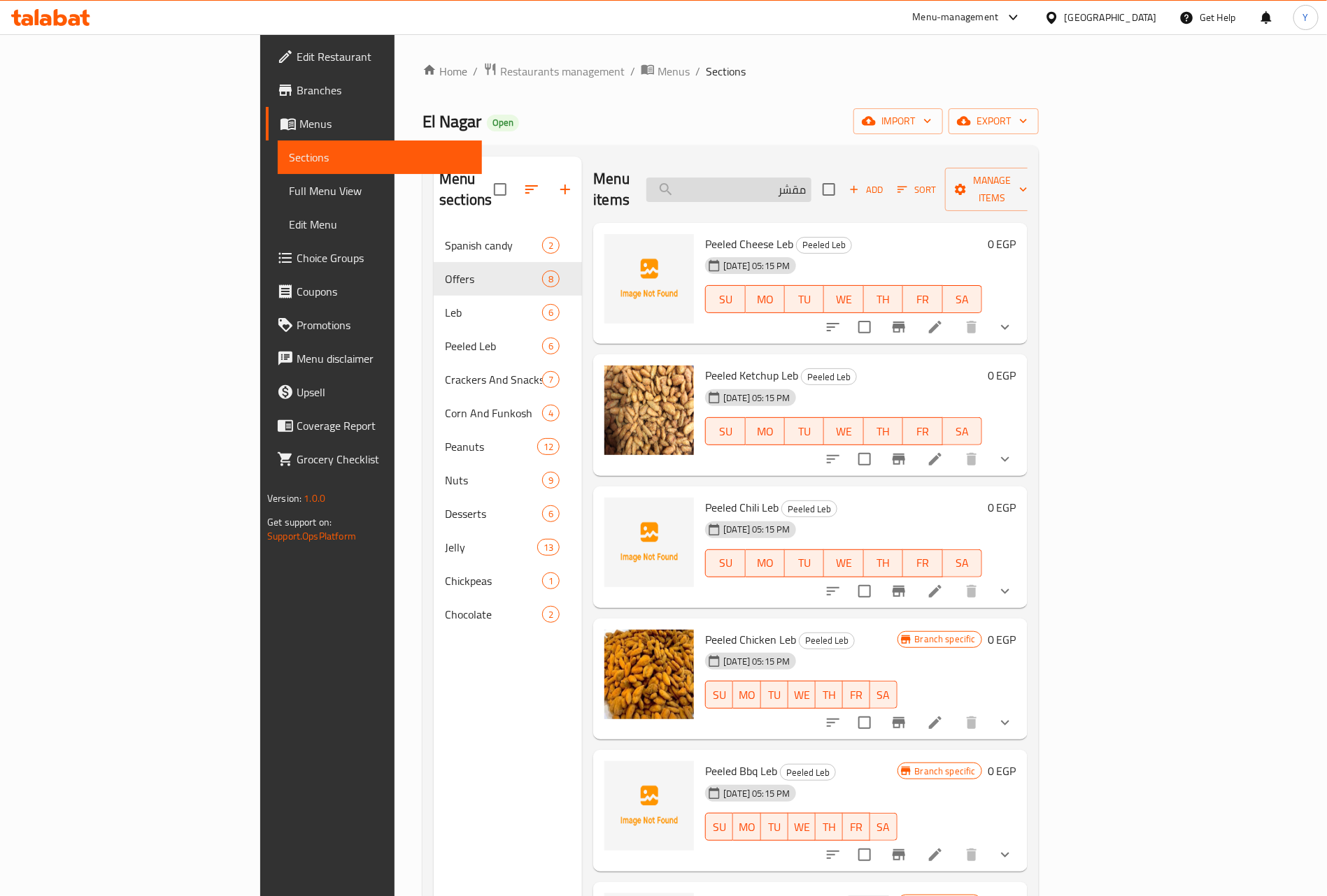
click at [811, 178] on input "مقشر" at bounding box center [728, 190] width 165 height 25
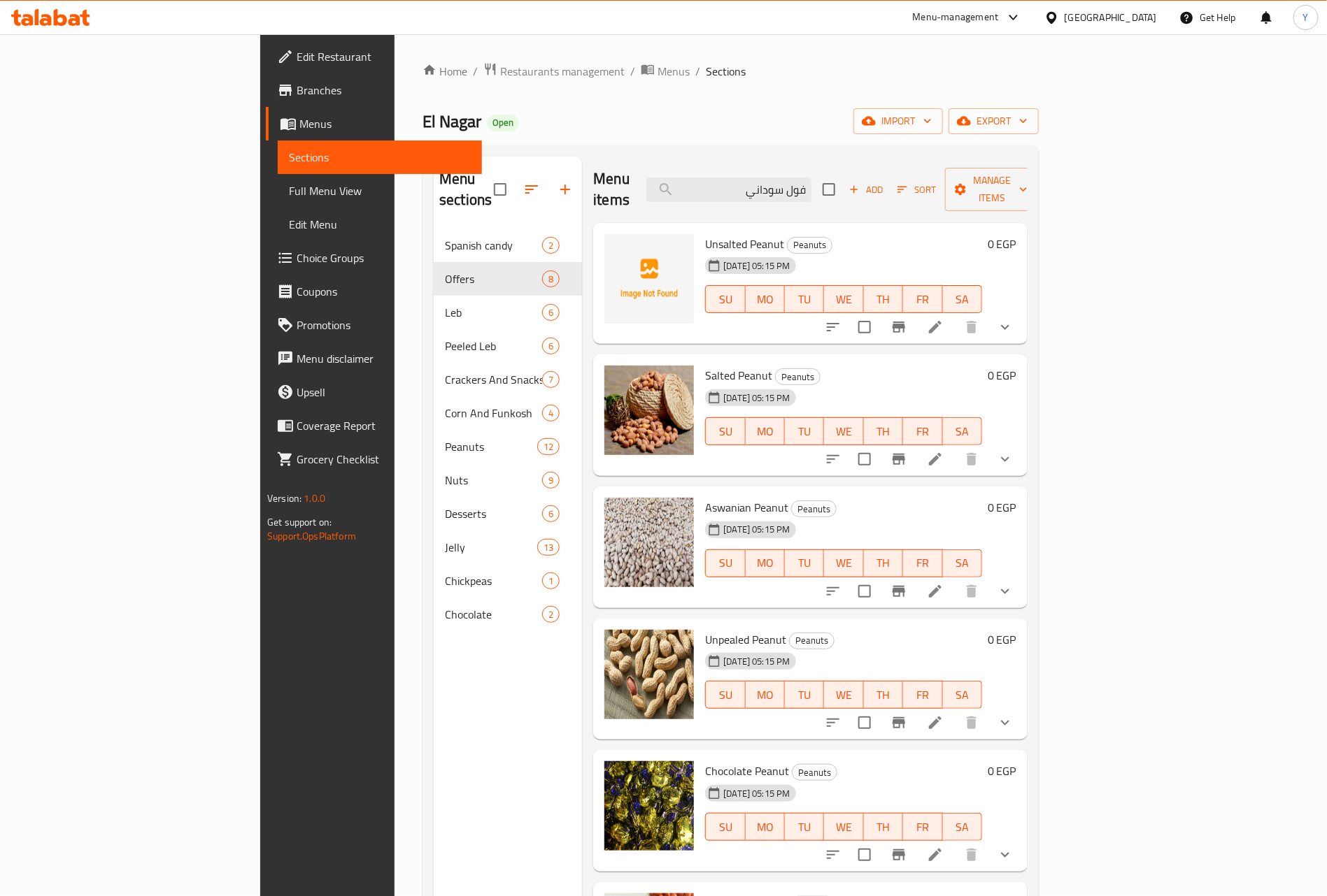
type input "فول سوداني"
click at [943, 319] on icon at bounding box center [935, 328] width 17 height 17
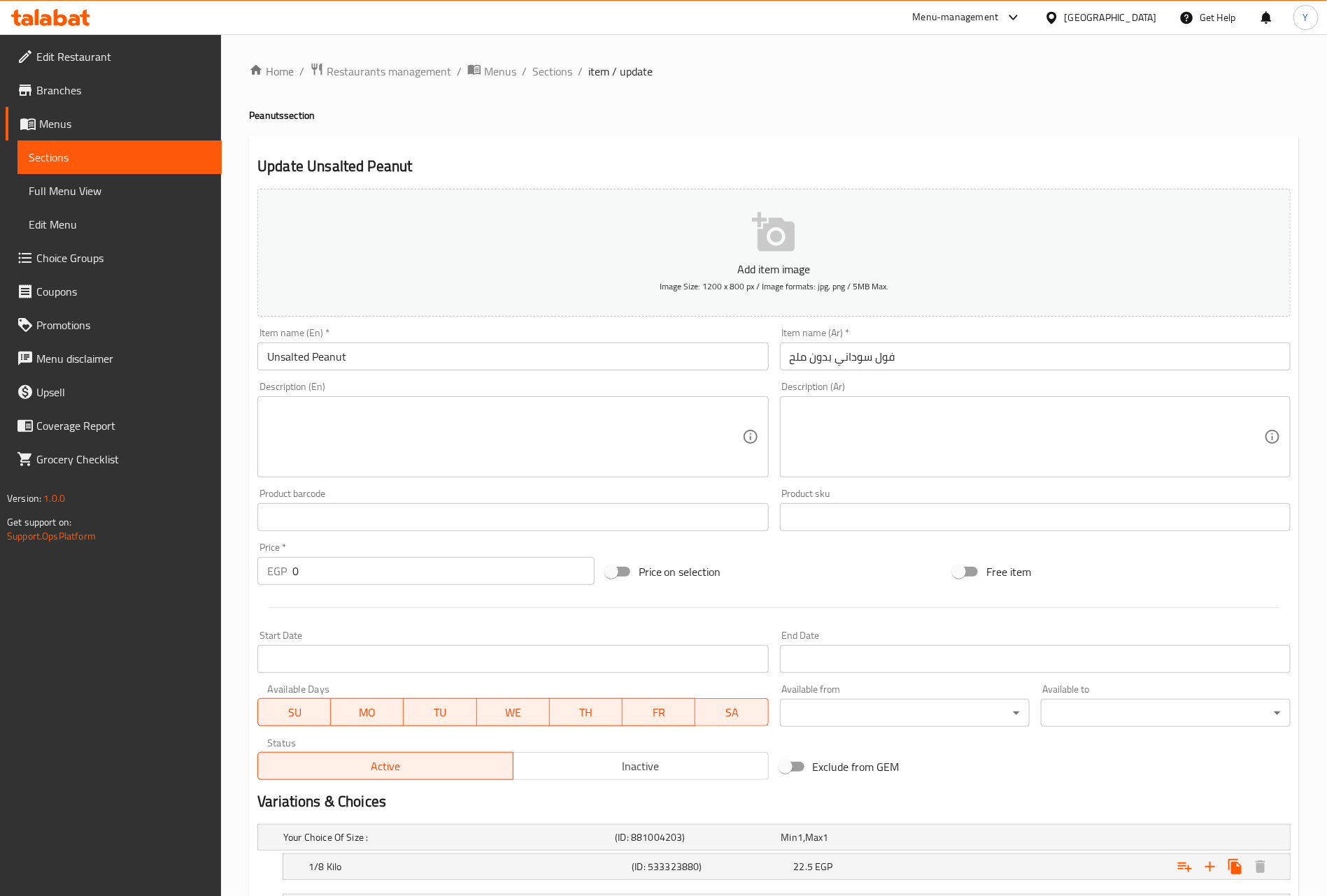
click at [486, 359] on input "Unsalted Peanut" at bounding box center [512, 356] width 510 height 28
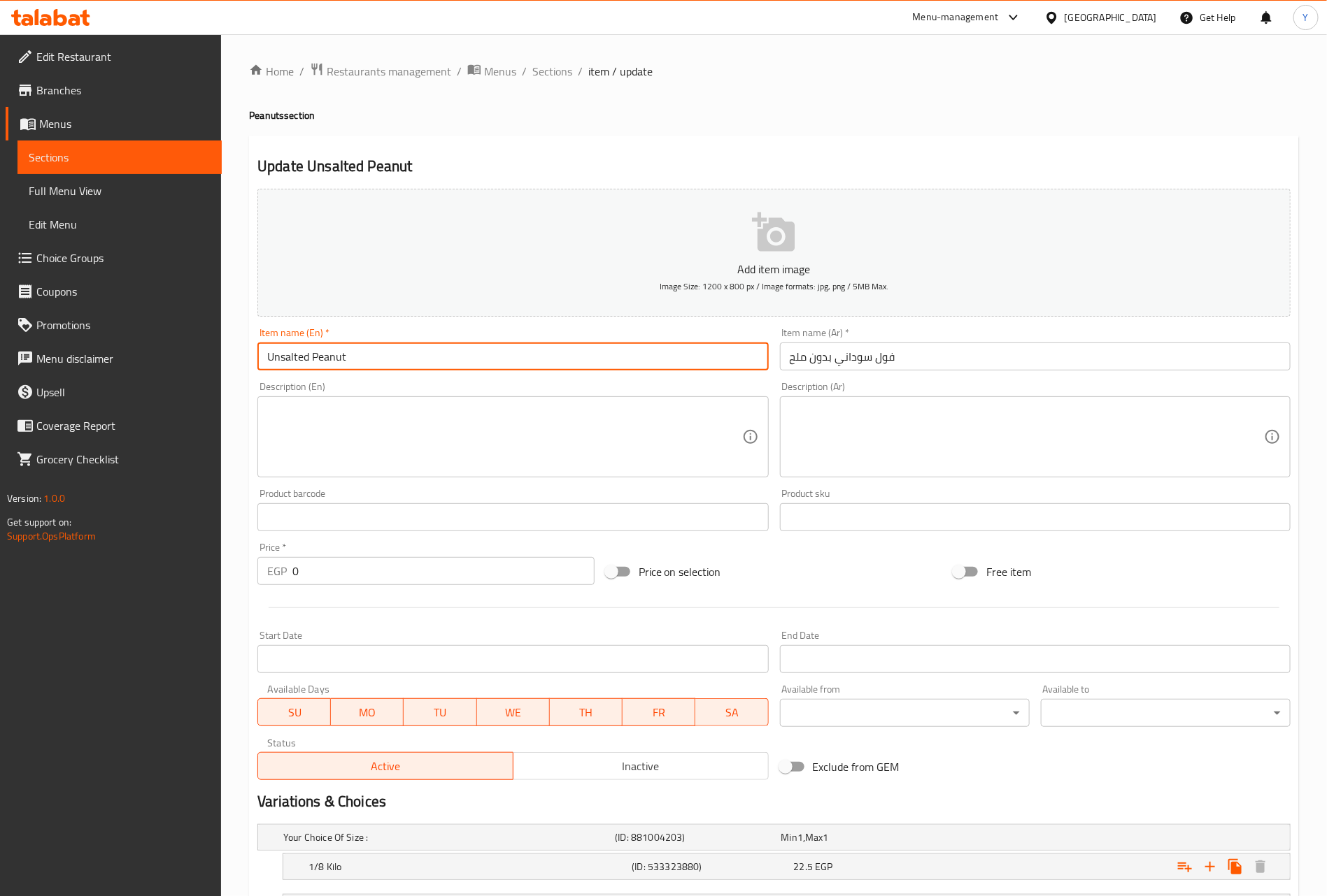
click at [486, 359] on input "Unsalted Peanut" at bounding box center [512, 356] width 510 height 28
click at [867, 364] on input "فول سوداني بدون ملح" at bounding box center [1035, 356] width 510 height 28
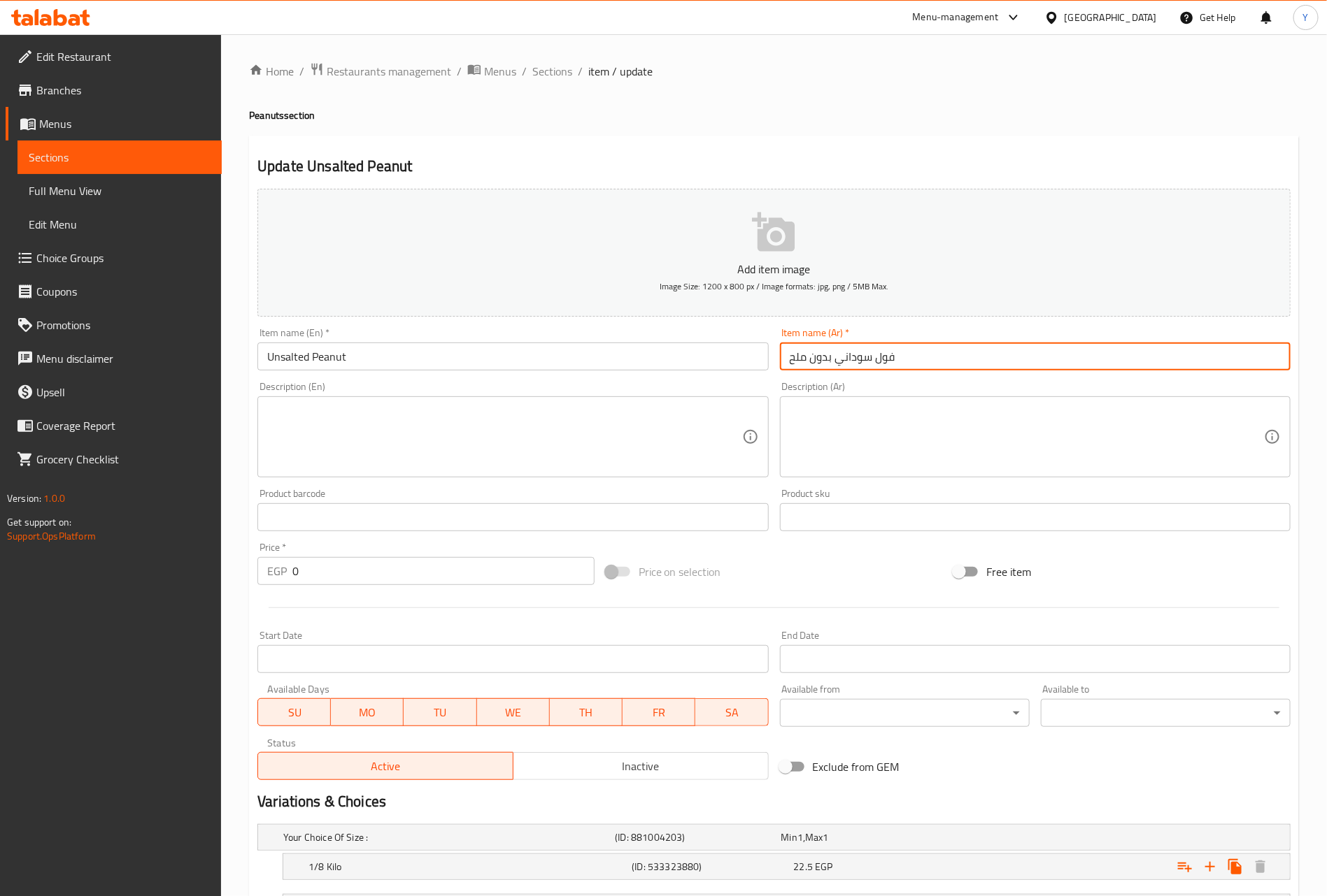
drag, startPoint x: 867, startPoint y: 364, endPoint x: 891, endPoint y: 359, distance: 24.5
click at [891, 359] on input "فول سوداني بدون ملح" at bounding box center [1035, 356] width 510 height 28
click at [563, 64] on span "Sections" at bounding box center [552, 72] width 40 height 17
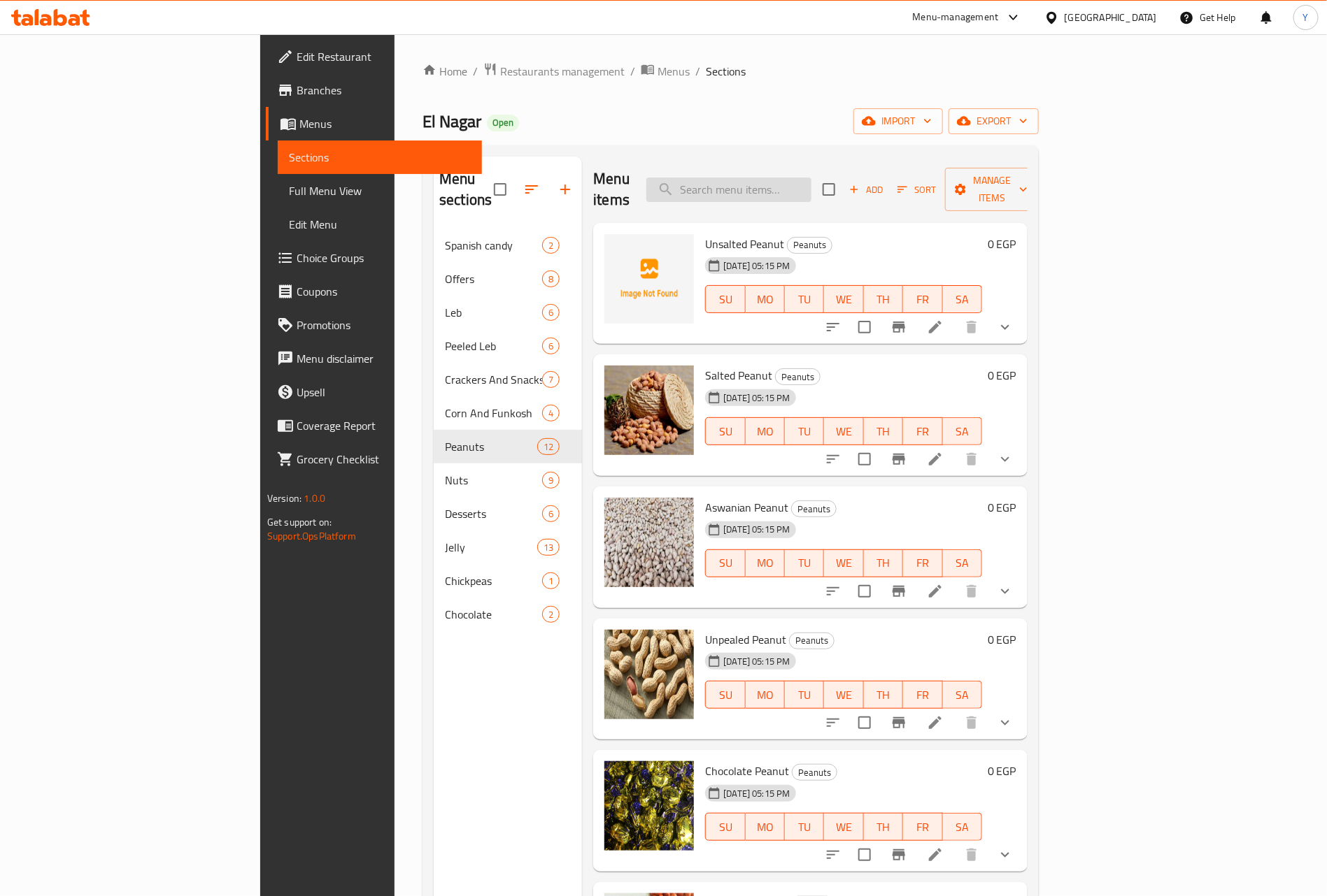
click at [811, 178] on input "search" at bounding box center [728, 190] width 165 height 25
paste input "فول سوداني"
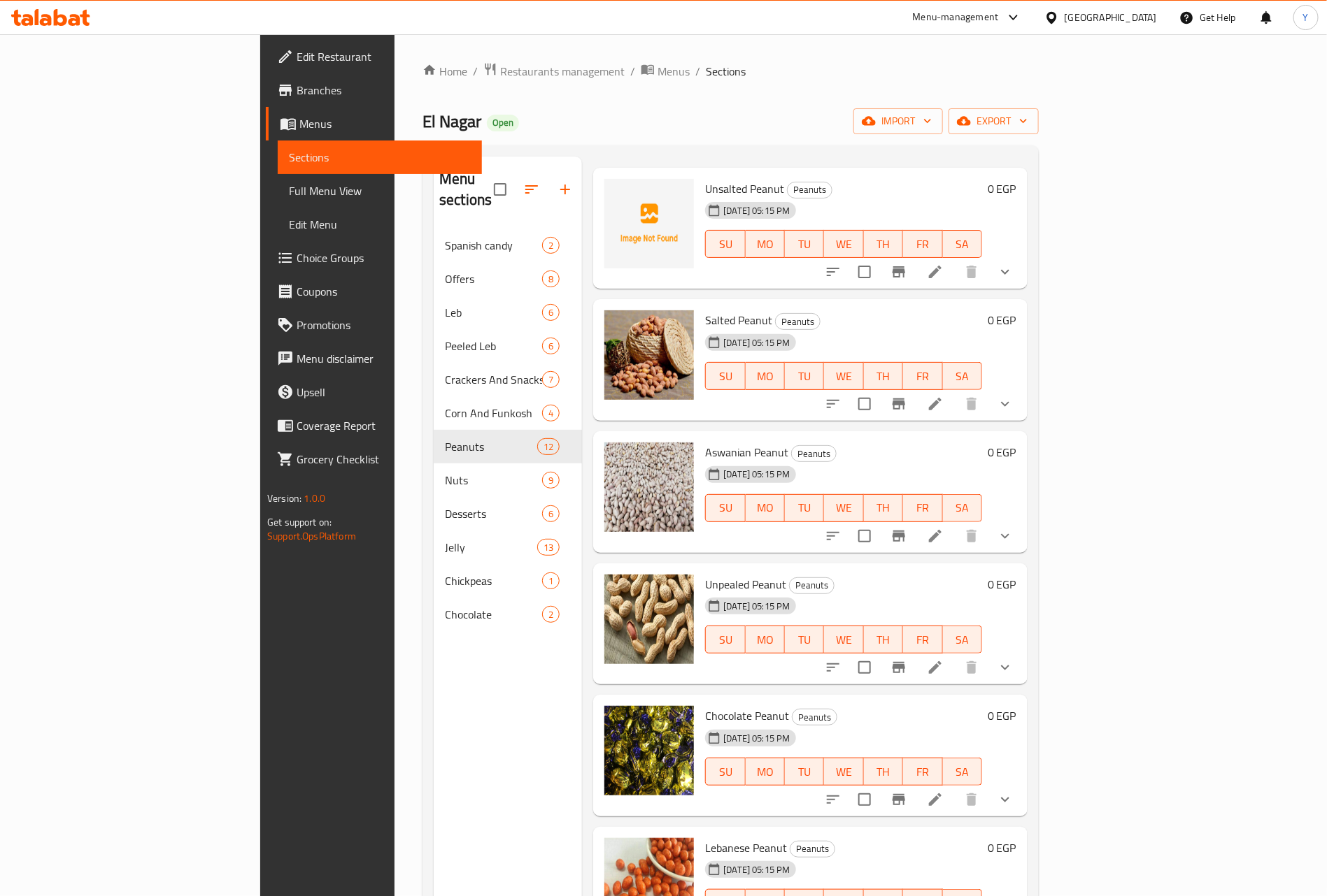
scroll to position [105, 0]
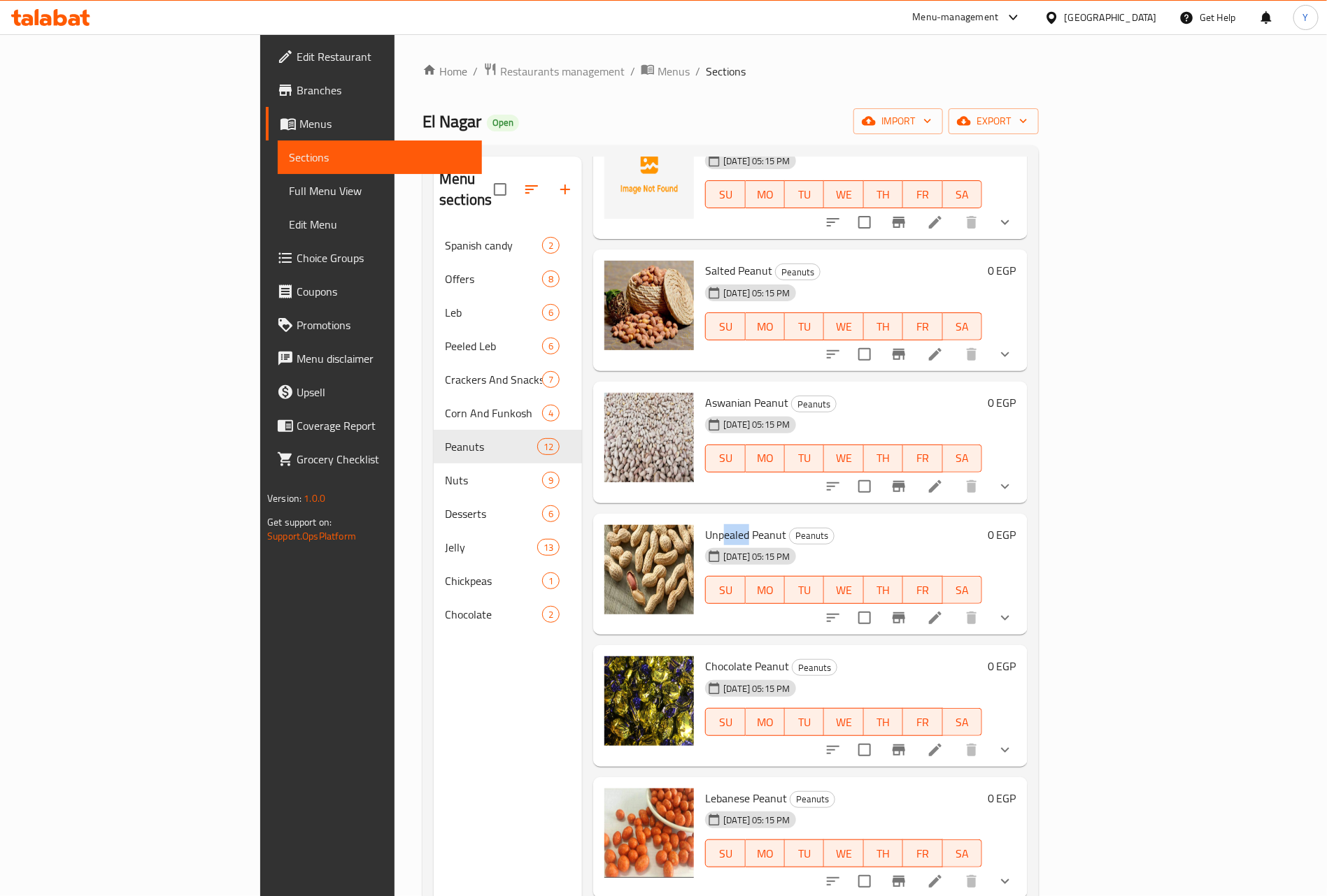
drag, startPoint x: 659, startPoint y: 513, endPoint x: 684, endPoint y: 513, distance: 25.0
click at [705, 524] on span "Unpealed Peanut" at bounding box center [745, 535] width 81 height 21
copy span "ealed"
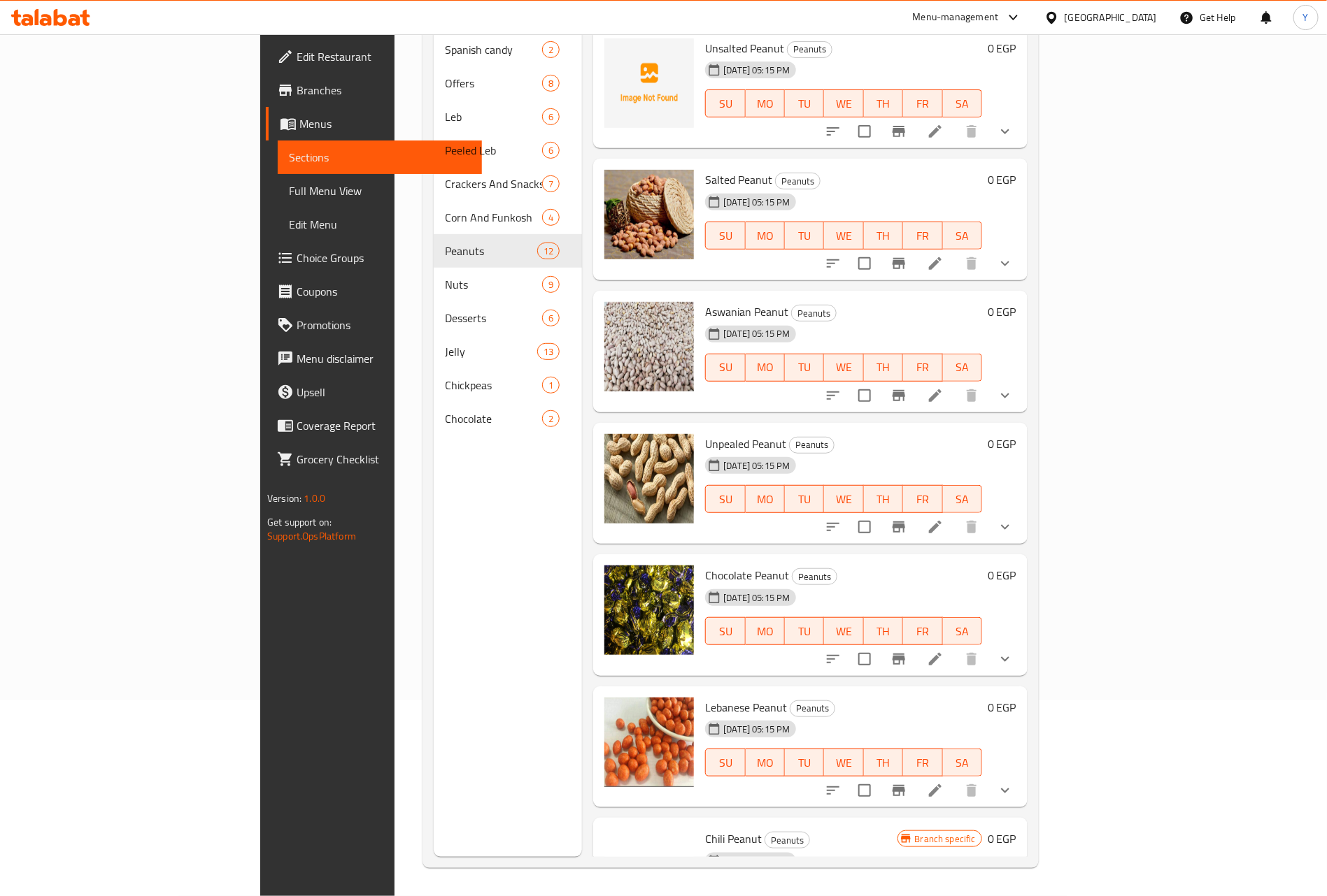
scroll to position [0, 0]
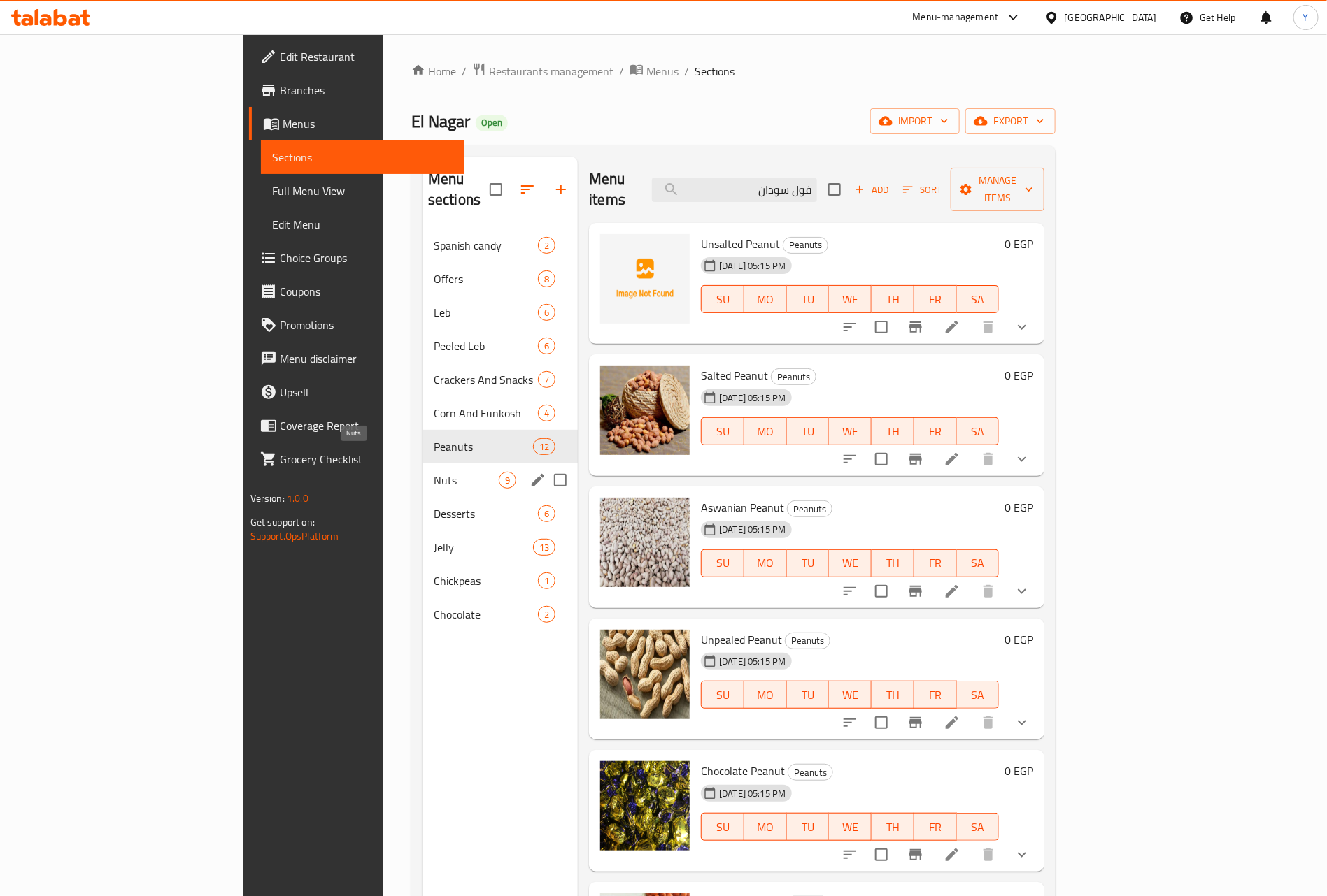
click at [434, 472] on span "Nuts" at bounding box center [466, 480] width 65 height 17
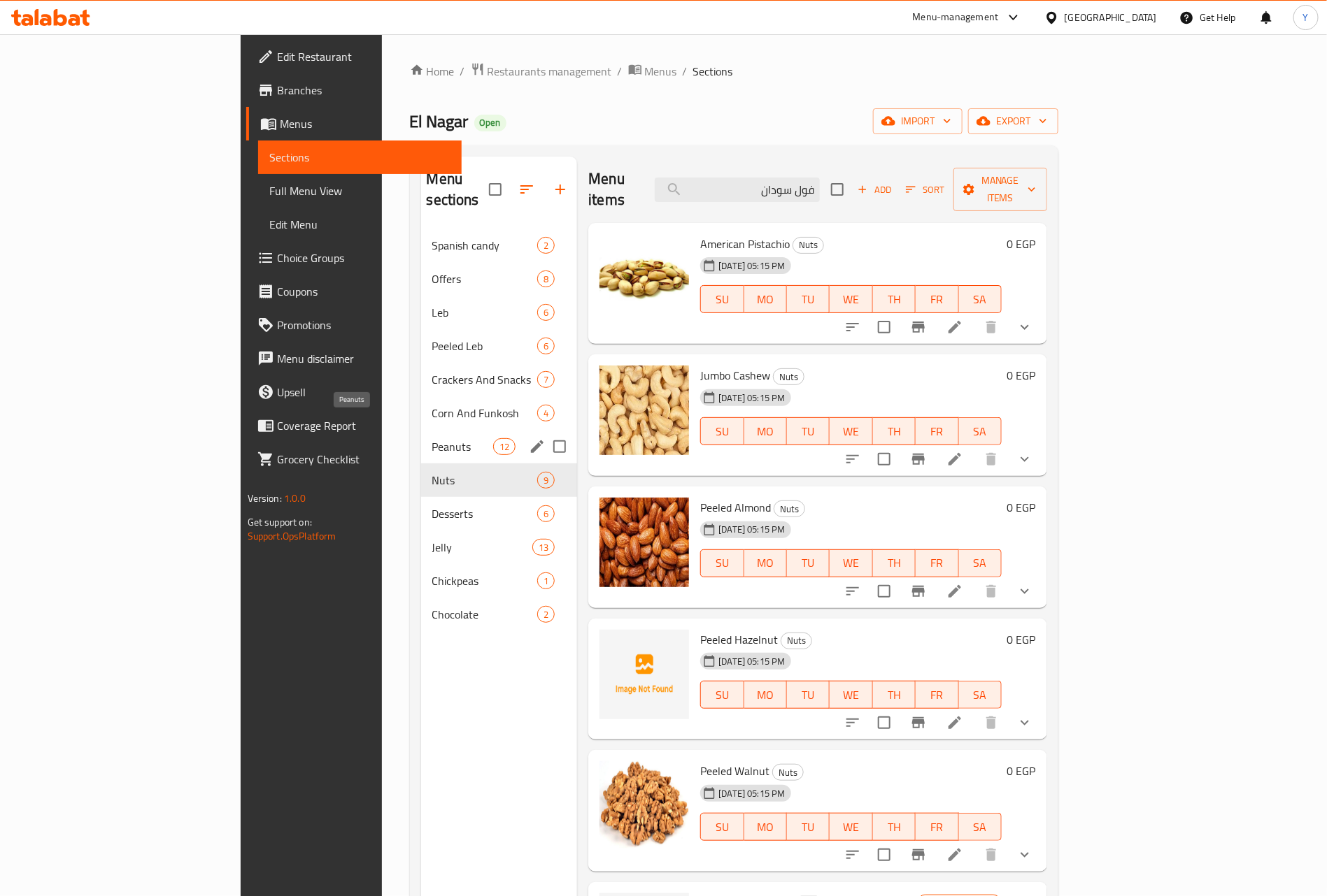
click at [421, 430] on div "Peanuts 12" at bounding box center [500, 446] width 157 height 33
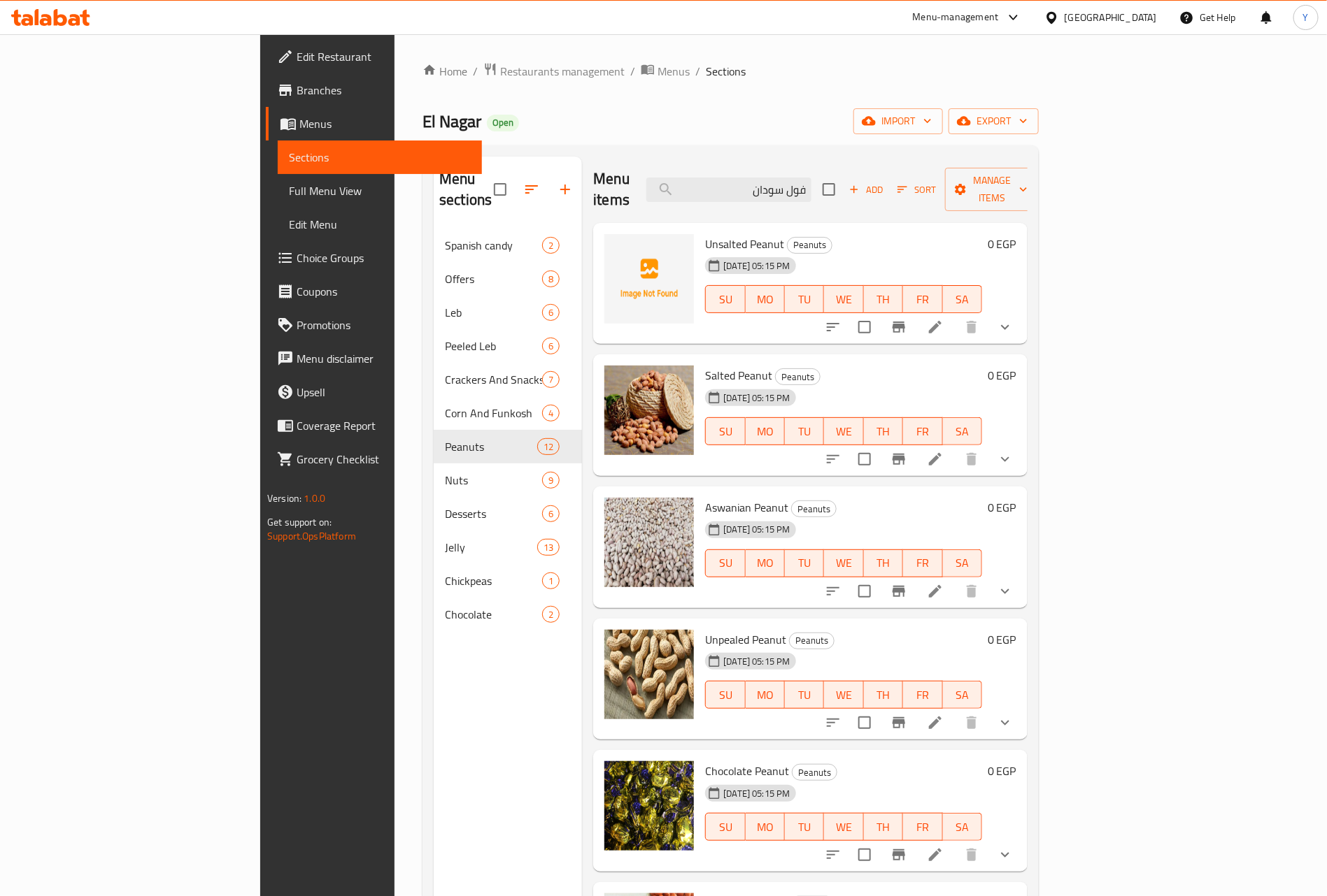
click at [705, 497] on span "Aswanian Peanut" at bounding box center [746, 507] width 83 height 21
copy h6 "Aswanian Peanut"
click at [811, 178] on input "فول سودان" at bounding box center [728, 190] width 165 height 25
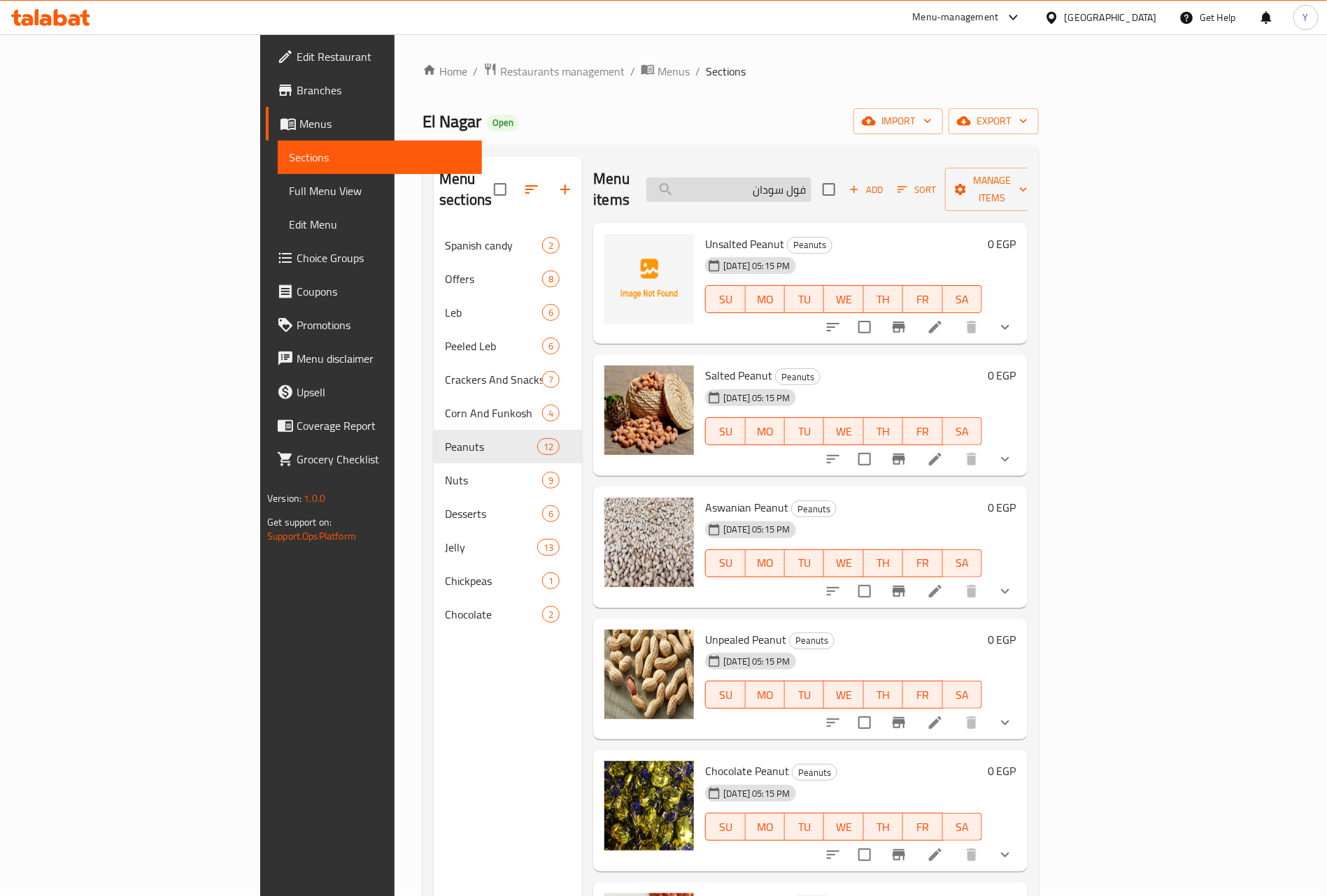
paste input "سوبر"
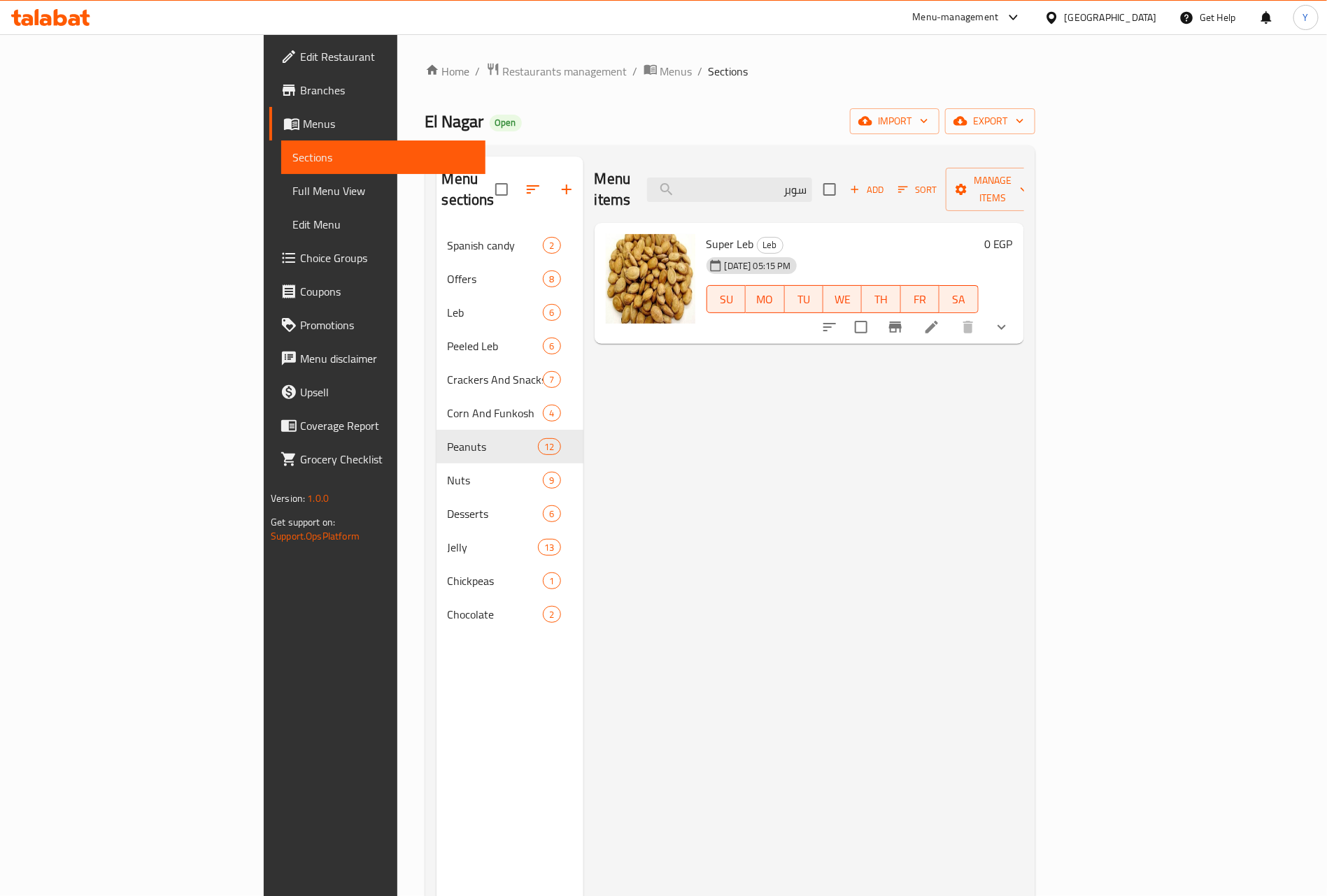
click at [706, 233] on span "Super Leb" at bounding box center [730, 244] width 48 height 21
copy h6 "Super Leb"
click at [812, 187] on input "سوبر" at bounding box center [729, 190] width 165 height 25
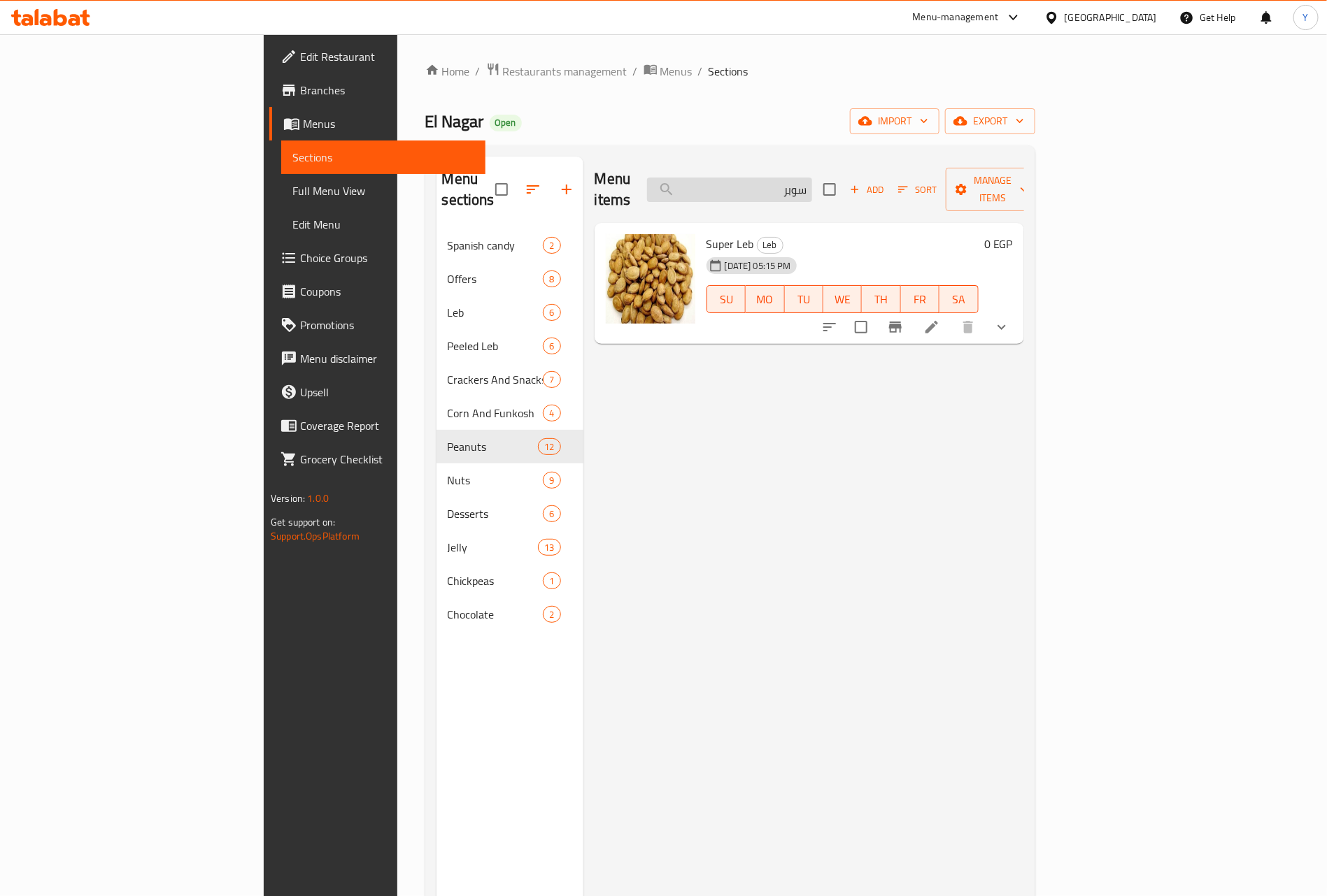
paste input "مكس مقرمشات"
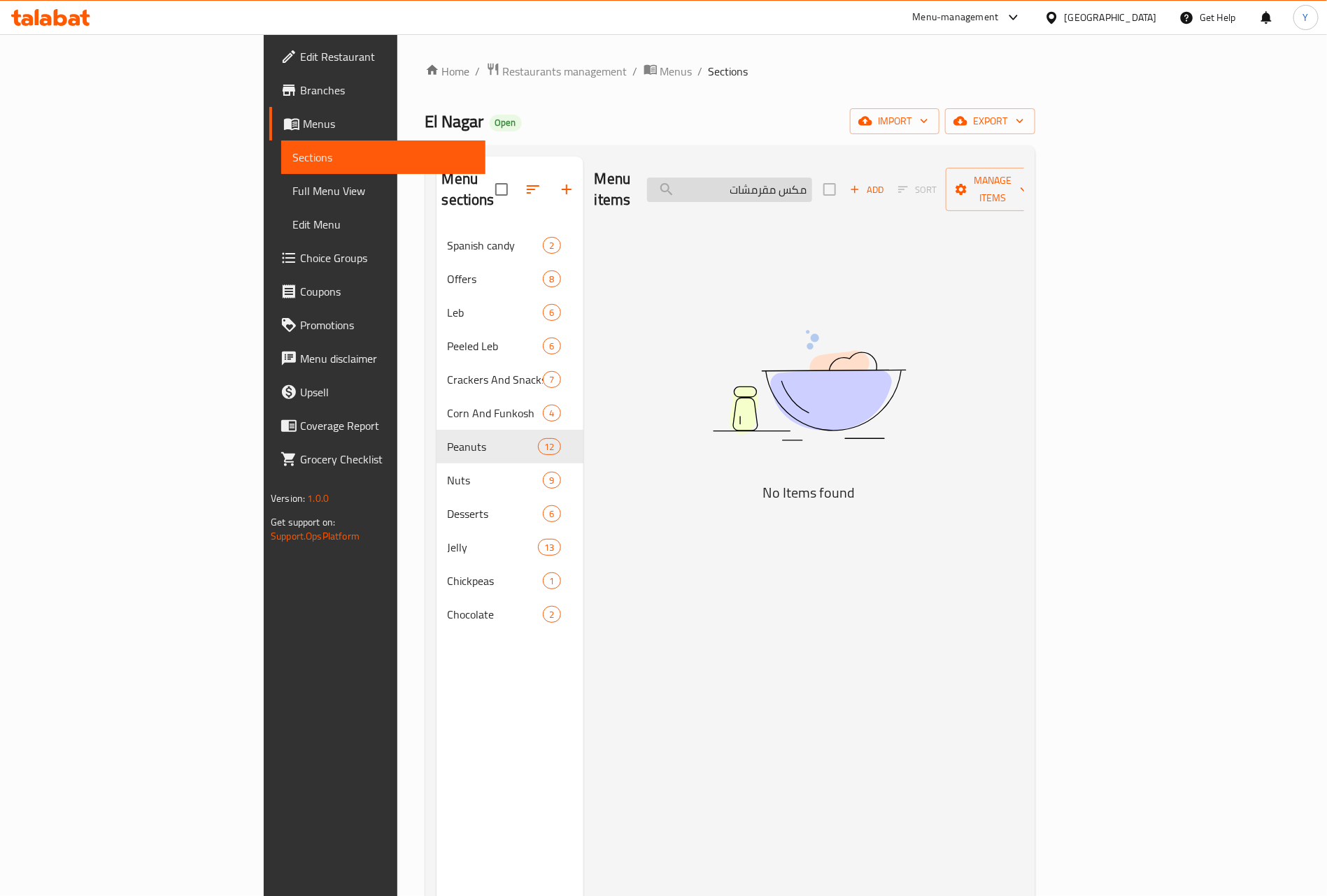
click at [812, 186] on input "مكس مقرمشات" at bounding box center [729, 190] width 165 height 25
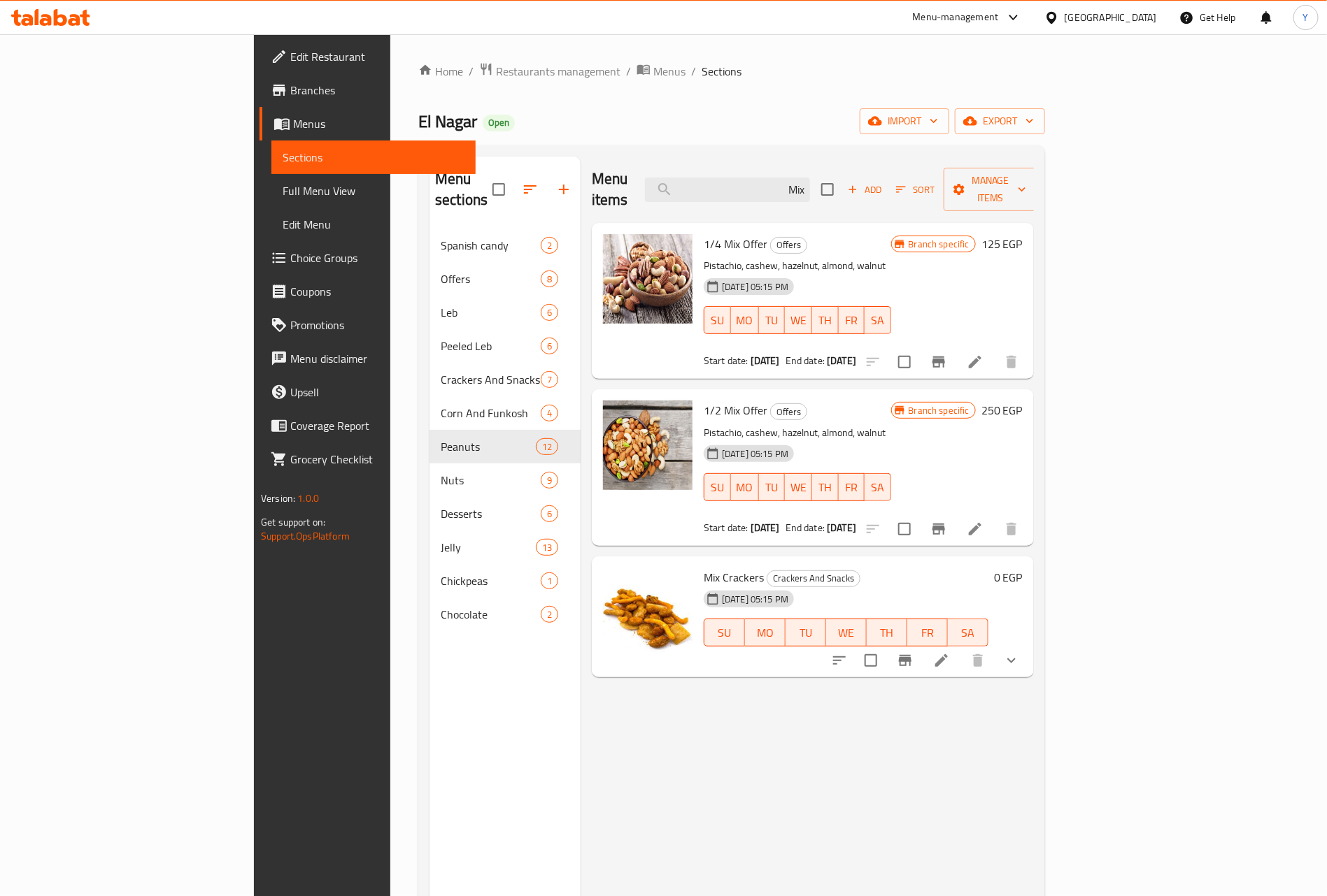
click at [703, 567] on span "Mix Crackers" at bounding box center [733, 578] width 60 height 21
copy h6 "Crackers"
click at [703, 567] on span "Mix Crackers" at bounding box center [733, 578] width 60 height 21
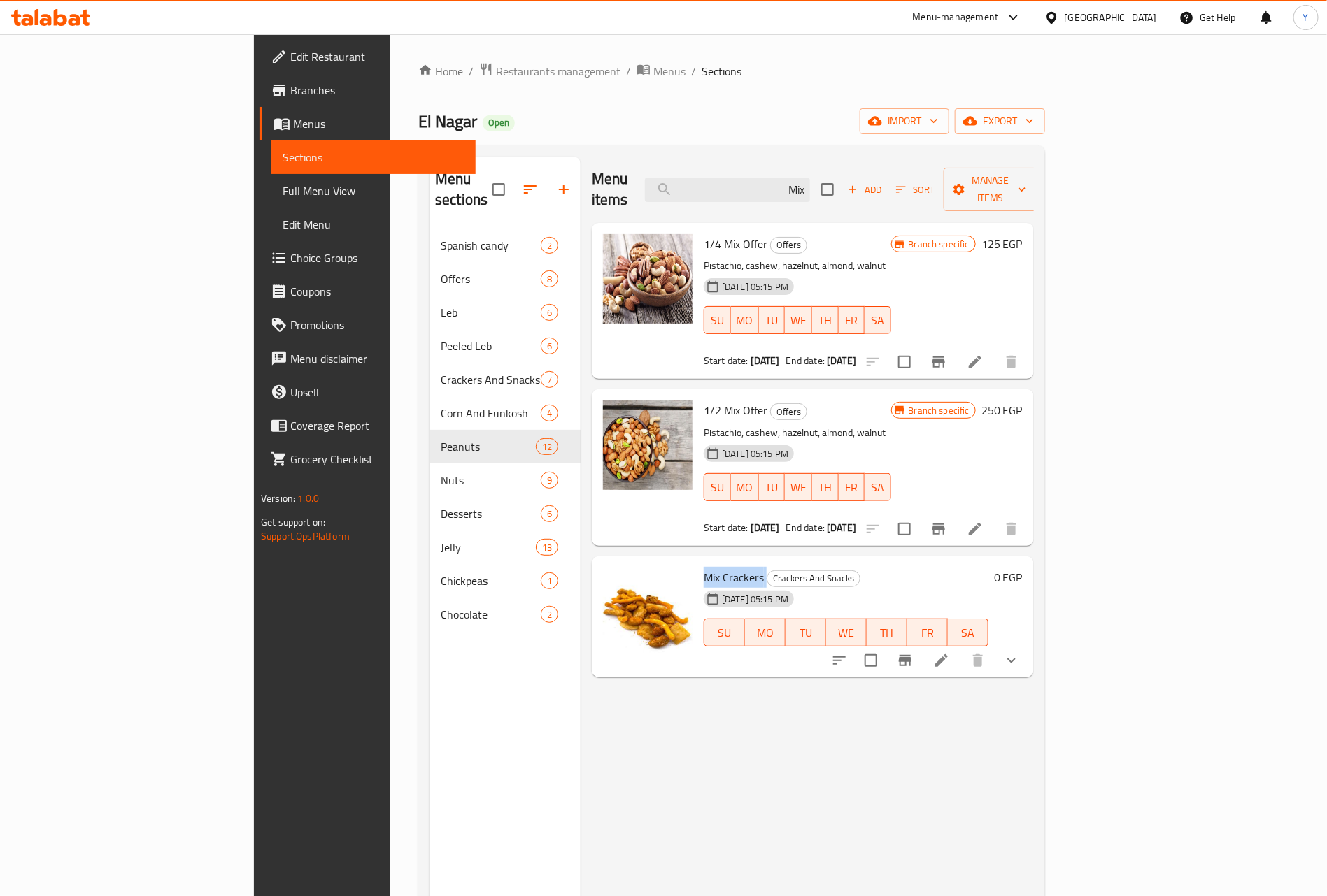
click at [703, 567] on span "Mix Crackers" at bounding box center [733, 578] width 60 height 21
click at [912, 181] on div "Menu items Mix Add Sort Manage items" at bounding box center [812, 190] width 442 height 67
click at [810, 178] on input "Mix" at bounding box center [727, 190] width 165 height 25
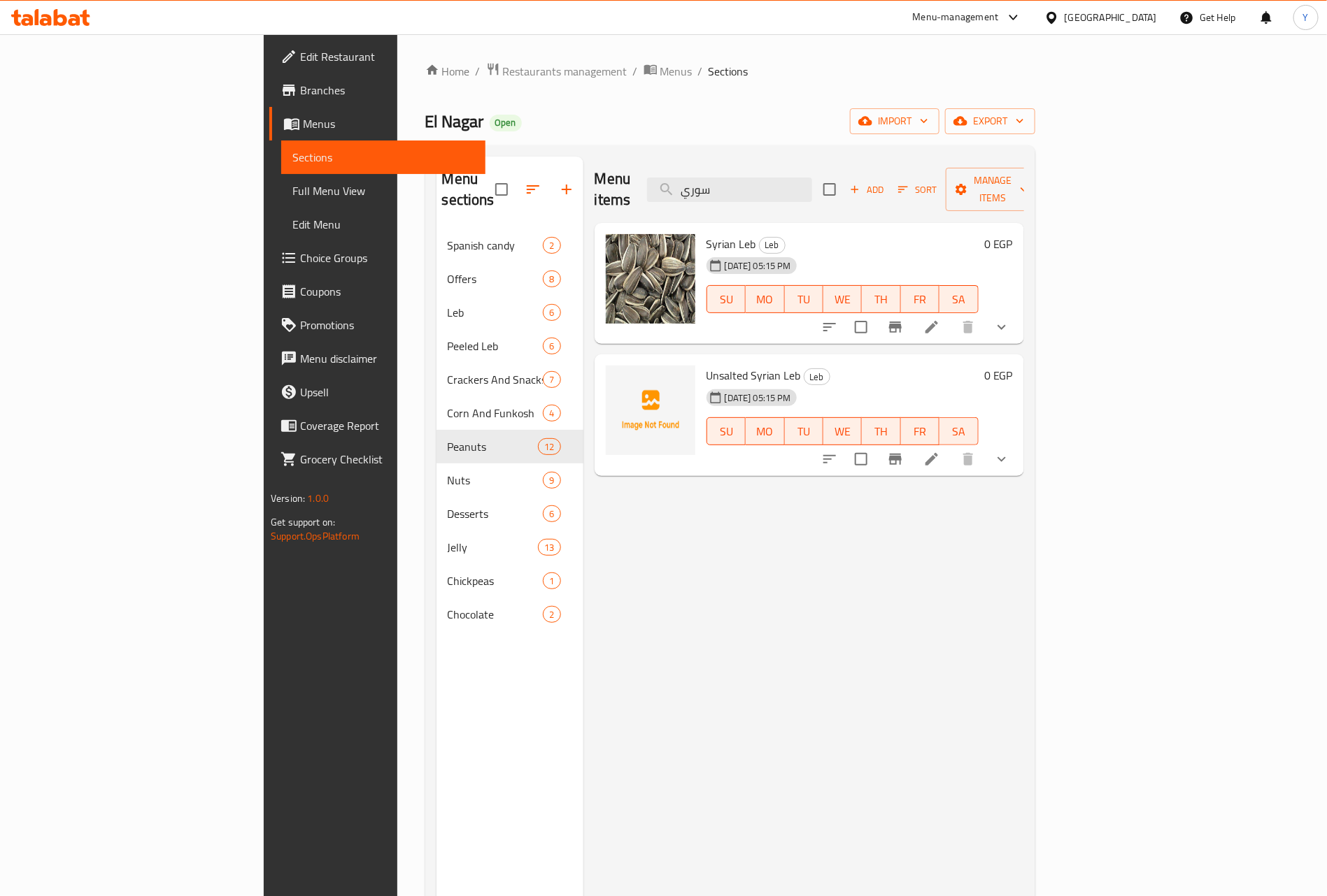
click at [706, 233] on span "Syrian Leb" at bounding box center [731, 244] width 50 height 21
drag, startPoint x: 647, startPoint y: 226, endPoint x: 678, endPoint y: 221, distance: 31.4
click at [706, 233] on span "Syrian Leb" at bounding box center [731, 244] width 50 height 21
copy span "Syrian Leb"
click at [706, 365] on span "Unsalted Syrian Leb" at bounding box center [753, 375] width 95 height 21
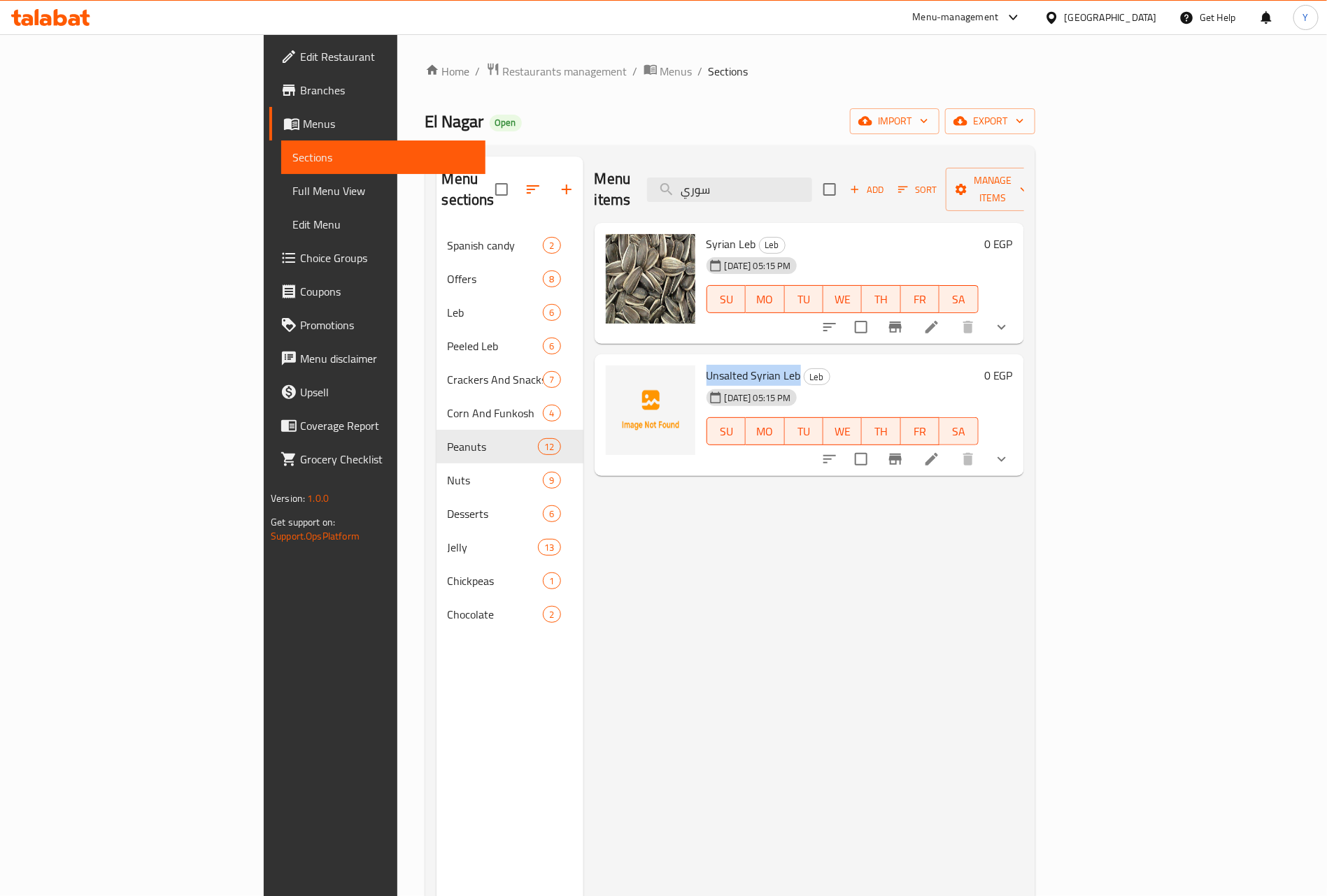
drag, startPoint x: 644, startPoint y: 349, endPoint x: 718, endPoint y: 351, distance: 74.0
click at [718, 365] on span "Unsalted Syrian Leb" at bounding box center [753, 375] width 95 height 21
copy span "Unsalted Syrian Leb"
click at [824, 197] on div "Menu items سوري Add Sort Manage items" at bounding box center [808, 190] width 429 height 67
click at [827, 195] on div "Menu items سوري Add Sort Manage items" at bounding box center [808, 190] width 429 height 67
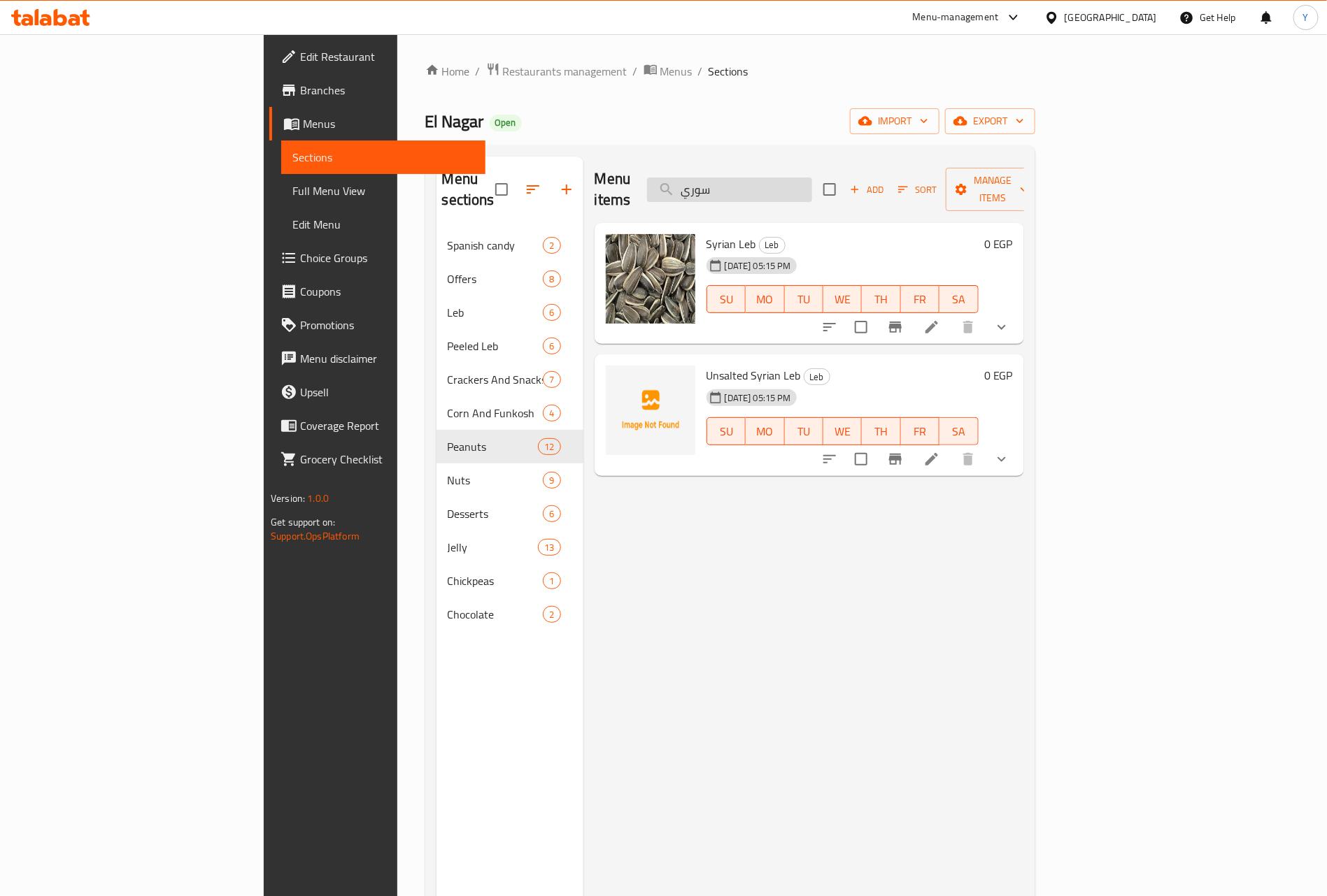
click at [812, 189] on input "سوري" at bounding box center [729, 190] width 165 height 25
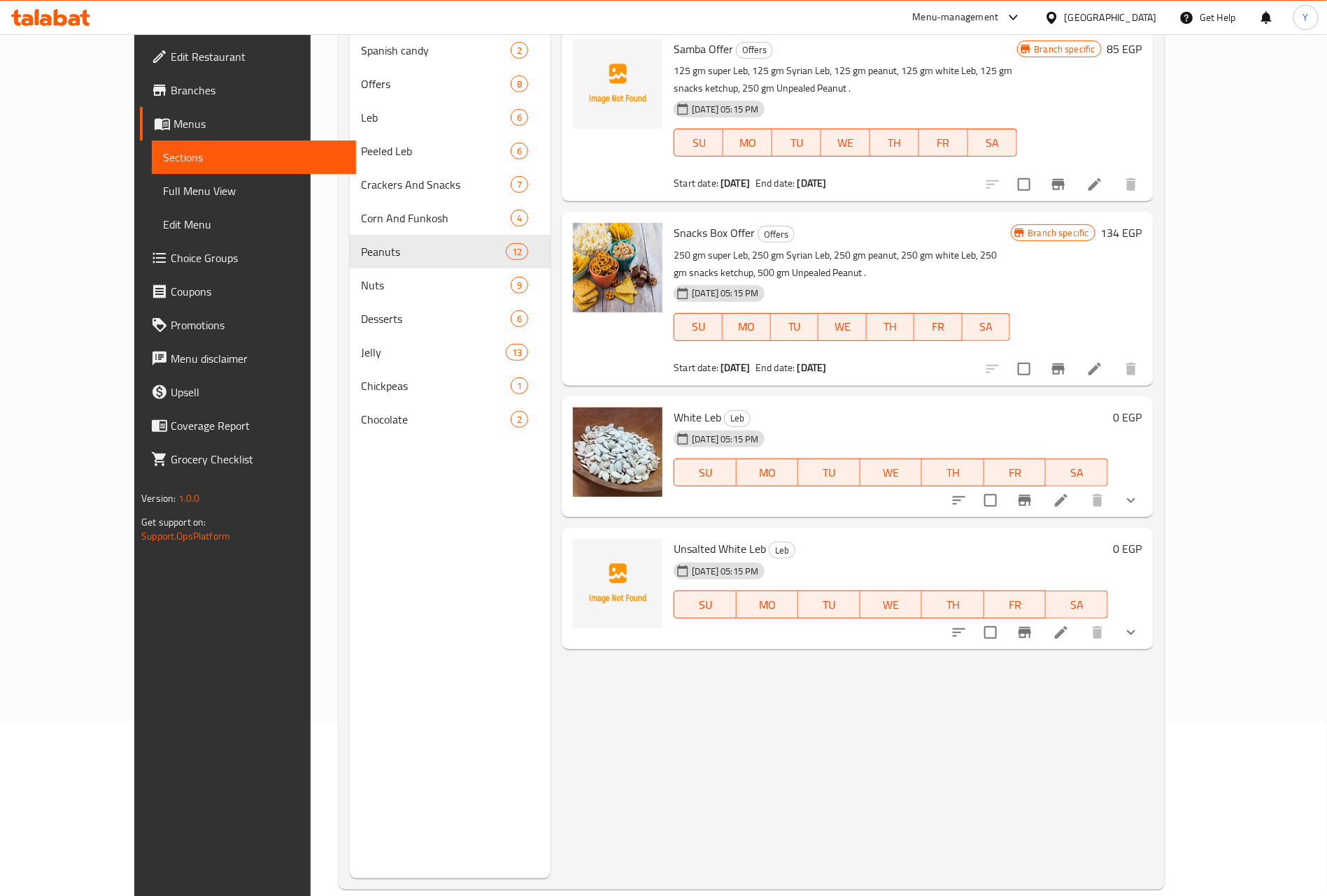
scroll to position [196, 0]
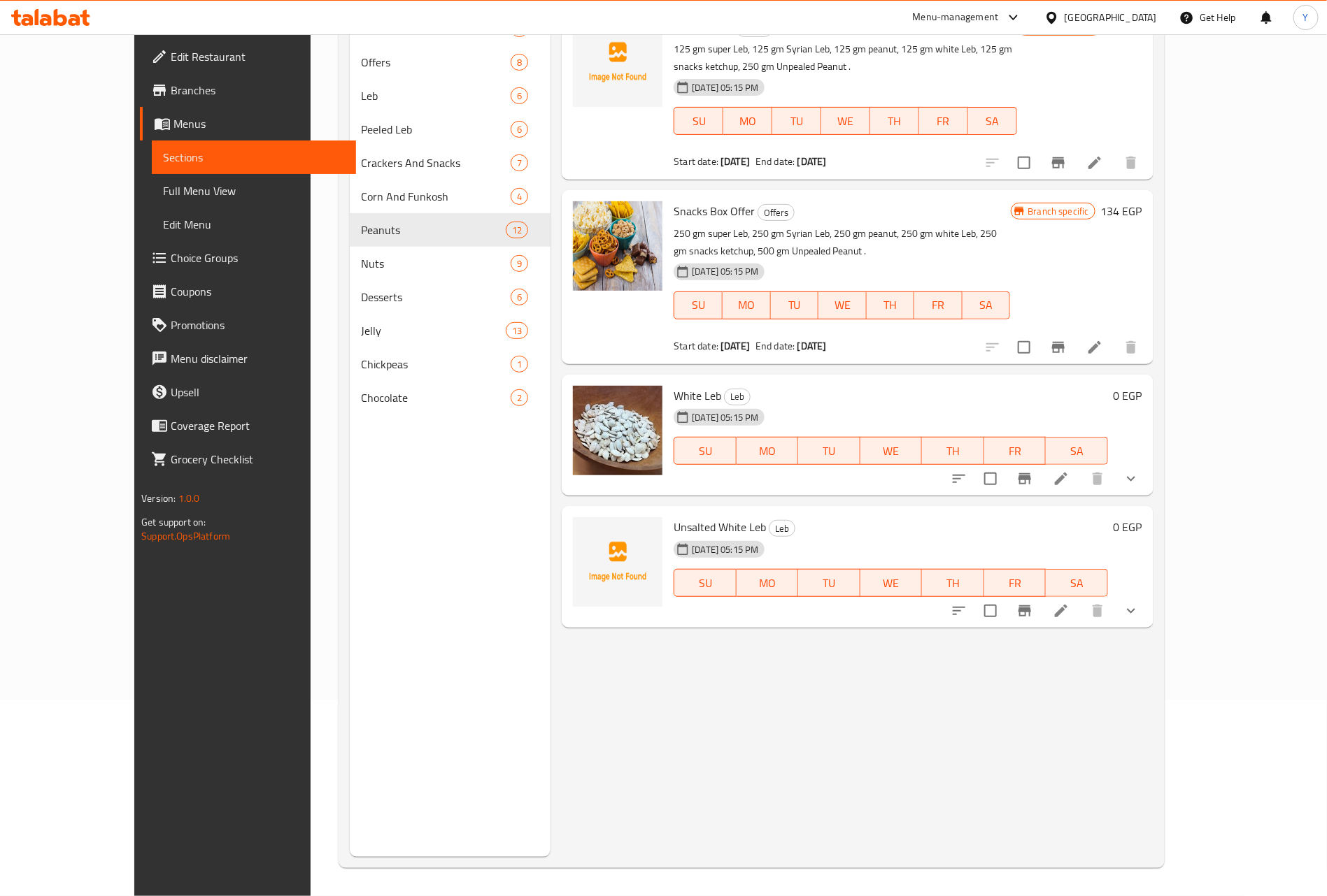
click at [674, 390] on span "White Leb" at bounding box center [697, 395] width 48 height 21
drag, startPoint x: 655, startPoint y: 390, endPoint x: 682, endPoint y: 399, distance: 28.5
click at [682, 399] on span "White Leb" at bounding box center [697, 395] width 48 height 21
copy span "White Leb"
click at [674, 533] on span "Unsalted White Leb" at bounding box center [719, 527] width 93 height 21
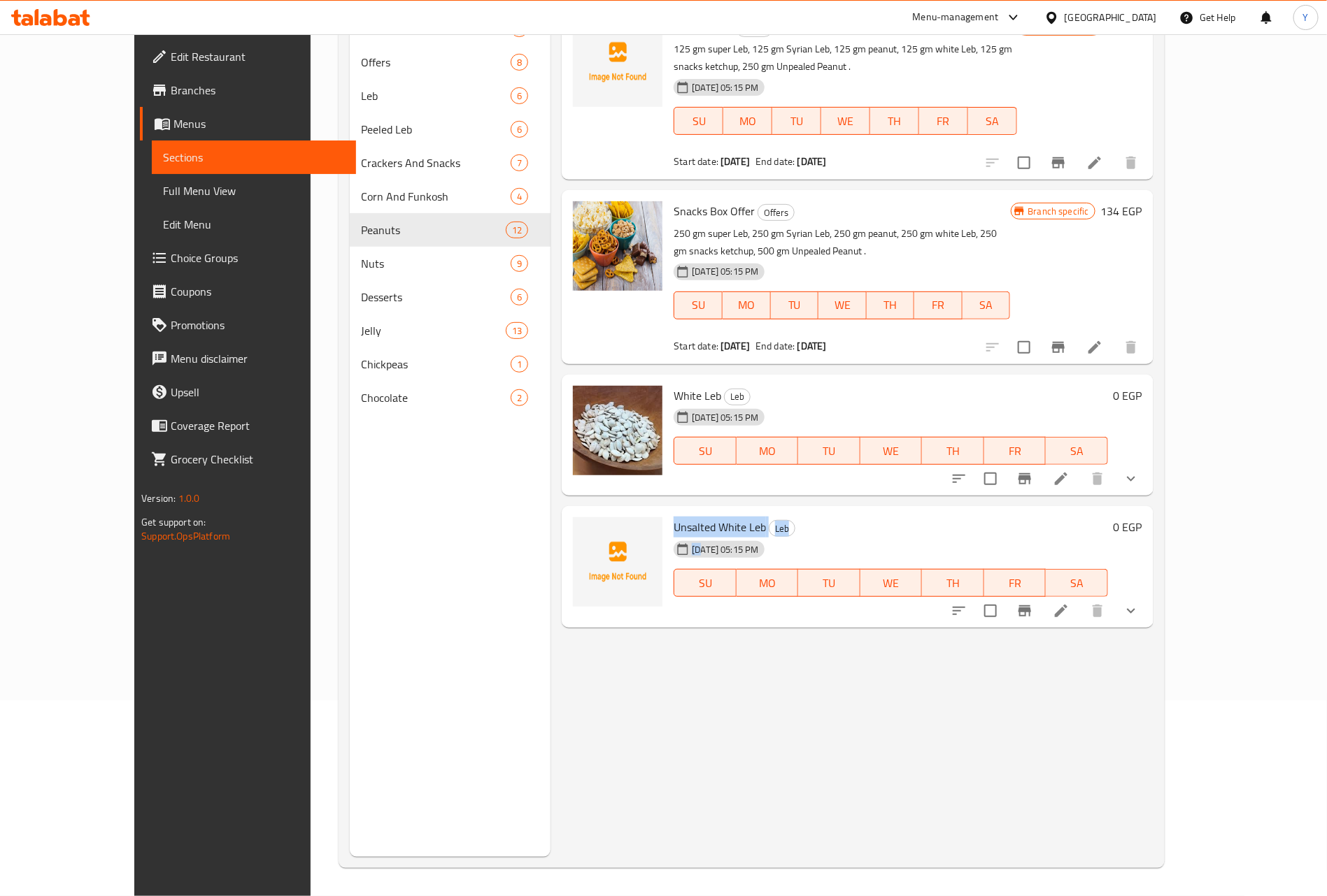
drag, startPoint x: 653, startPoint y: 533, endPoint x: 709, endPoint y: 535, distance: 56.0
click at [709, 535] on div "Unsalted White Leb Leb 31-08-2024 05:15 PM SU MO TU WE TH FR SA" at bounding box center [890, 567] width 445 height 111
click at [726, 542] on div "[DATE] 05:15 PM" at bounding box center [718, 550] width 90 height 17
click at [720, 515] on div "Unsalted White Leb Leb 31-08-2024 05:15 PM SU MO TU WE TH FR SA" at bounding box center [890, 567] width 445 height 111
click at [720, 523] on span "Unsalted White Leb" at bounding box center [719, 527] width 93 height 21
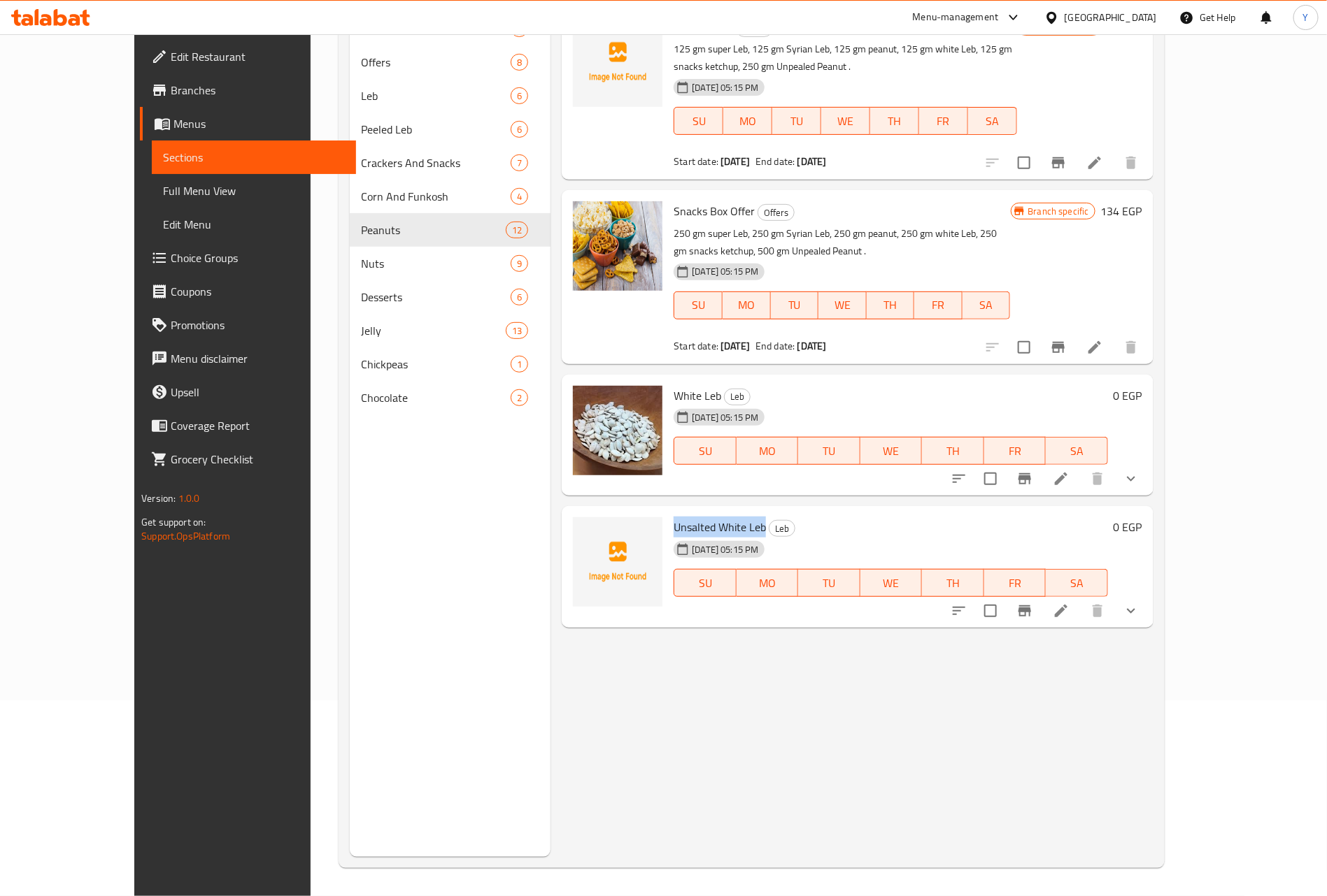
drag, startPoint x: 720, startPoint y: 523, endPoint x: 659, endPoint y: 524, distance: 61.0
click at [674, 524] on span "Unsalted White Leb" at bounding box center [719, 527] width 93 height 21
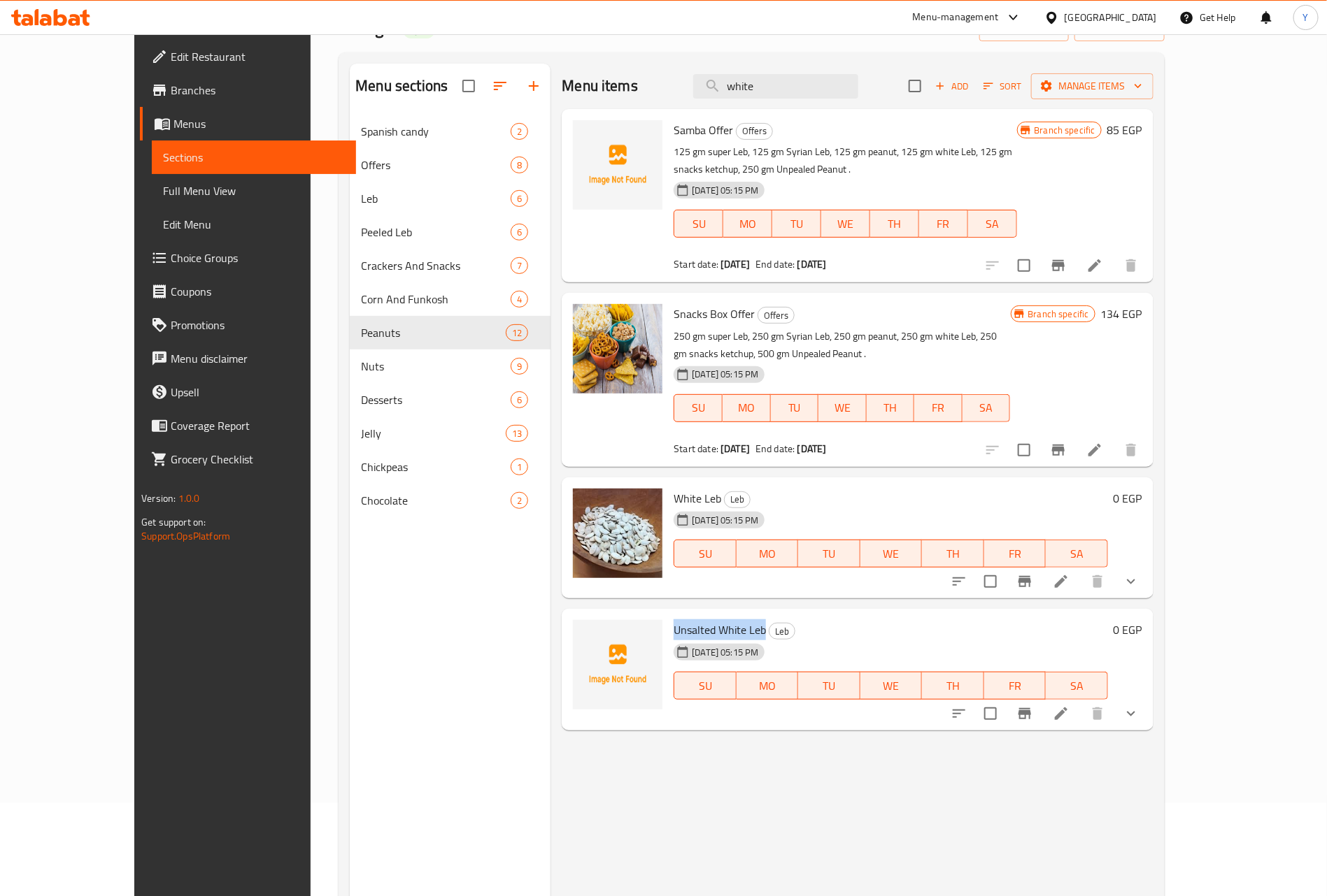
scroll to position [0, 0]
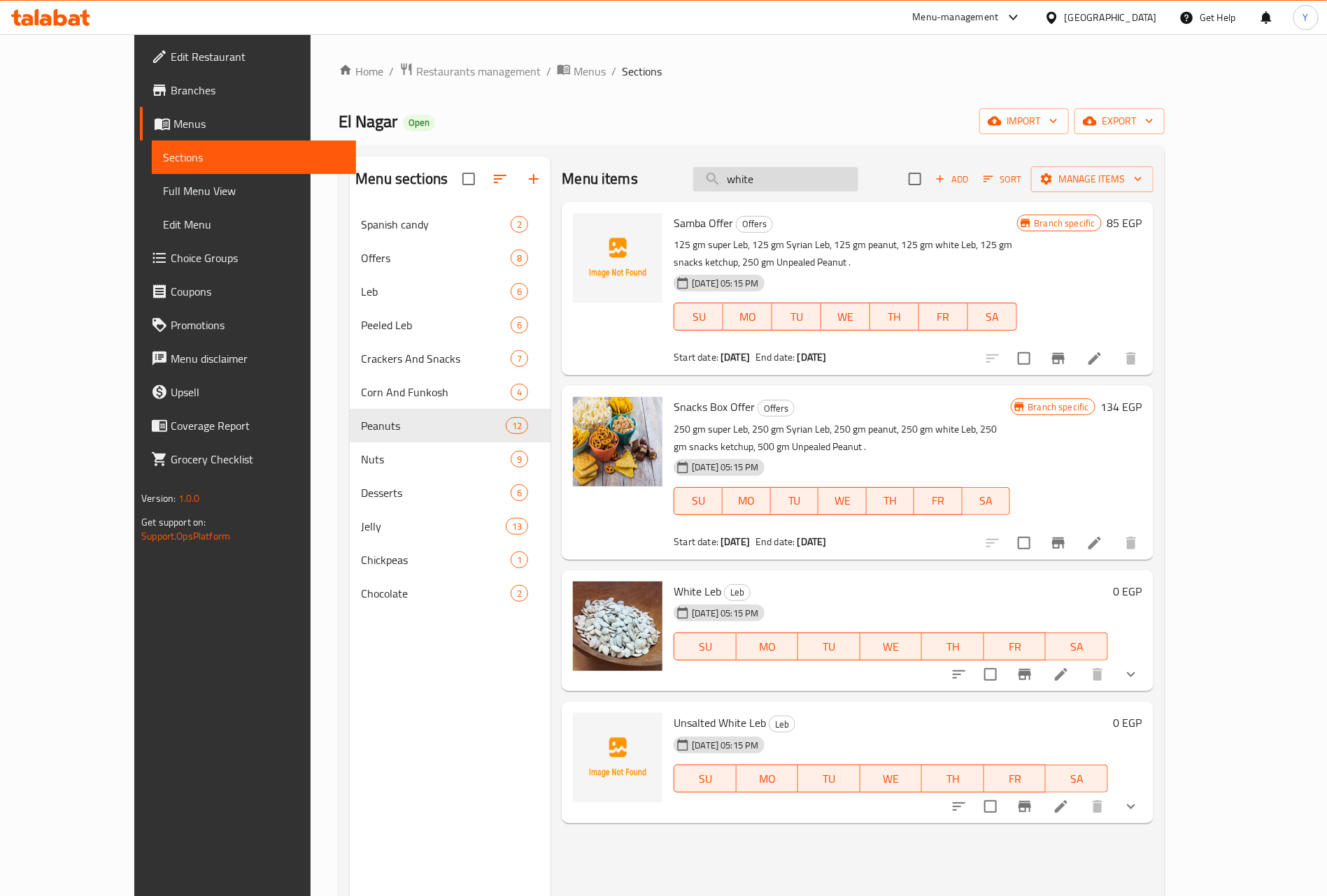
click at [858, 176] on input "white" at bounding box center [775, 180] width 165 height 25
paste input "كاندي"
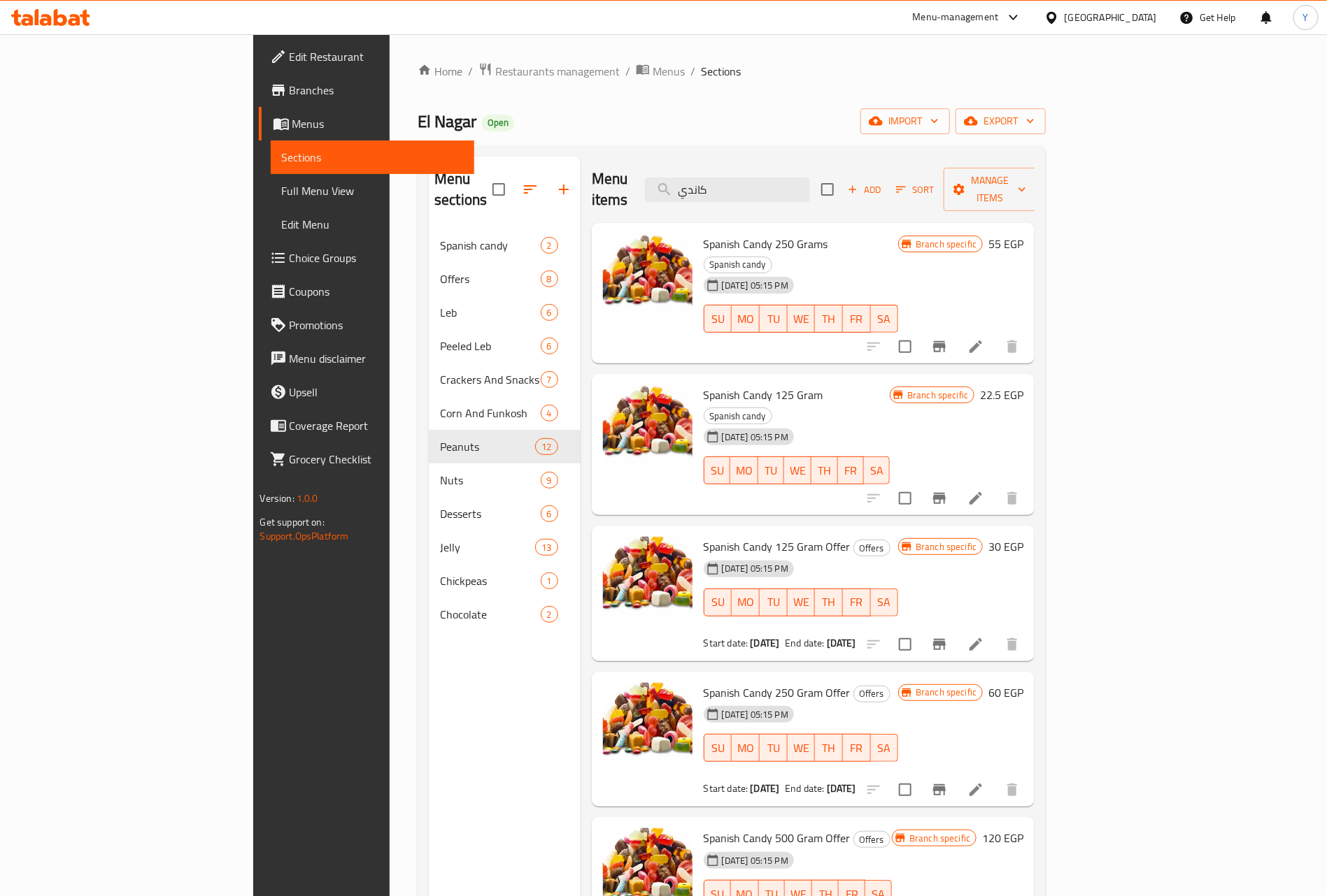
type input "كاندي"
click at [703, 385] on span "Spanish Candy 125 Gram" at bounding box center [762, 395] width 119 height 21
drag, startPoint x: 655, startPoint y: 352, endPoint x: 697, endPoint y: 354, distance: 42.0
click at [703, 385] on span "Spanish Candy 125 Gram" at bounding box center [762, 395] width 119 height 21
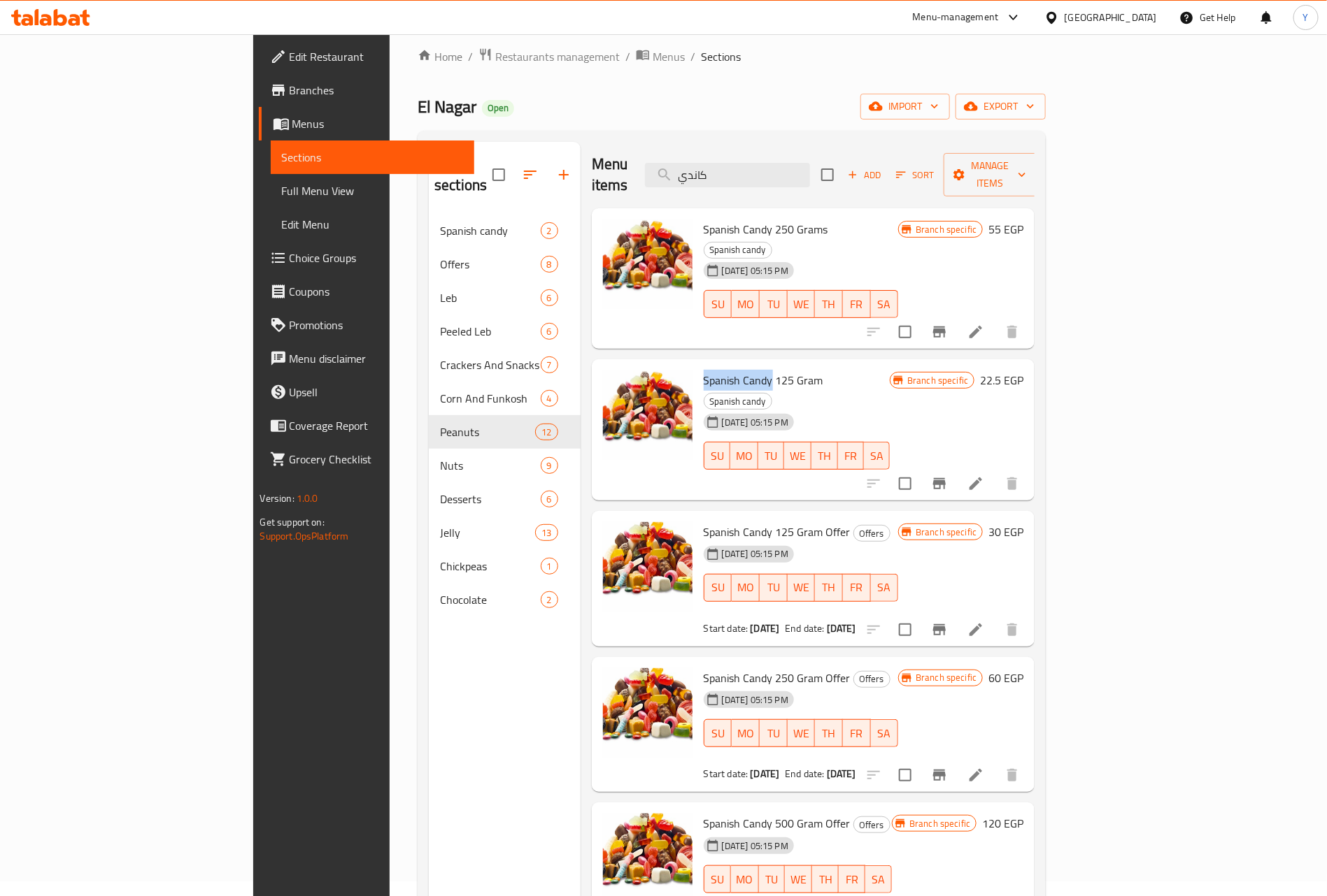
scroll to position [196, 0]
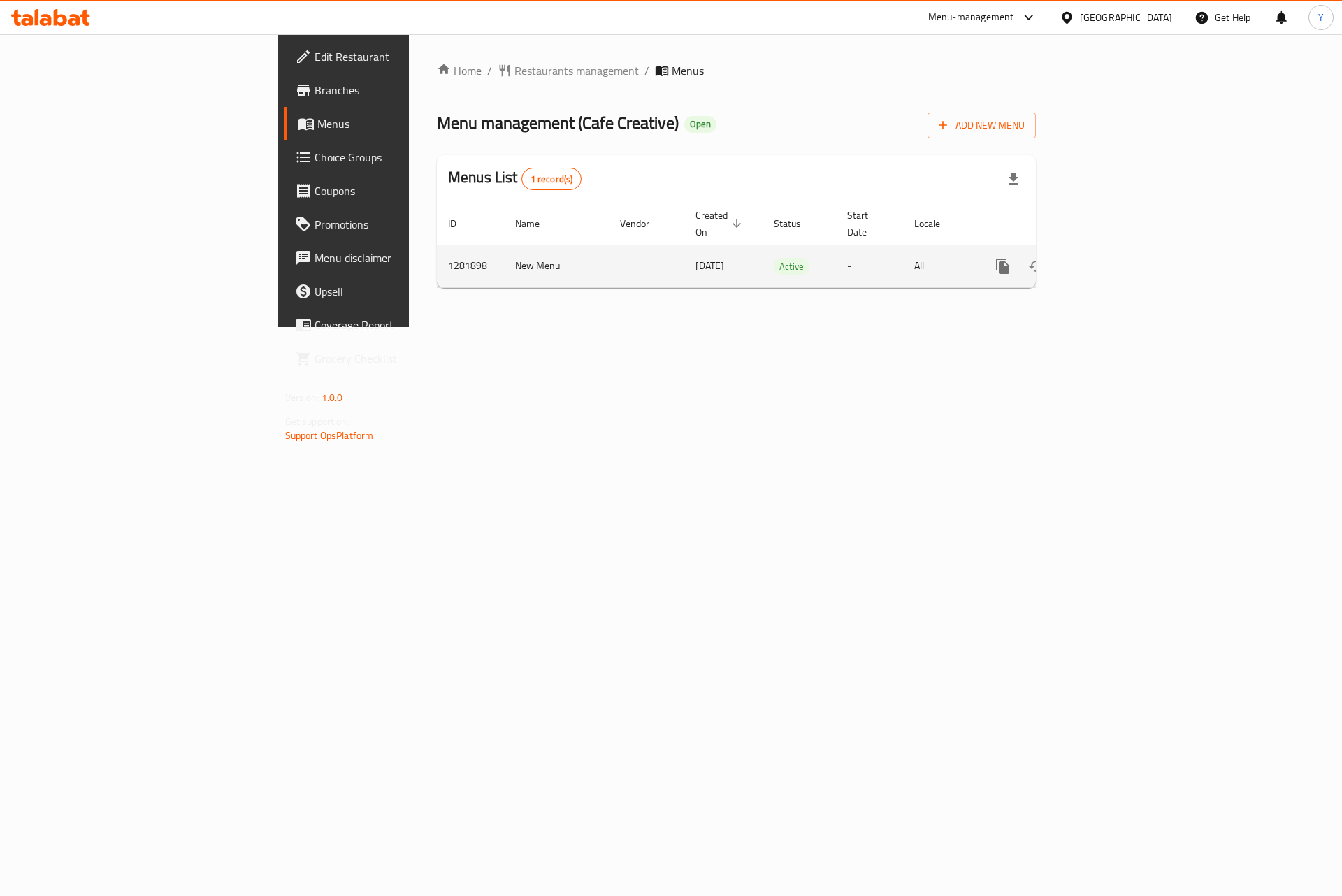
click at [1132, 245] on td "enhanced table" at bounding box center [1054, 266] width 157 height 43
click at [1113, 258] on icon "enhanced table" at bounding box center [1104, 267] width 17 height 17
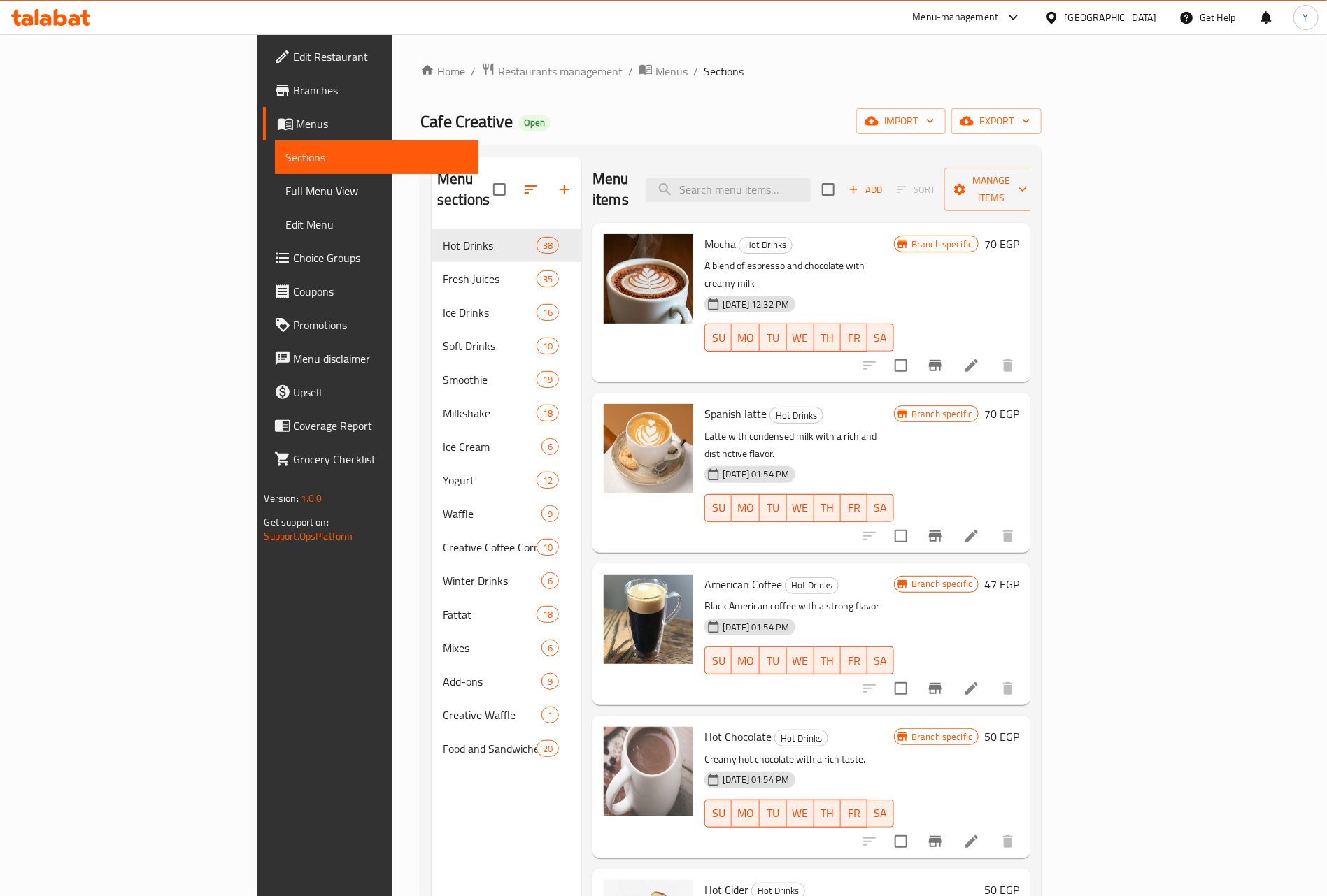
click at [796, 198] on div "Menu items Add Sort Manage items" at bounding box center [811, 190] width 438 height 67
click at [810, 182] on input "search" at bounding box center [728, 190] width 165 height 25
paste input "لب أبيض بدون ملح"
type input "لب أبيض بدون ملح"
click at [293, 88] on span "Branches" at bounding box center [380, 91] width 174 height 17
